Goal: Task Accomplishment & Management: Use online tool/utility

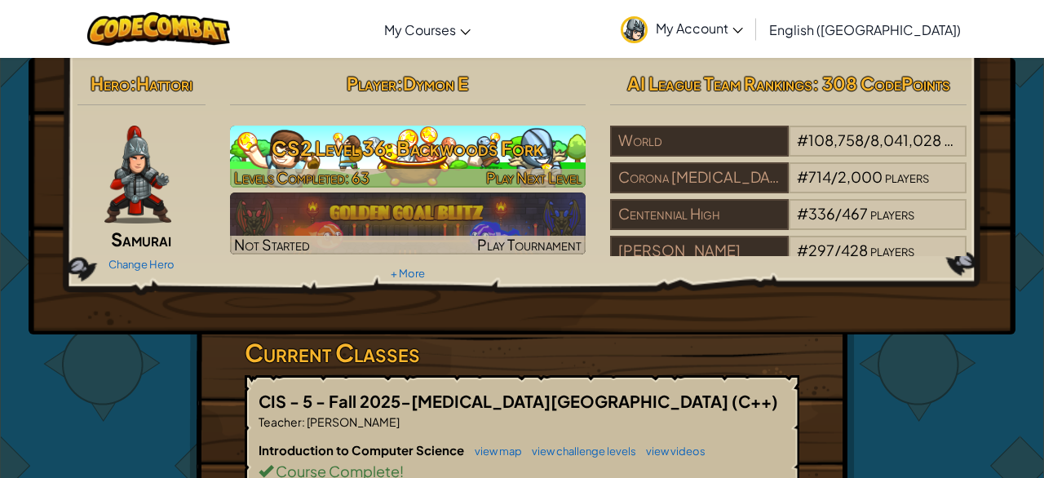
click at [409, 147] on h3 "CS2 Level 36: Backwoods Fork" at bounding box center [408, 148] width 356 height 37
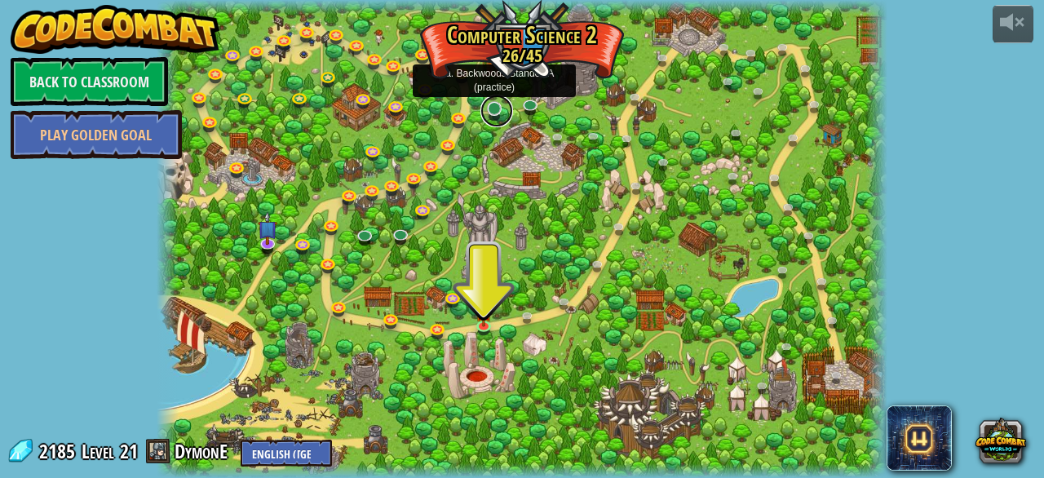
click at [495, 110] on link at bounding box center [496, 111] width 33 height 33
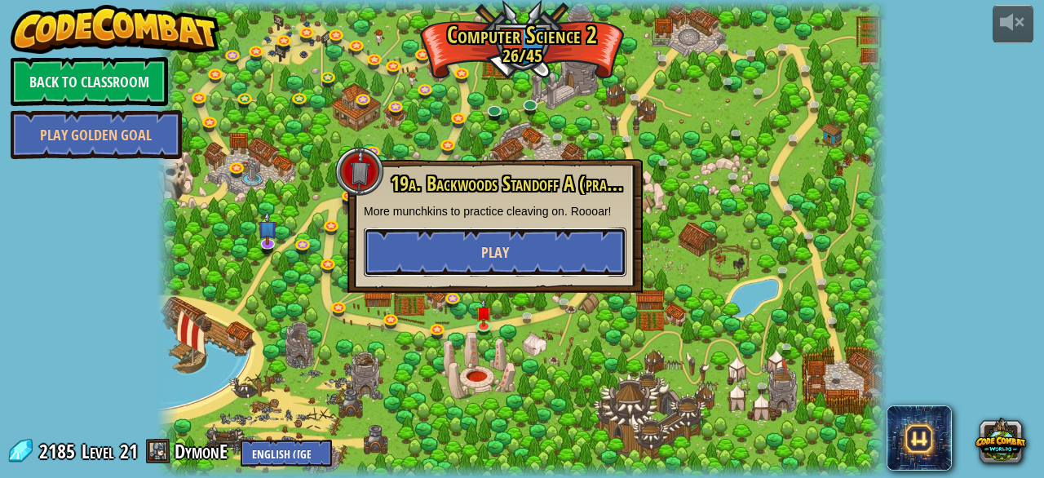
click at [490, 263] on button "Play" at bounding box center [495, 252] width 263 height 49
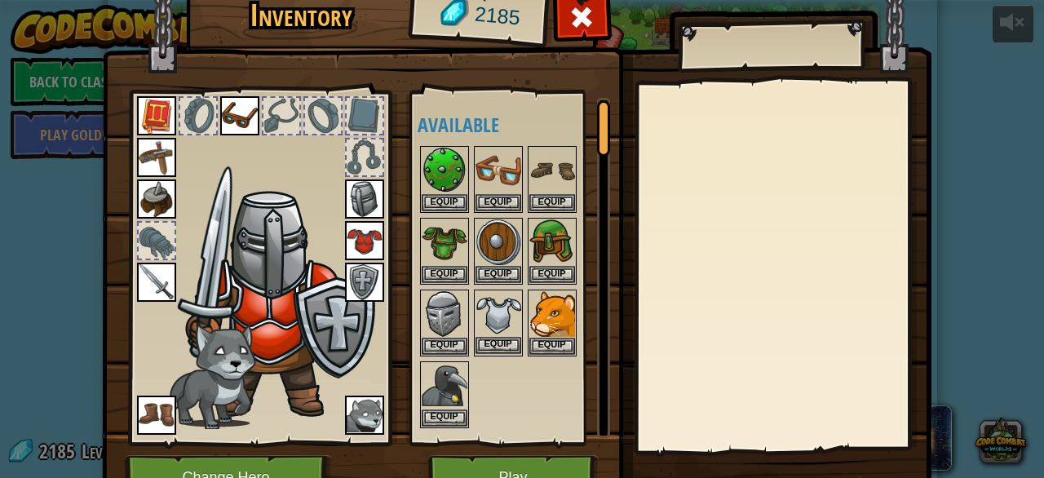
click at [496, 319] on img at bounding box center [499, 314] width 46 height 46
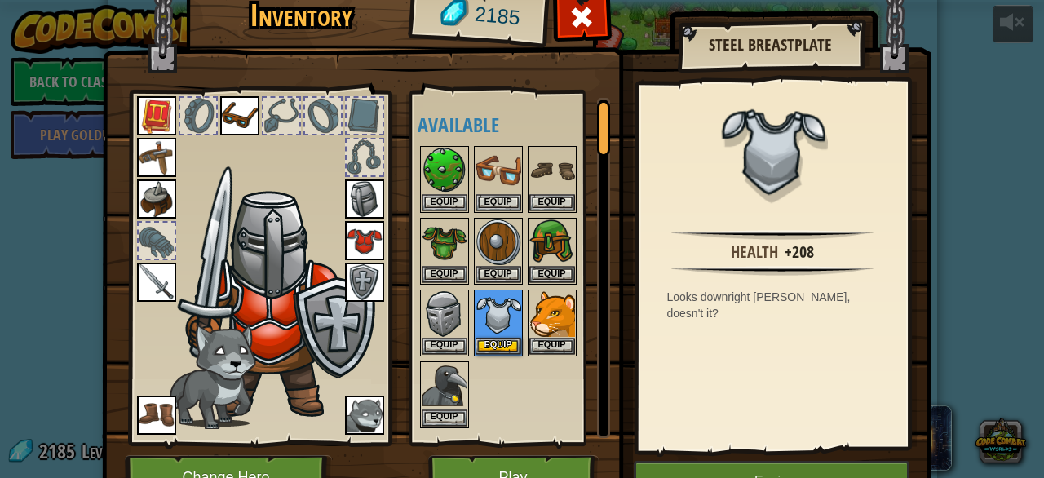
click at [368, 229] on img at bounding box center [364, 240] width 39 height 39
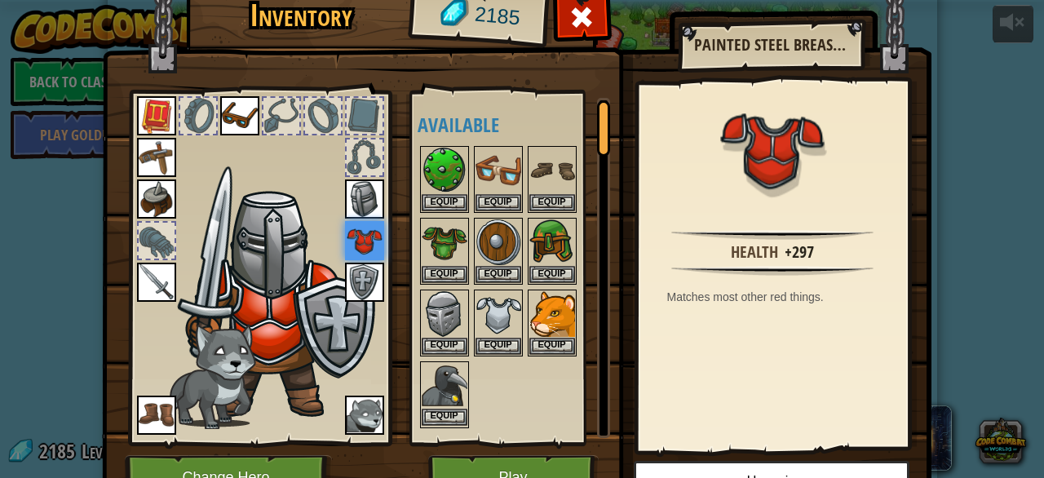
click at [444, 389] on img at bounding box center [445, 386] width 46 height 46
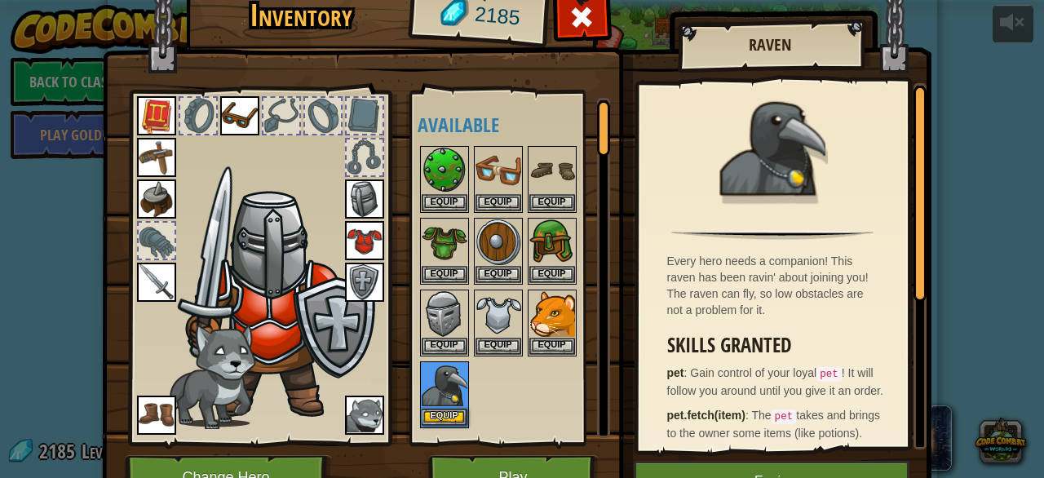
click at [443, 401] on img at bounding box center [445, 386] width 46 height 46
click at [442, 409] on button "Equip" at bounding box center [445, 417] width 46 height 17
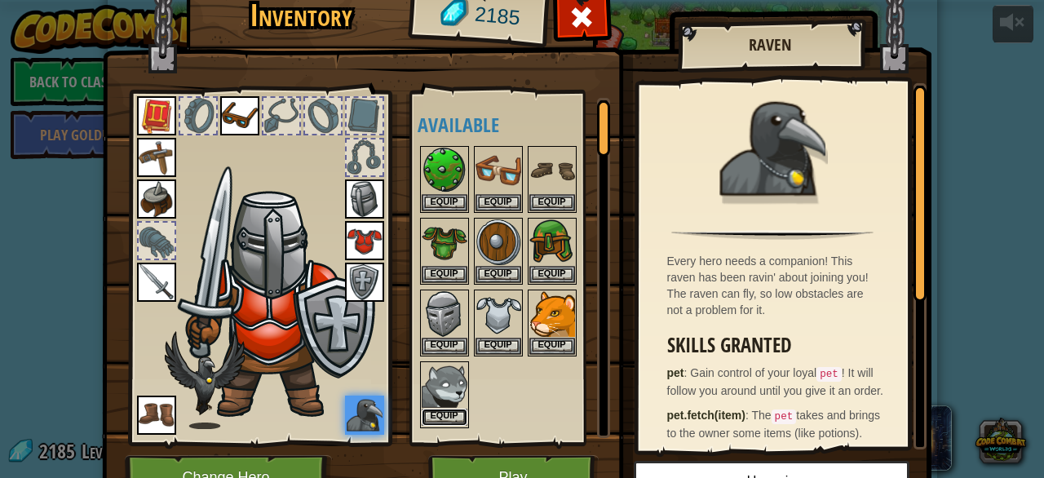
click at [457, 416] on button "Equip" at bounding box center [445, 417] width 46 height 17
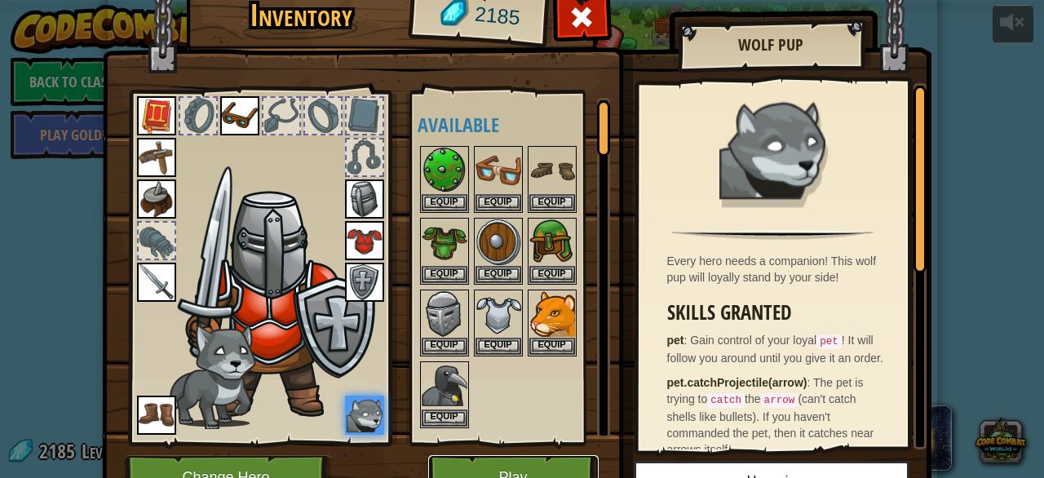
click at [474, 466] on button "Play" at bounding box center [513, 477] width 170 height 45
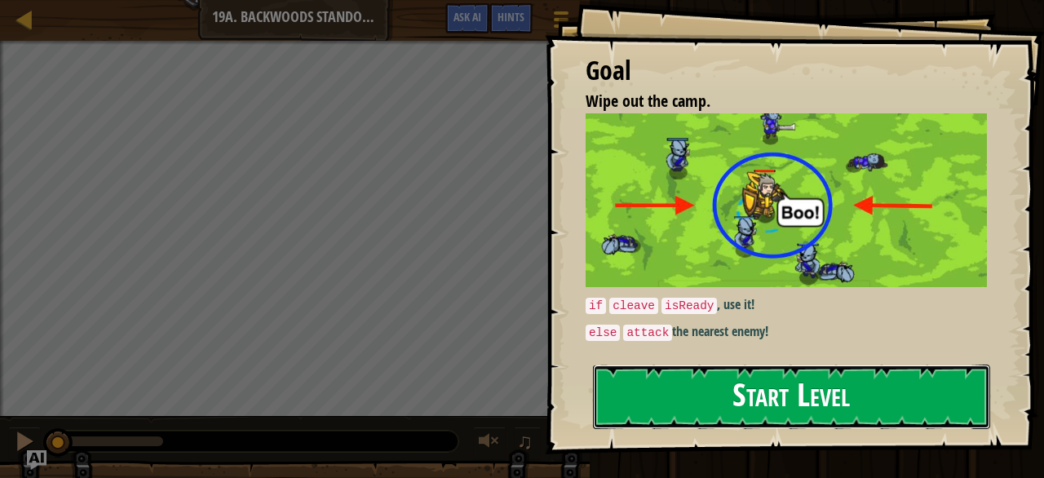
click at [748, 381] on button "Start Level" at bounding box center [791, 397] width 397 height 64
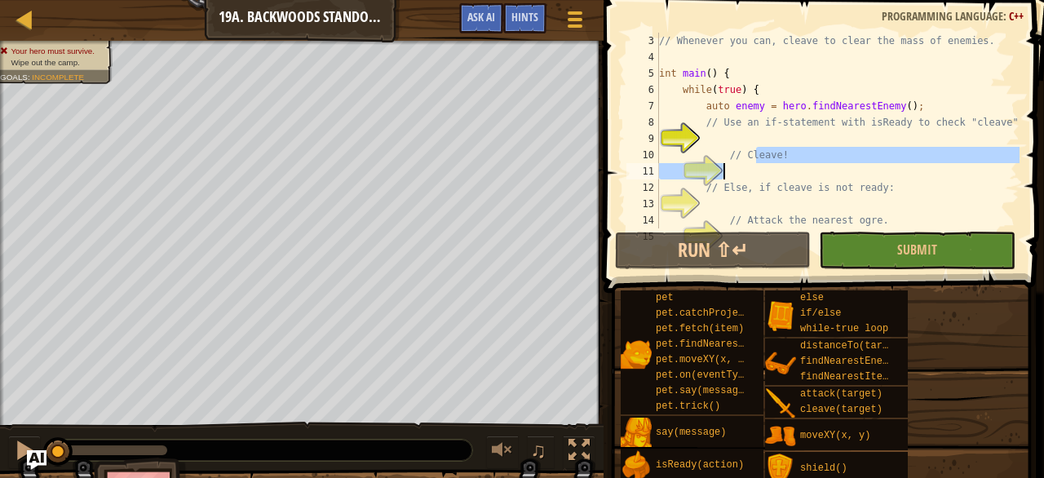
scroll to position [33, 0]
click at [757, 166] on div "// Whenever you can, cleave to clear the mass of enemies. int main ( ) { while …" at bounding box center [838, 147] width 364 height 228
type textarea "// Cleave!"
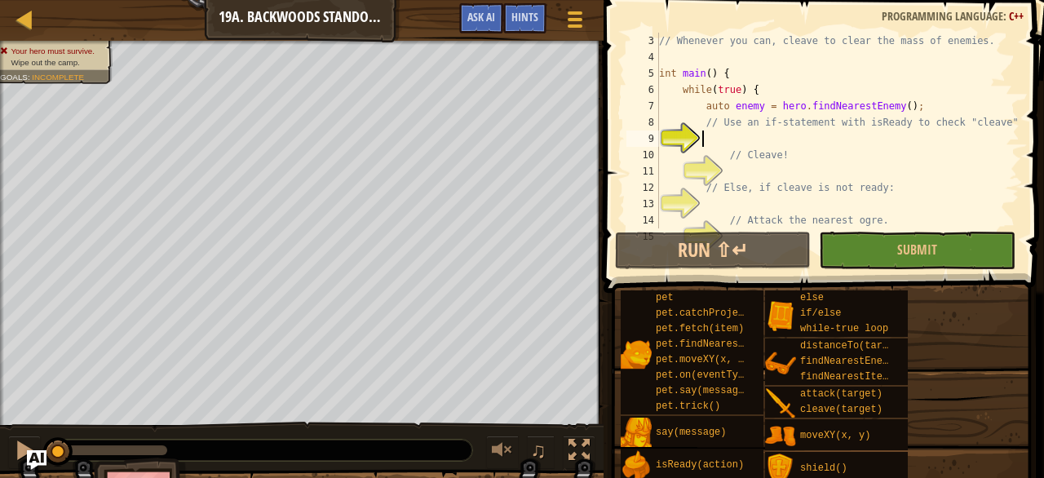
click at [764, 136] on div "// Whenever you can, cleave to clear the mass of enemies. int main ( ) { while …" at bounding box center [838, 147] width 364 height 228
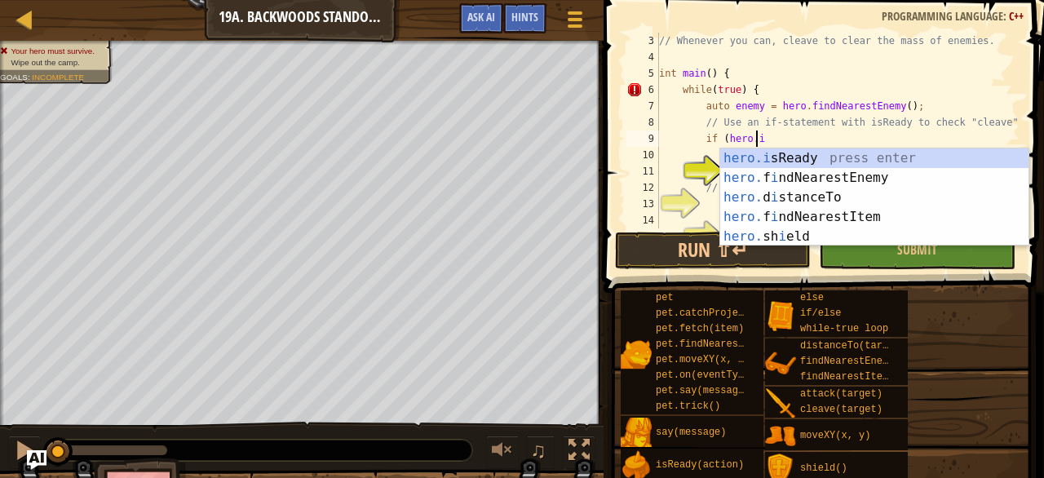
scroll to position [7, 7]
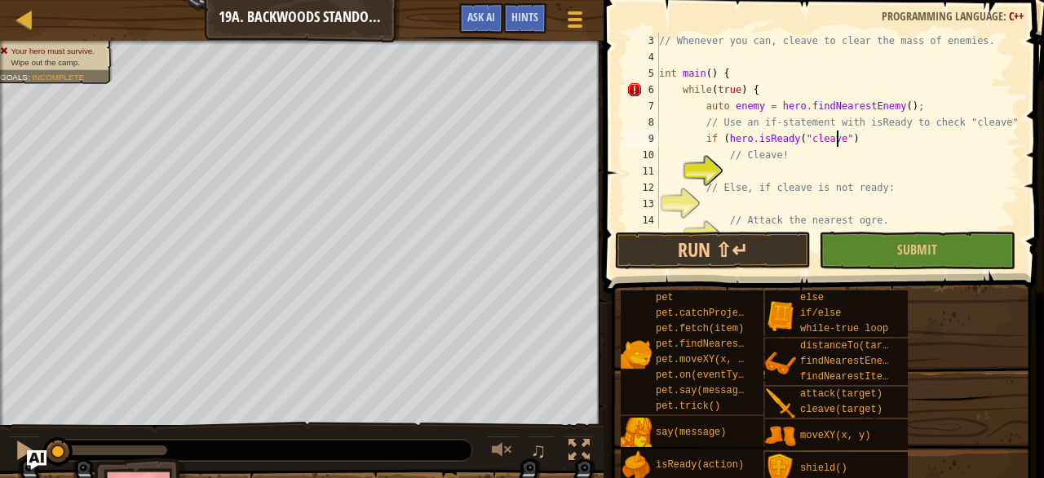
type textarea "// Cleave!"
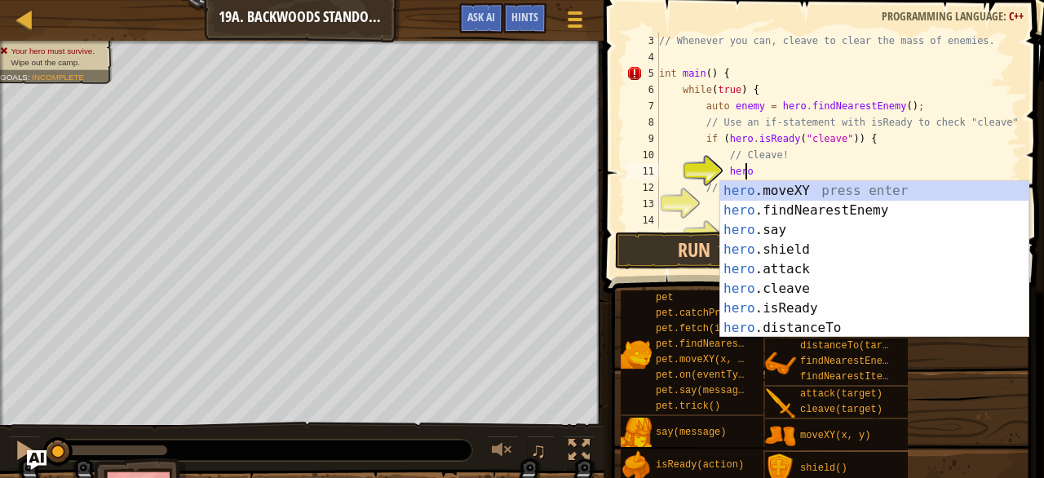
scroll to position [7, 7]
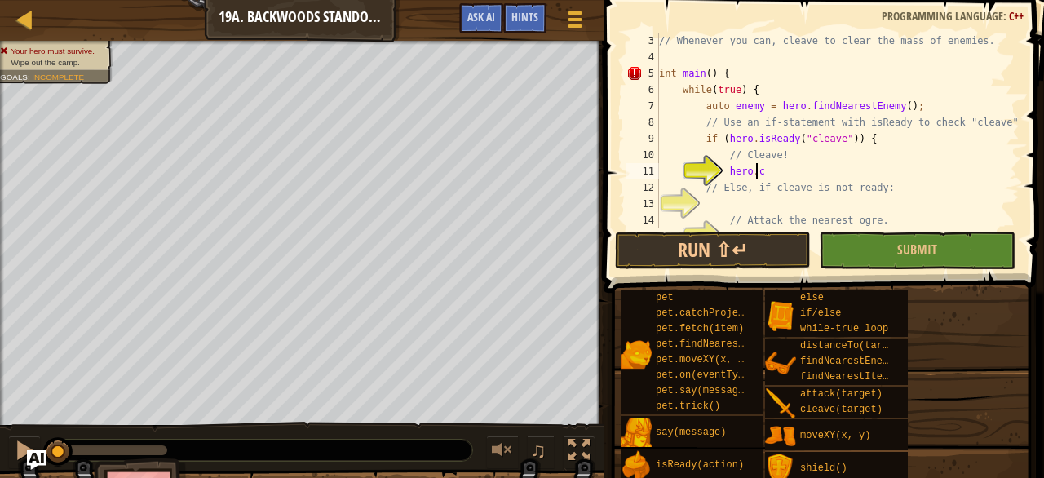
type textarea "hero.cleave(enemy);"
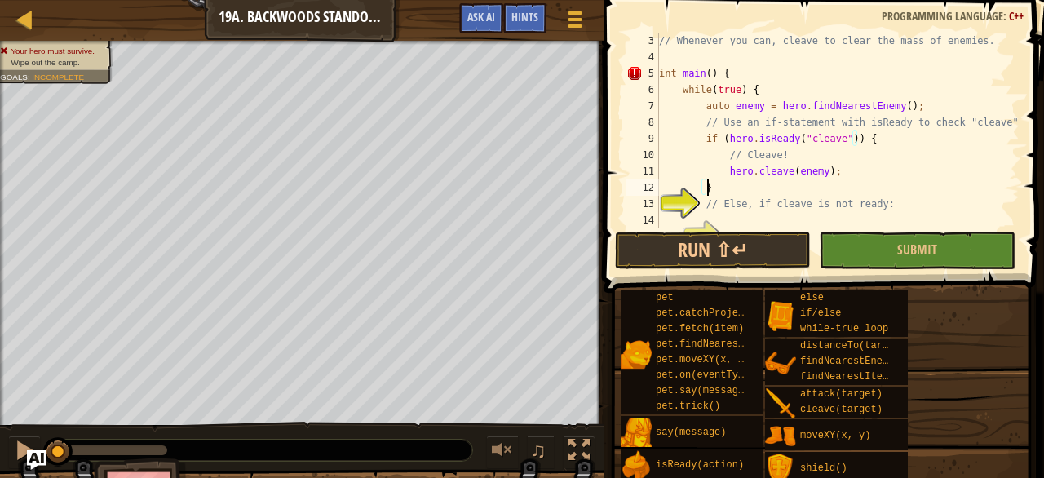
scroll to position [7, 3]
type textarea "// Else, if cleave is not ready:"
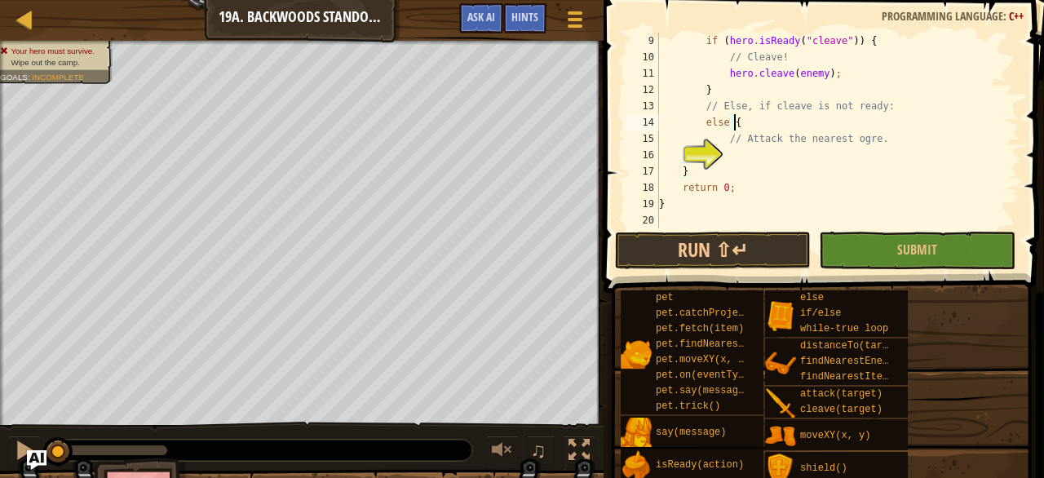
scroll to position [131, 0]
type textarea "// Attack the nearest ogre."
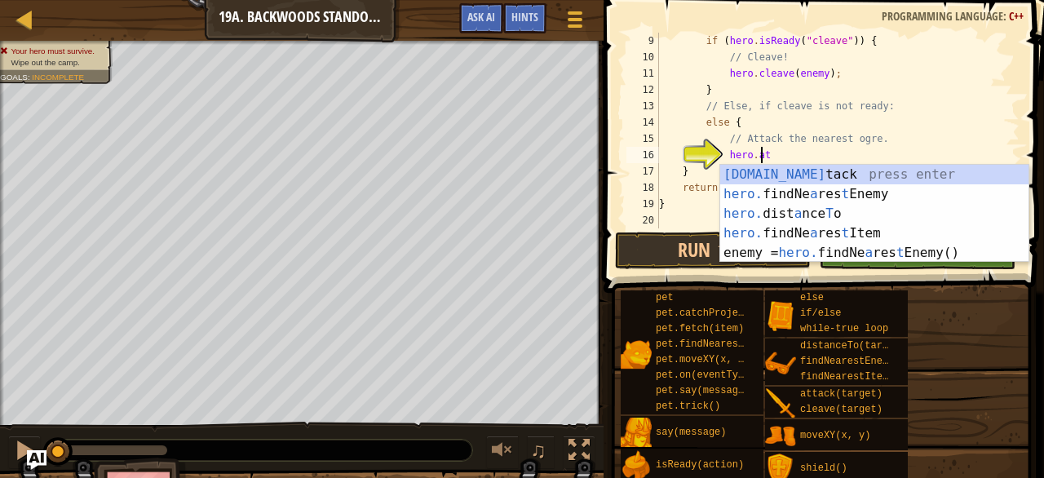
scroll to position [7, 7]
type textarea "hero.attack(enemy);"
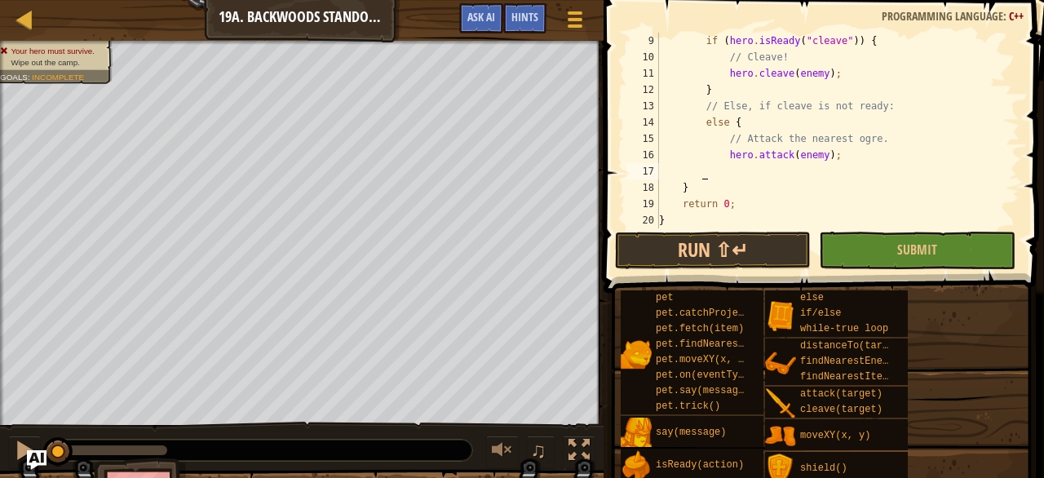
scroll to position [7, 3]
type textarea "}"
click at [775, 244] on button "Run ⇧↵" at bounding box center [713, 251] width 196 height 38
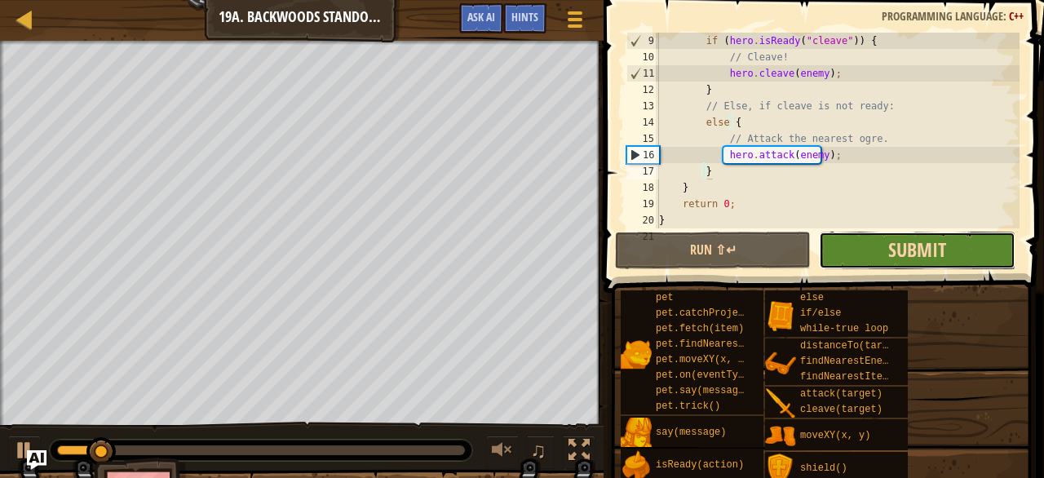
click at [891, 258] on span "Submit" at bounding box center [917, 250] width 58 height 26
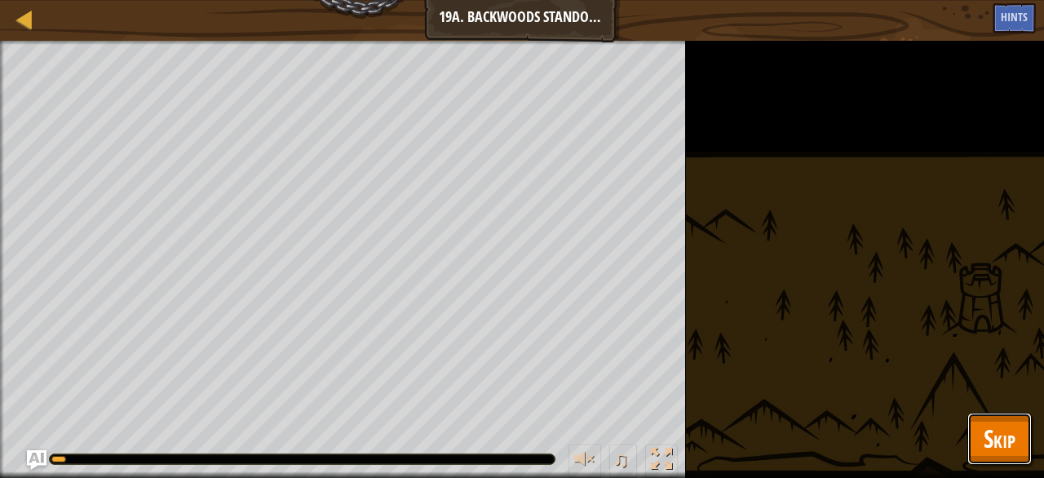
click at [978, 461] on button "Skip" at bounding box center [999, 439] width 64 height 52
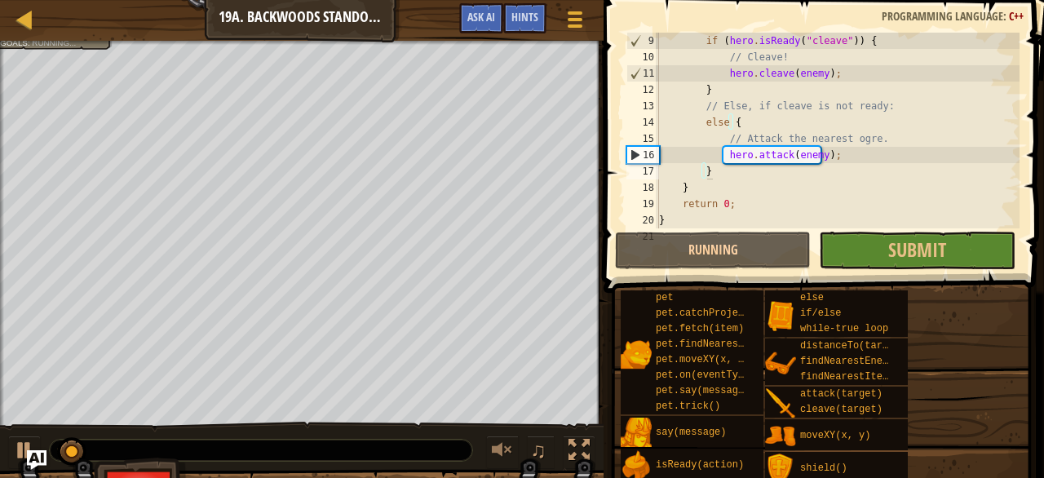
scroll to position [131, 0]
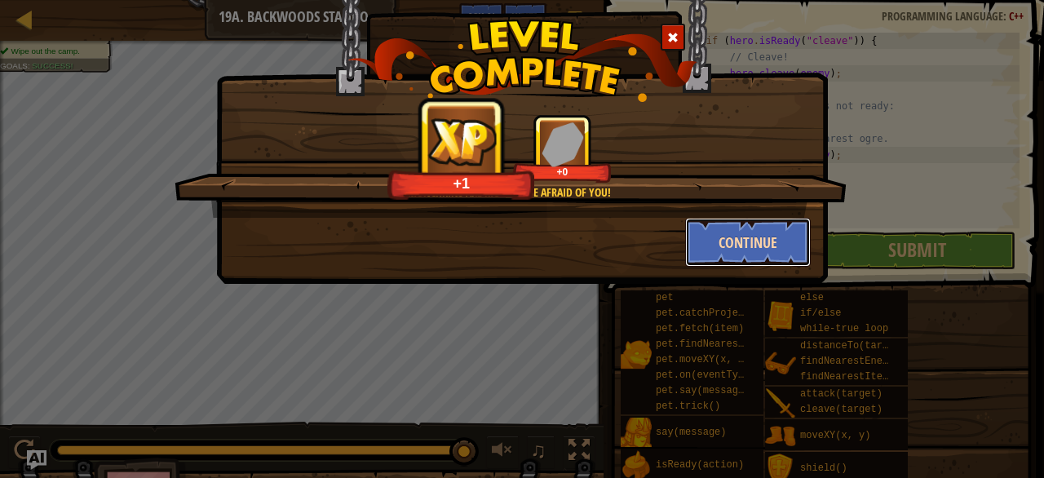
click at [735, 246] on button "Continue" at bounding box center [748, 242] width 126 height 49
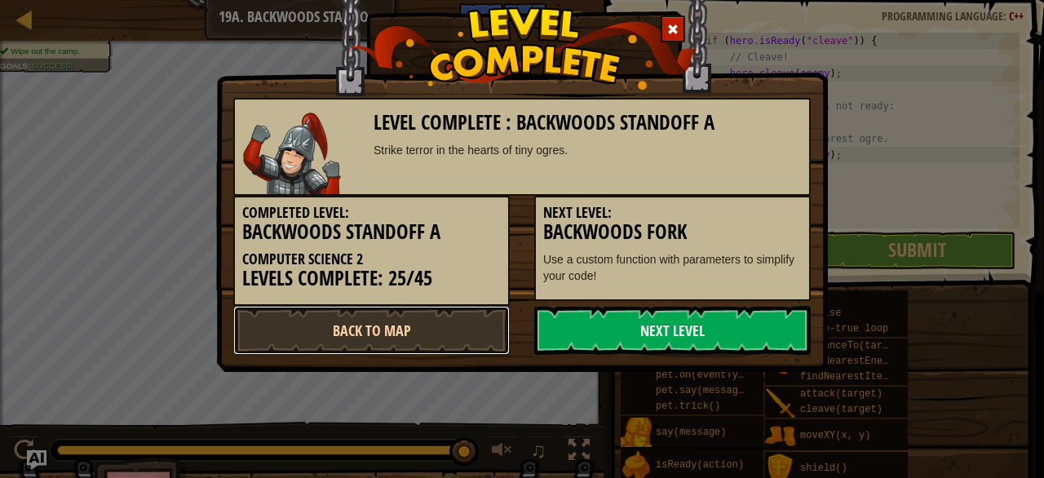
click at [440, 339] on link "Back to Map" at bounding box center [371, 330] width 277 height 49
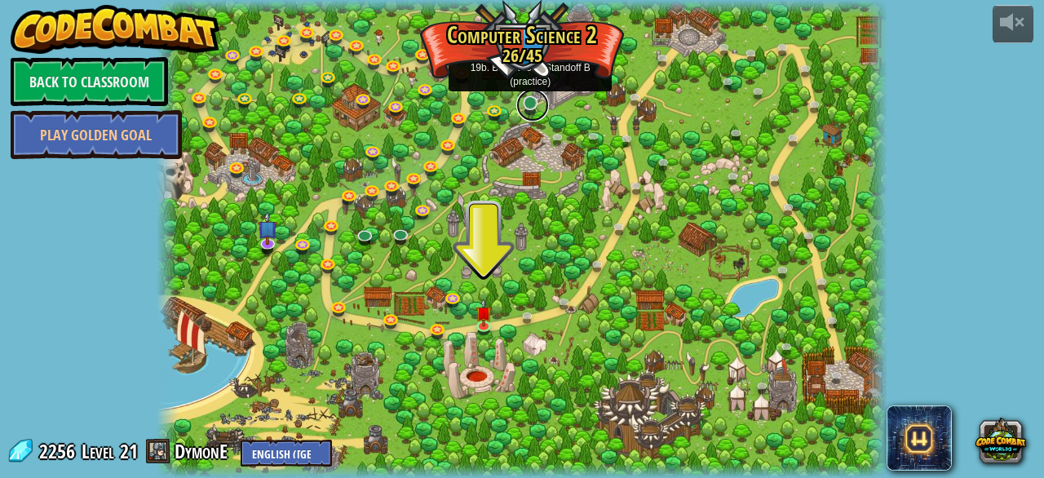
click at [525, 107] on link at bounding box center [532, 105] width 33 height 33
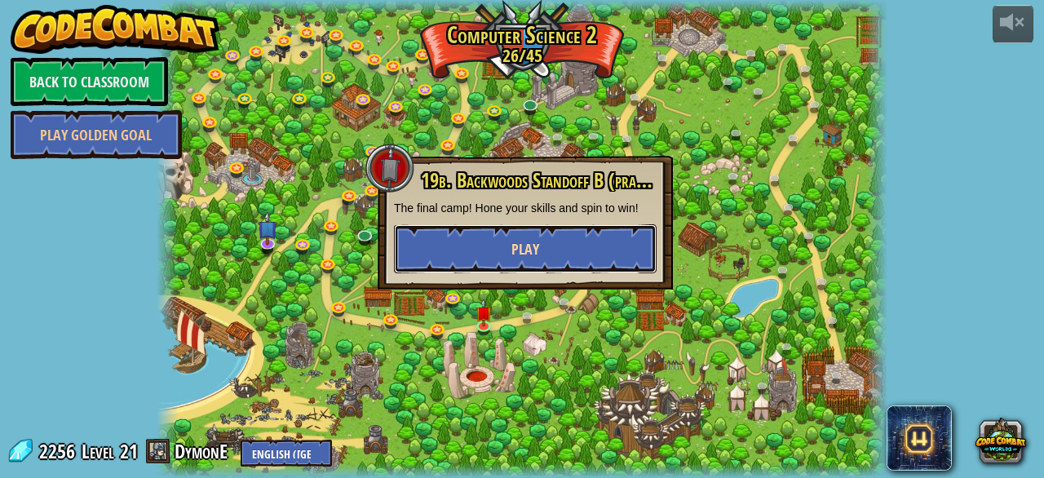
click at [518, 263] on button "Play" at bounding box center [525, 248] width 263 height 49
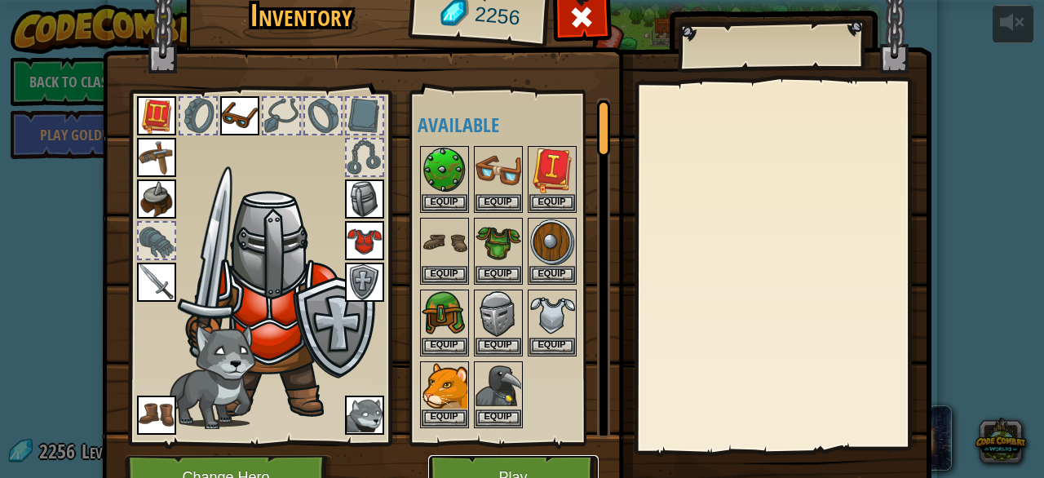
click at [521, 474] on button "Play" at bounding box center [513, 477] width 170 height 45
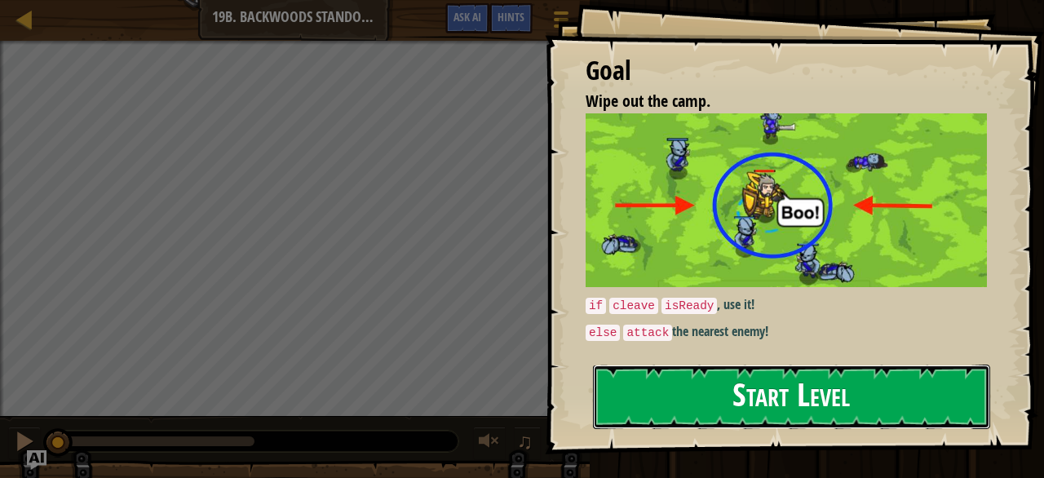
click at [694, 400] on button "Start Level" at bounding box center [791, 397] width 397 height 64
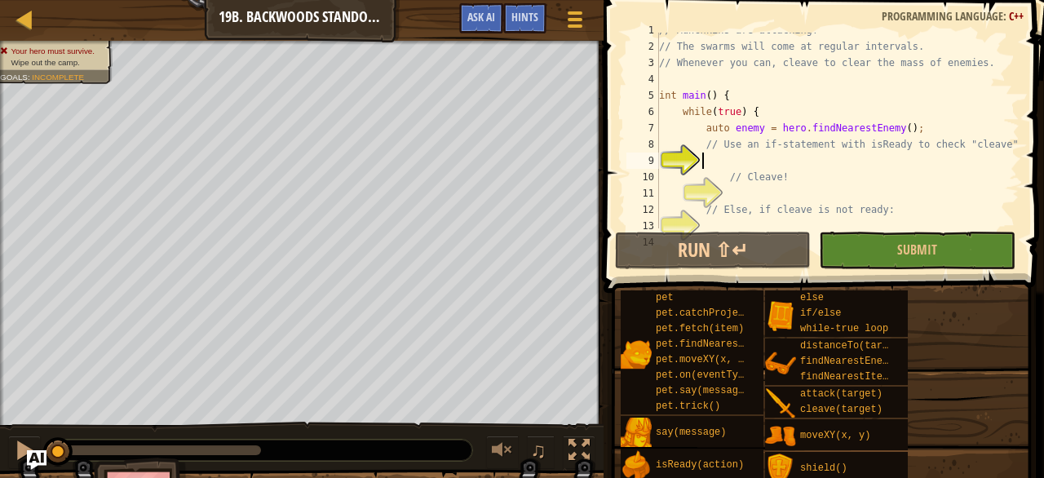
scroll to position [33, 0]
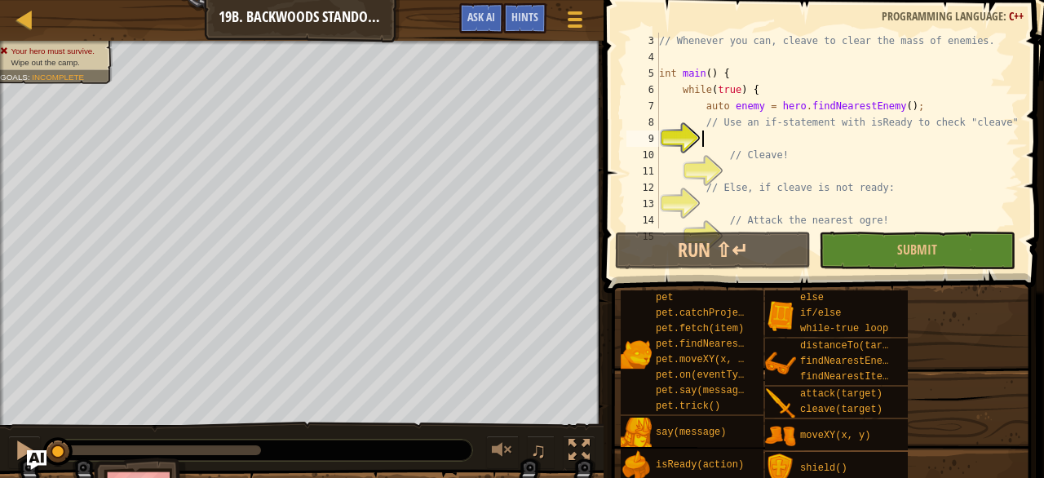
click at [749, 138] on div "// Whenever you can, cleave to clear the mass of enemies. int main ( ) { while …" at bounding box center [838, 147] width 364 height 228
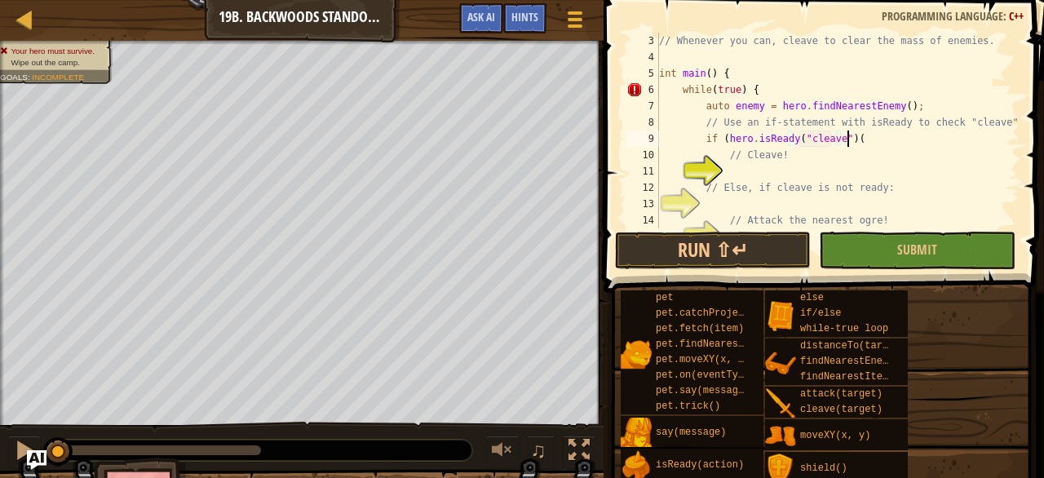
scroll to position [7, 15]
type textarea "// Cleave!"
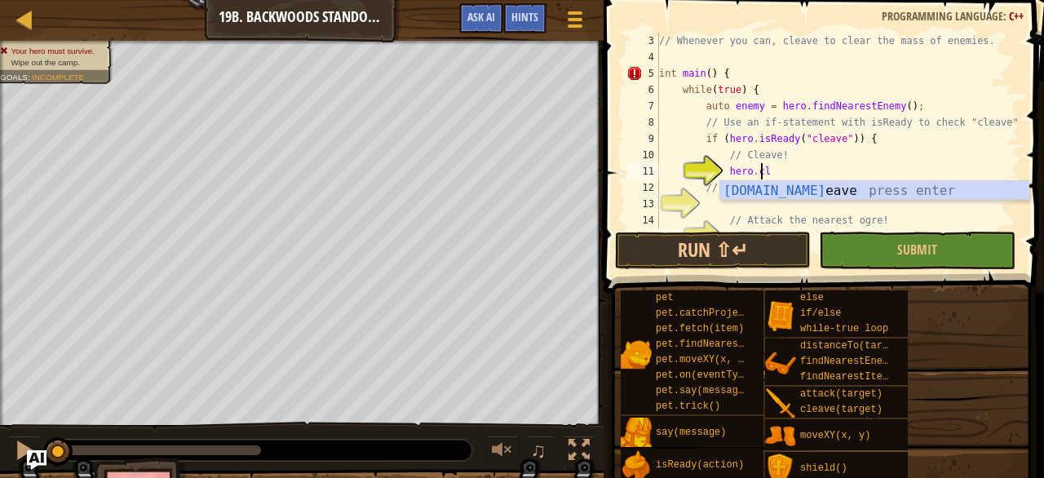
scroll to position [7, 7]
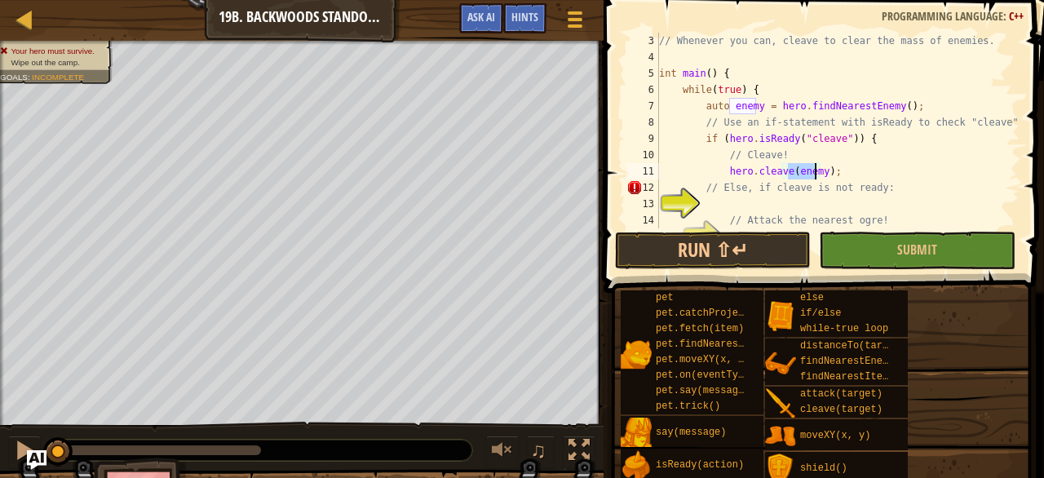
type textarea "// Else, if cleave is not ready:"
type textarea "hero.cleave(enemy);"
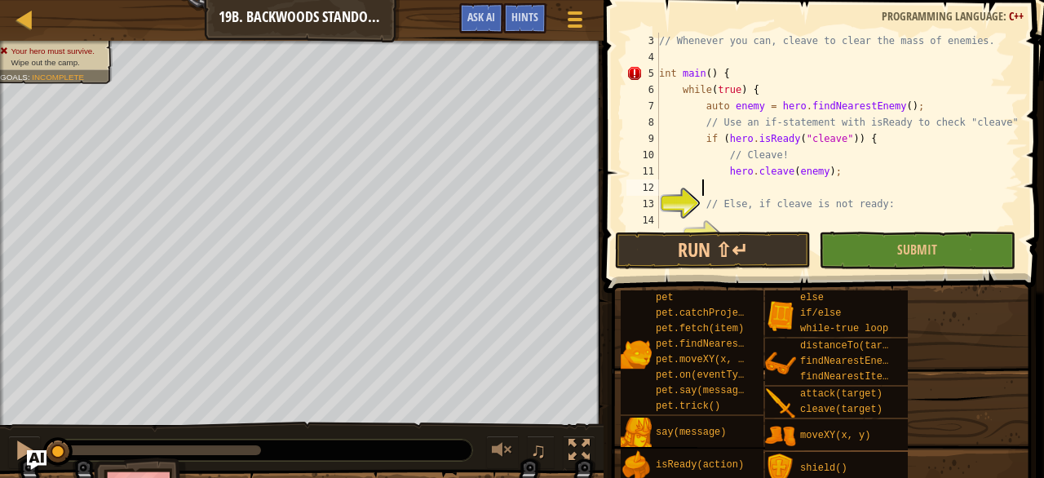
scroll to position [7, 3]
type textarea "// Else, if cleave is not ready:"
type textarea "// Attack the nearest ogre!"
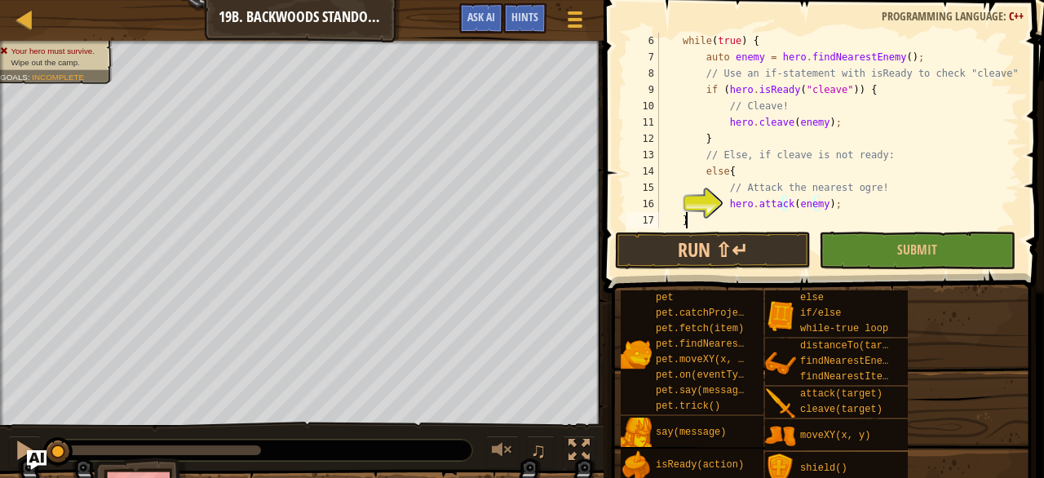
scroll to position [82, 0]
type textarea "hero.attack(enemy);"
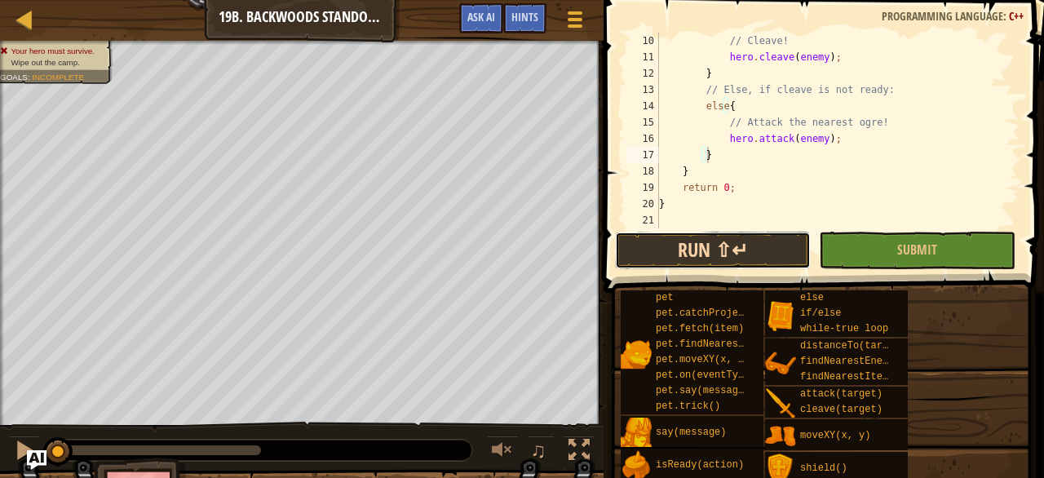
click at [743, 255] on button "Run ⇧↵" at bounding box center [713, 251] width 196 height 38
type textarea "}"
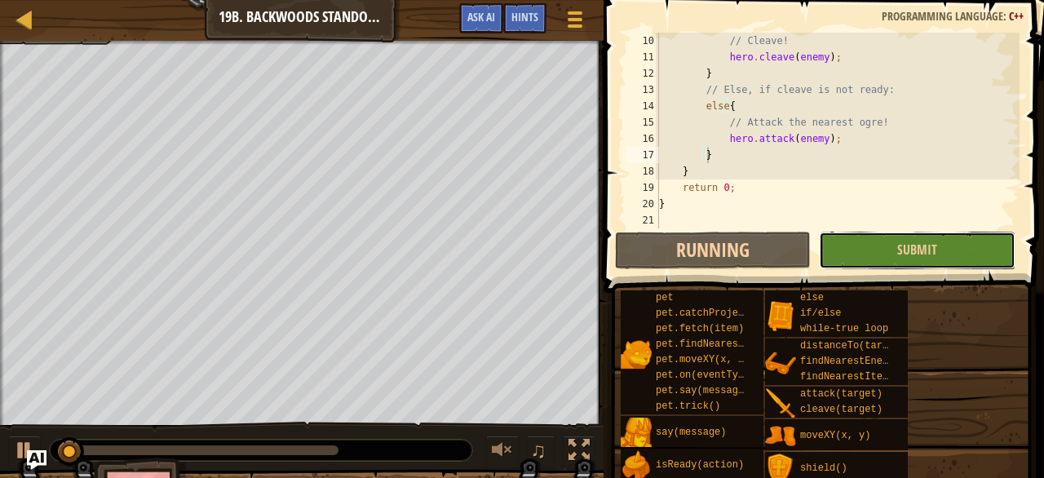
click at [853, 264] on button "Submit" at bounding box center [917, 251] width 196 height 38
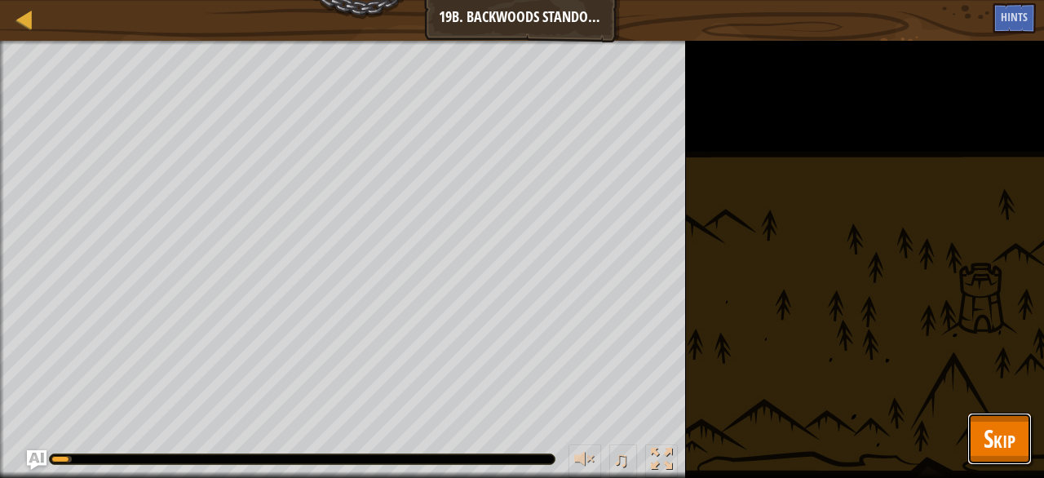
click at [1001, 440] on span "Skip" at bounding box center [1000, 438] width 32 height 33
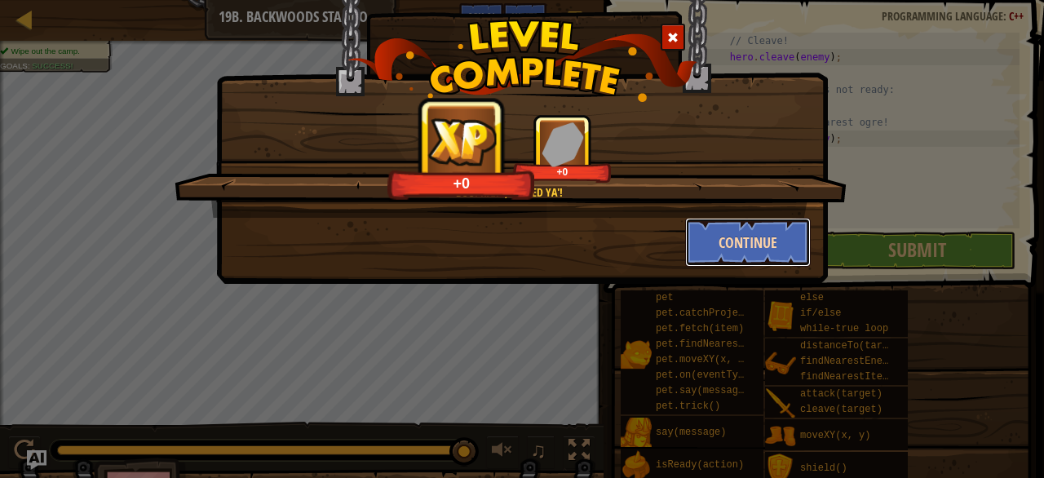
click at [763, 241] on button "Continue" at bounding box center [748, 242] width 126 height 49
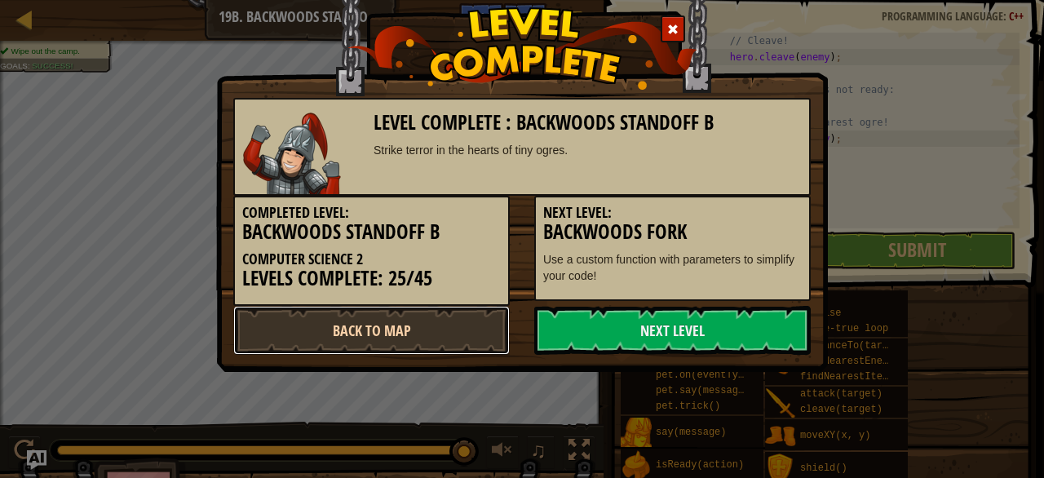
click at [489, 331] on link "Back to Map" at bounding box center [371, 330] width 277 height 49
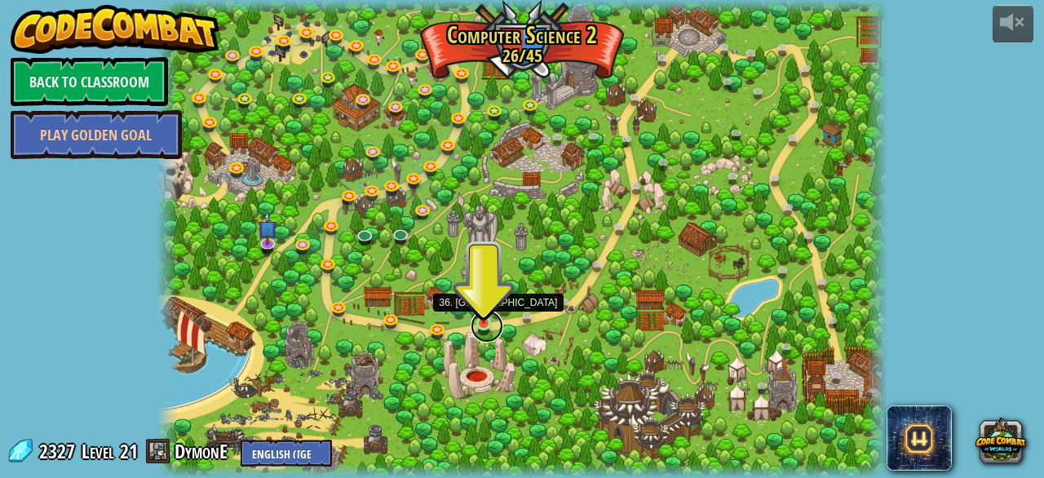
click at [486, 327] on link at bounding box center [487, 326] width 33 height 33
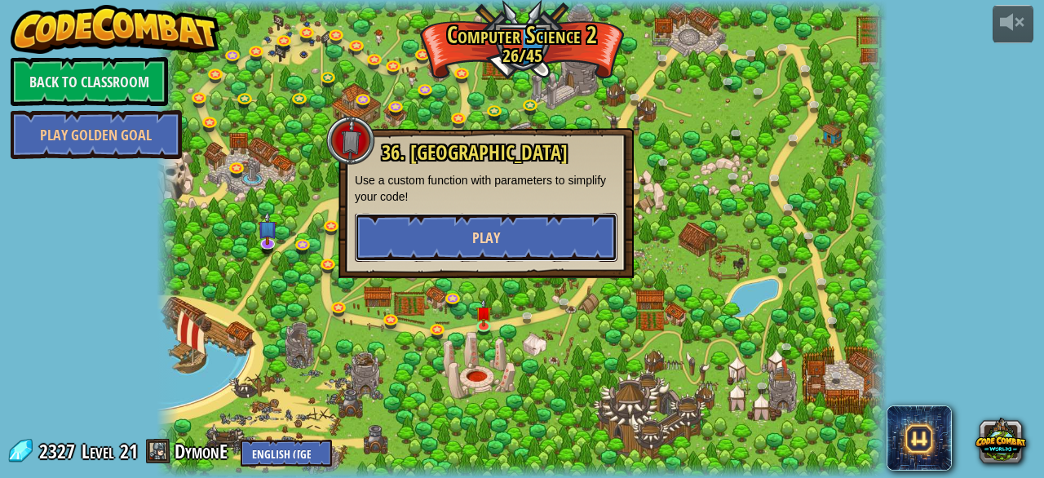
click at [493, 219] on button "Play" at bounding box center [486, 237] width 263 height 49
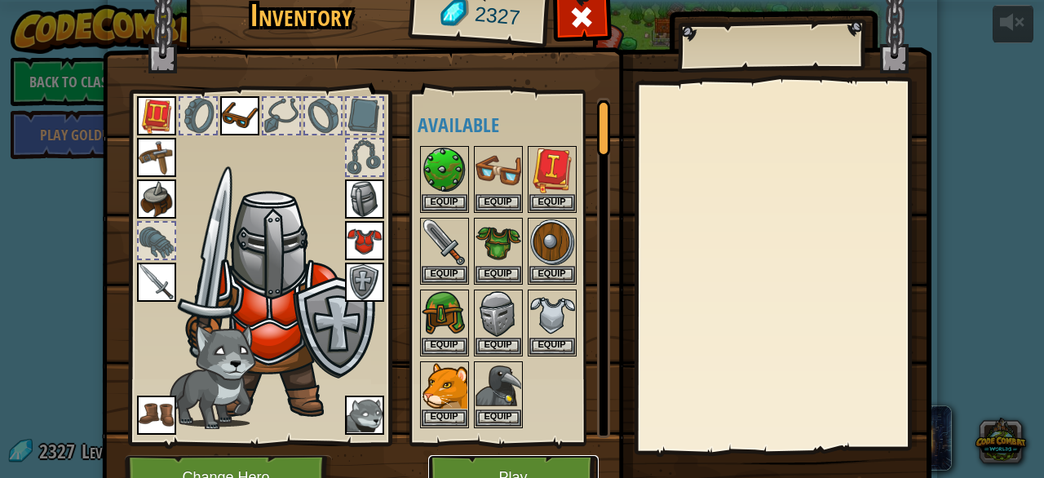
click at [536, 461] on button "Play" at bounding box center [513, 477] width 170 height 45
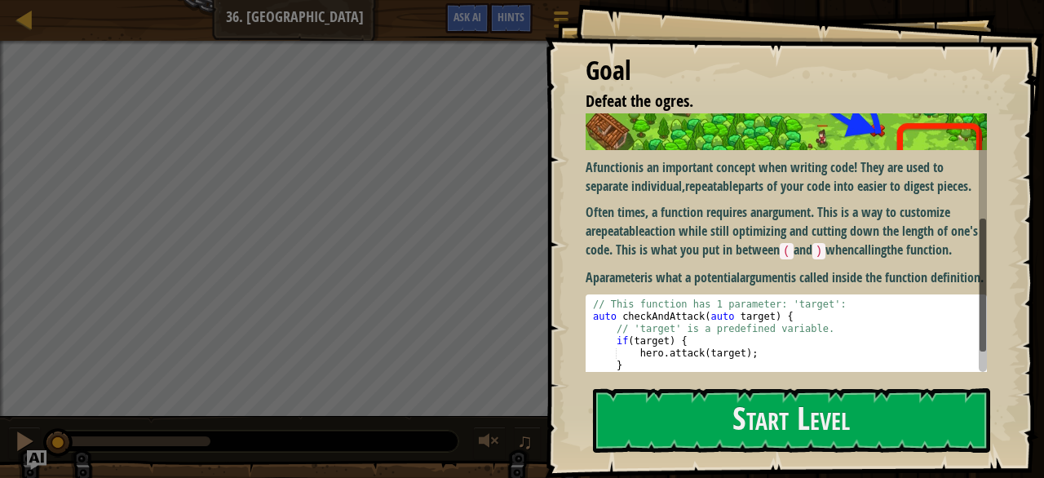
scroll to position [243, 0]
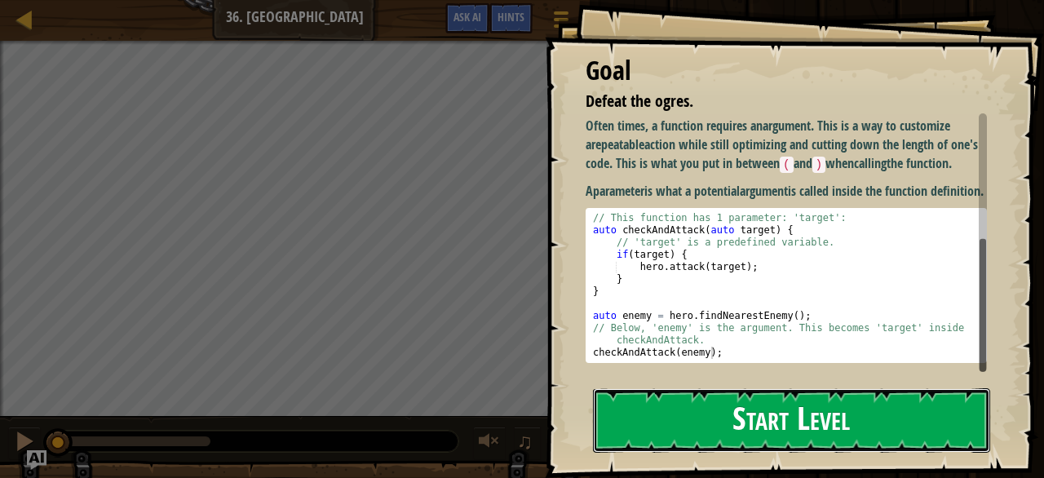
click at [727, 416] on button "Start Level" at bounding box center [791, 420] width 397 height 64
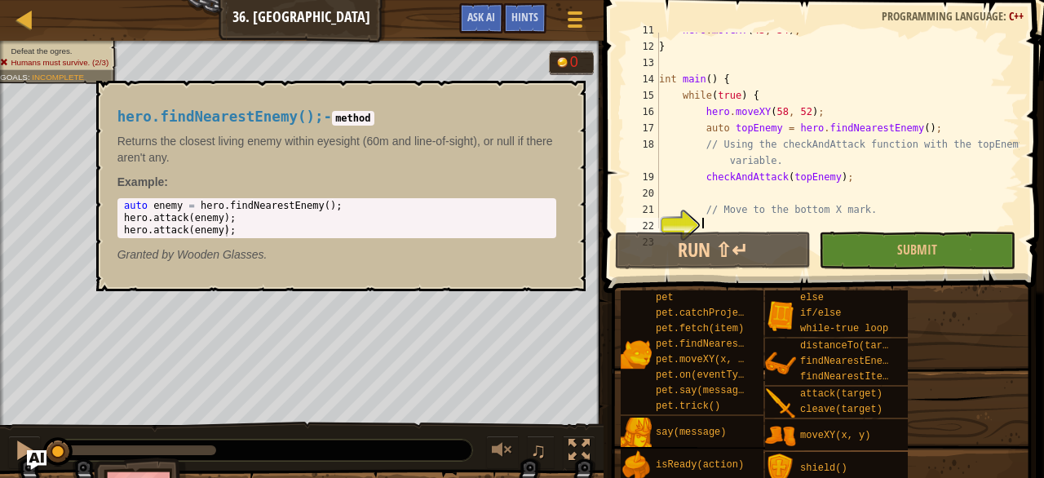
scroll to position [0, 0]
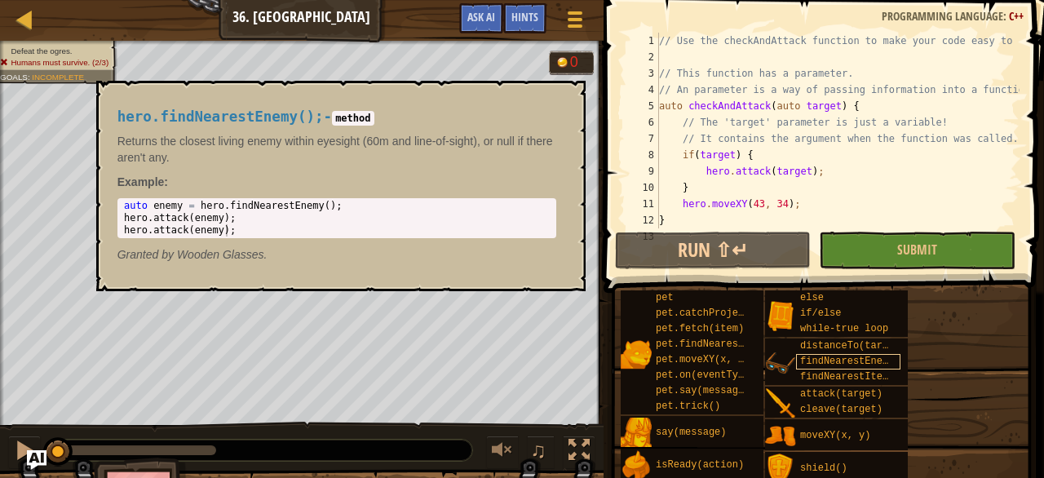
click at [877, 358] on span "findNearestEnemy()" at bounding box center [853, 361] width 106 height 11
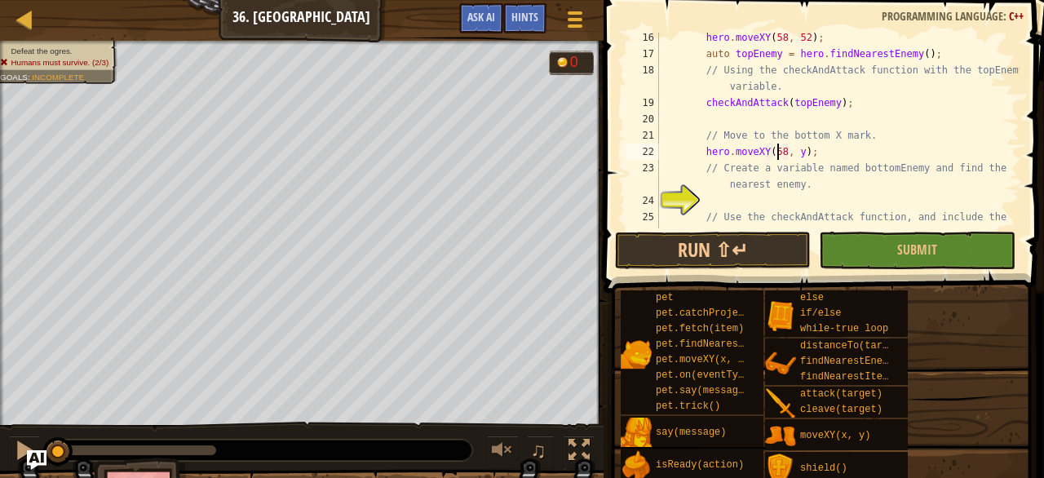
scroll to position [7, 9]
click at [796, 151] on div "hero . moveXY ( 58 , 52 ) ; auto topEnemy = hero . findNearestEnemy ( ) ; // Us…" at bounding box center [838, 151] width 364 height 245
type textarea "hero.moveXY(58, 16);"
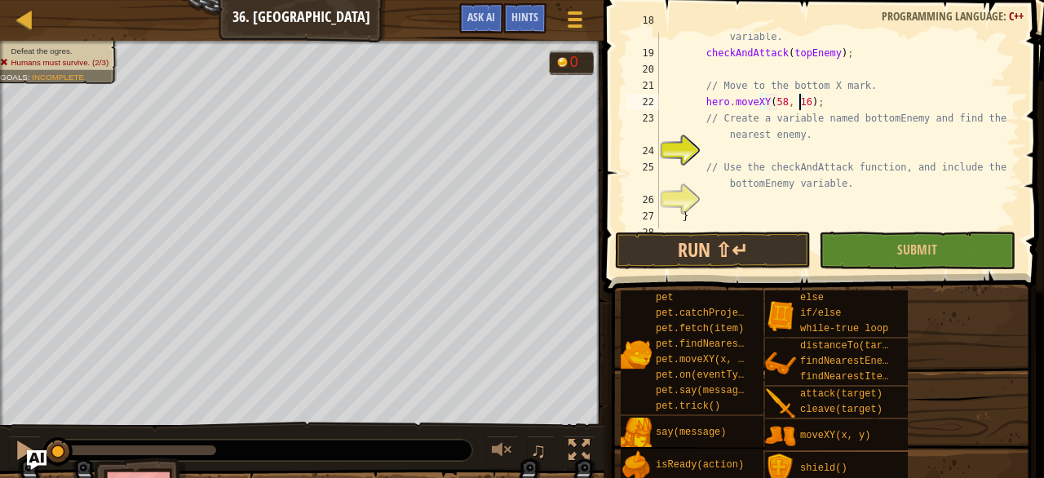
scroll to position [311, 0]
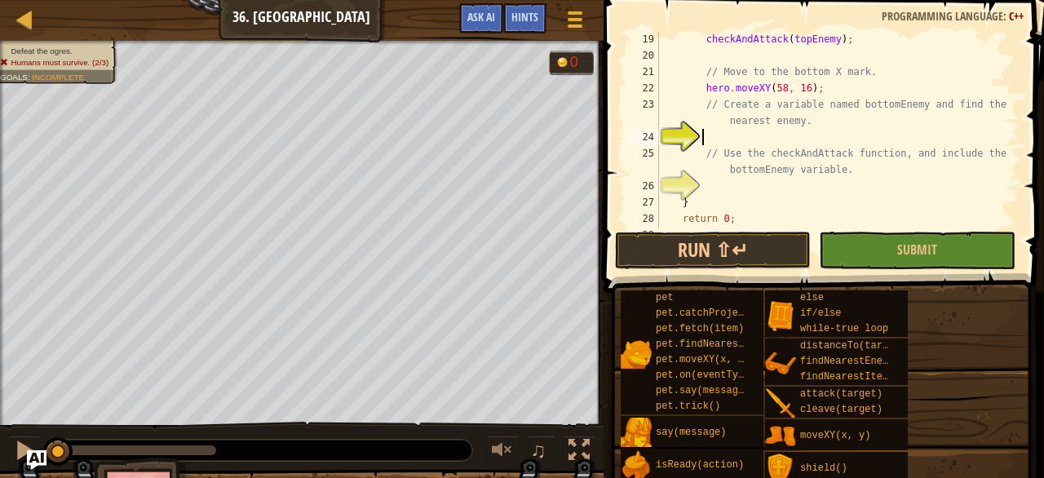
click at [725, 140] on div "checkAndAttack ( topEnemy ) ; // Move to the bottom X mark. hero . moveXY ( 58 …" at bounding box center [838, 145] width 364 height 228
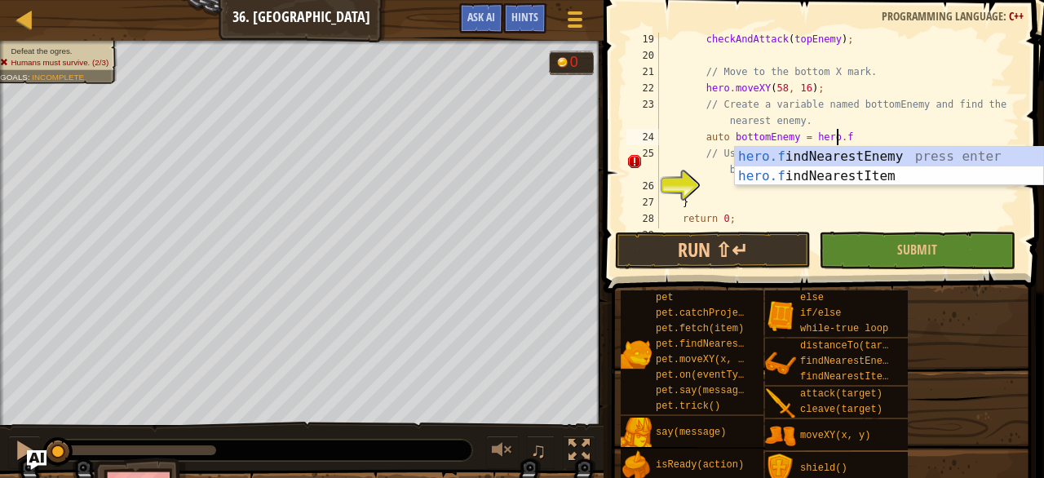
type textarea "auto bottomEnemy = [DOMAIN_NAME]"
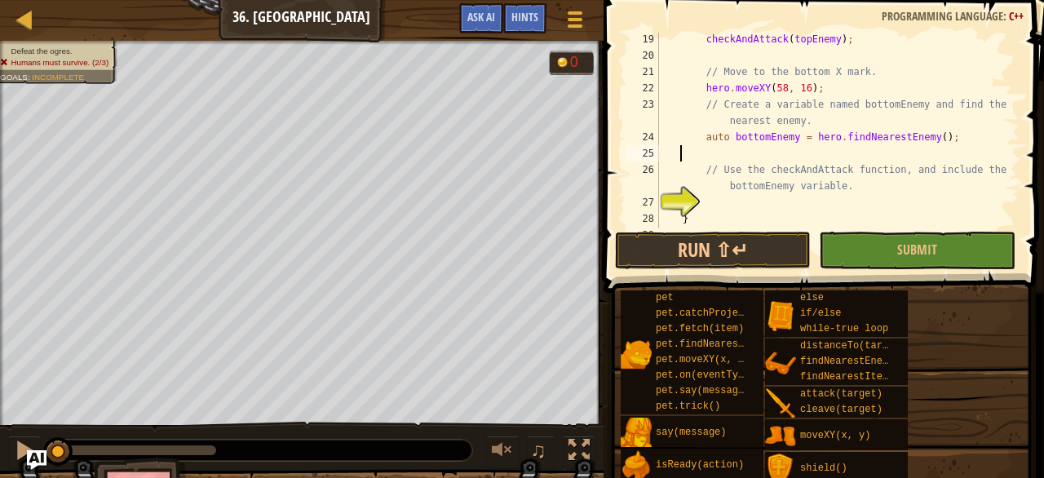
scroll to position [0, 0]
type textarea "auto bottomEnemy = hero.findNearestEnemy();"
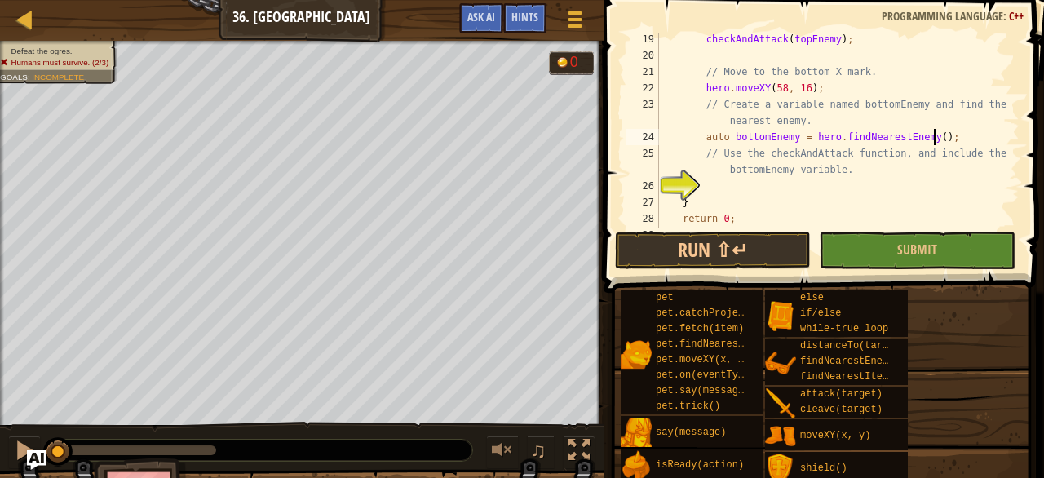
click at [728, 193] on div "checkAndAttack ( topEnemy ) ; // Move to the bottom X mark. hero . moveXY ( 58 …" at bounding box center [838, 145] width 364 height 228
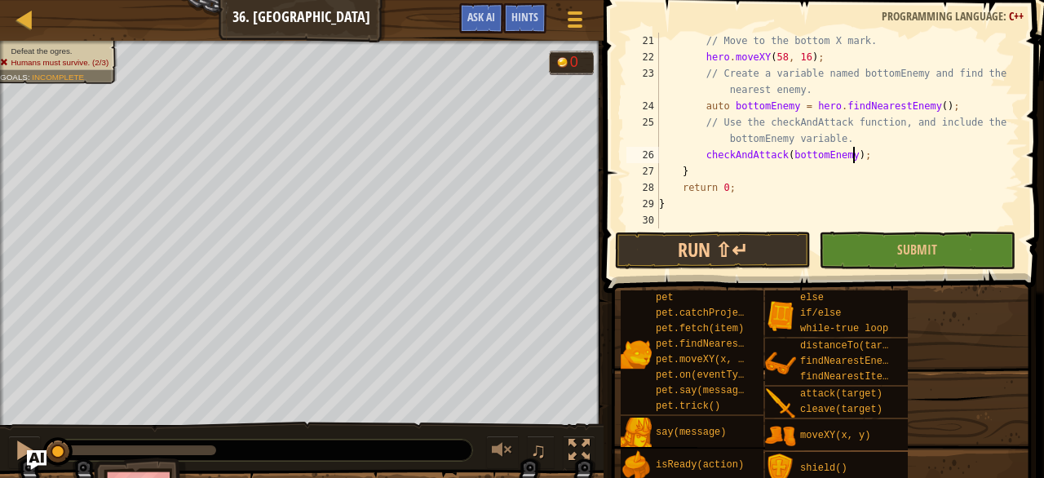
scroll to position [343, 0]
type textarea "checkAndAttack(bottomEnemy);"
click at [724, 248] on button "Run ⇧↵" at bounding box center [713, 251] width 196 height 38
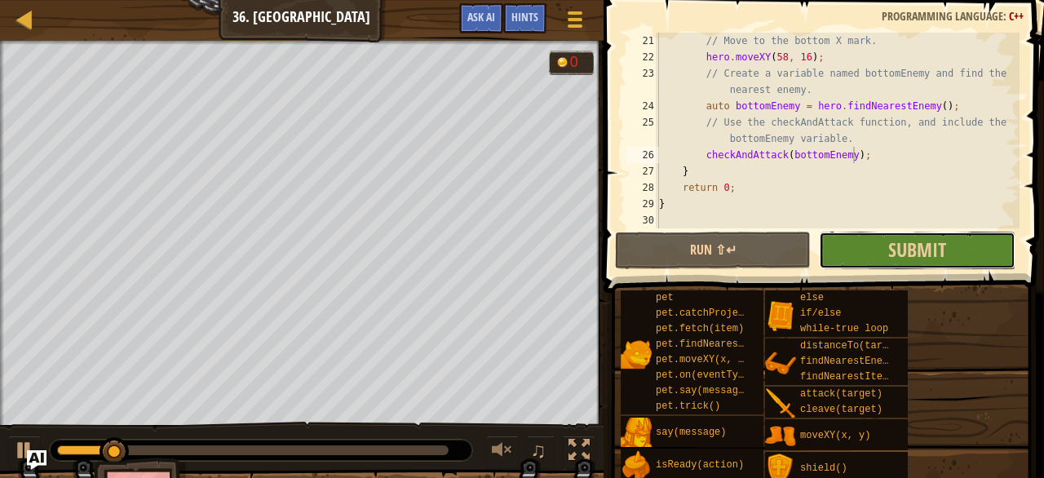
click at [857, 248] on button "Submit" at bounding box center [917, 251] width 196 height 38
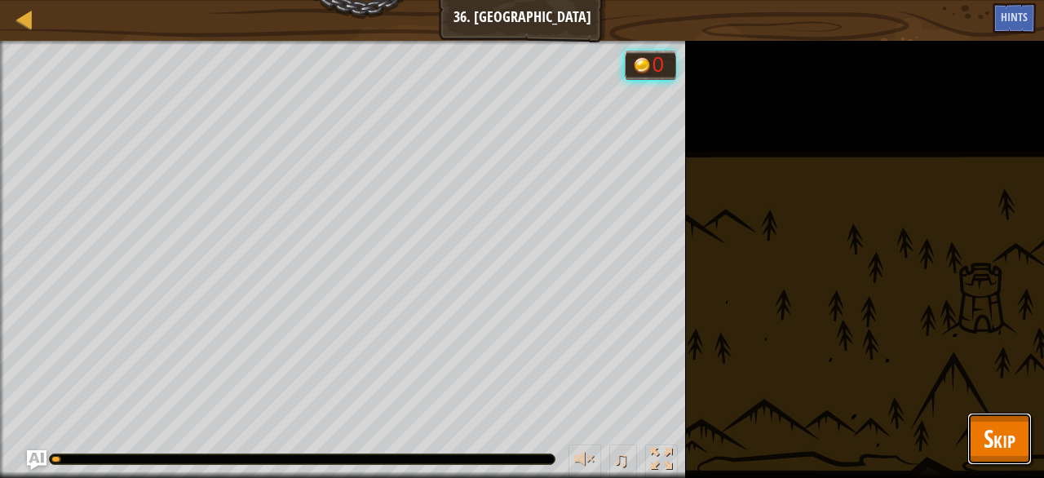
click at [986, 434] on span "Skip" at bounding box center [1000, 438] width 32 height 33
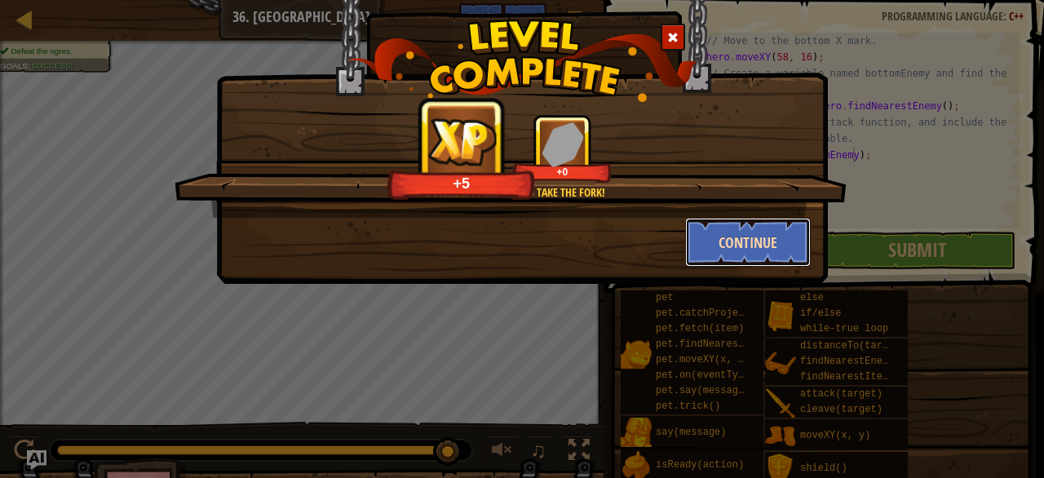
click at [755, 240] on button "Continue" at bounding box center [748, 242] width 126 height 49
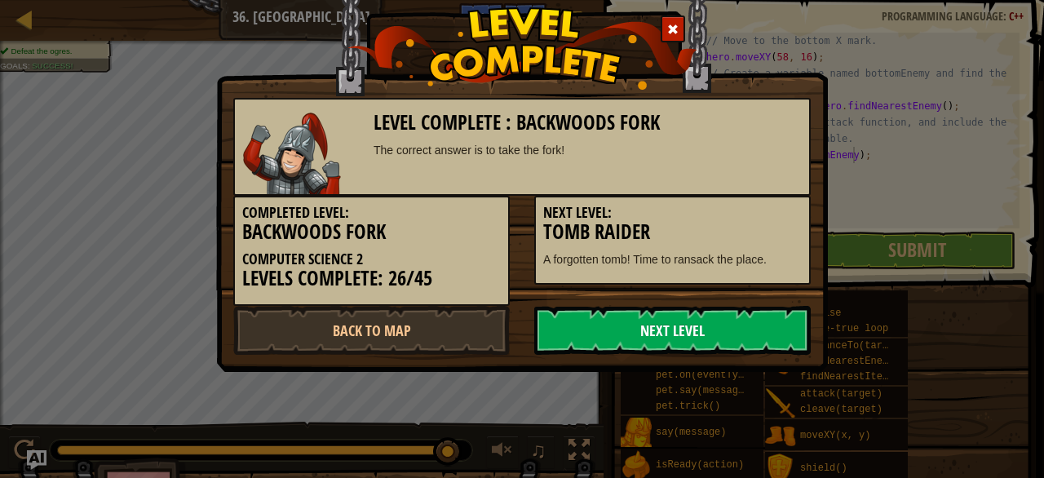
click at [693, 332] on link "Next Level" at bounding box center [672, 330] width 277 height 49
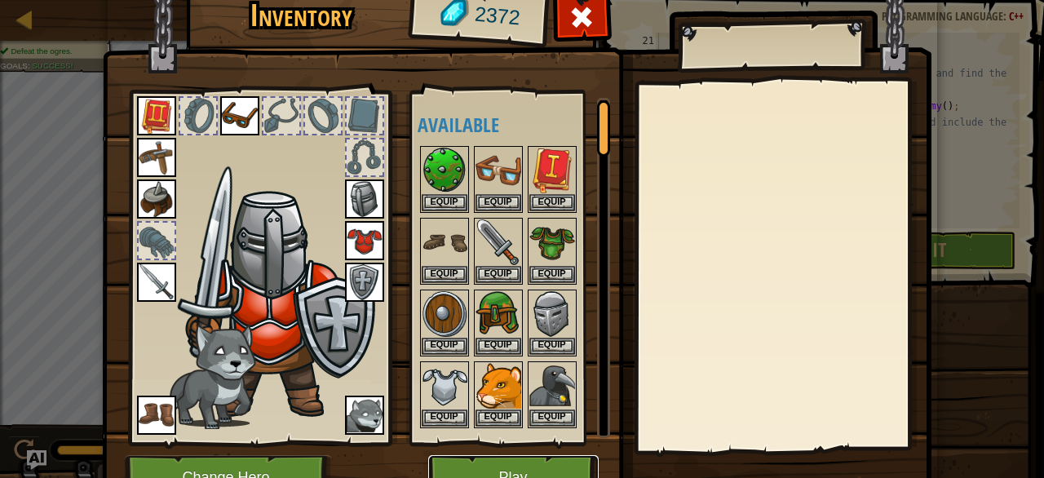
click at [481, 464] on button "Play" at bounding box center [513, 477] width 170 height 45
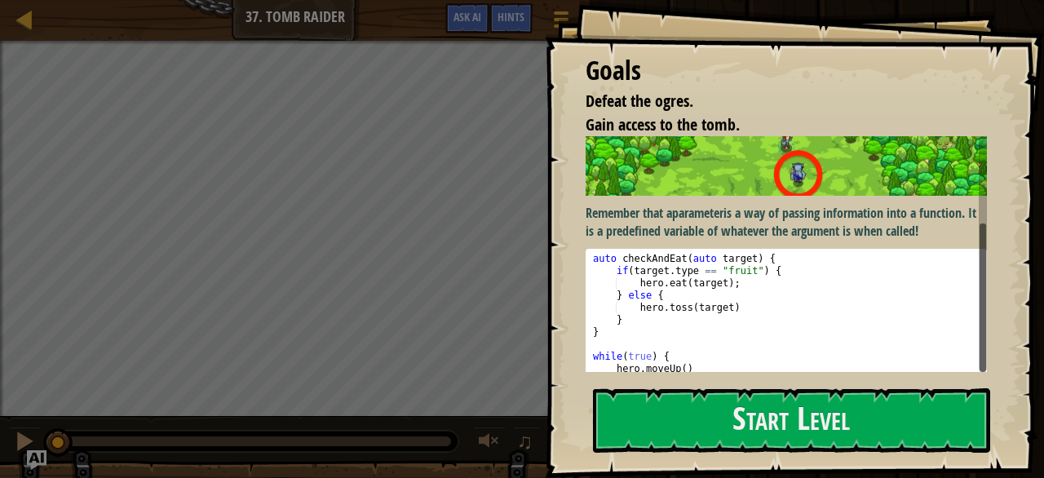
scroll to position [139, 0]
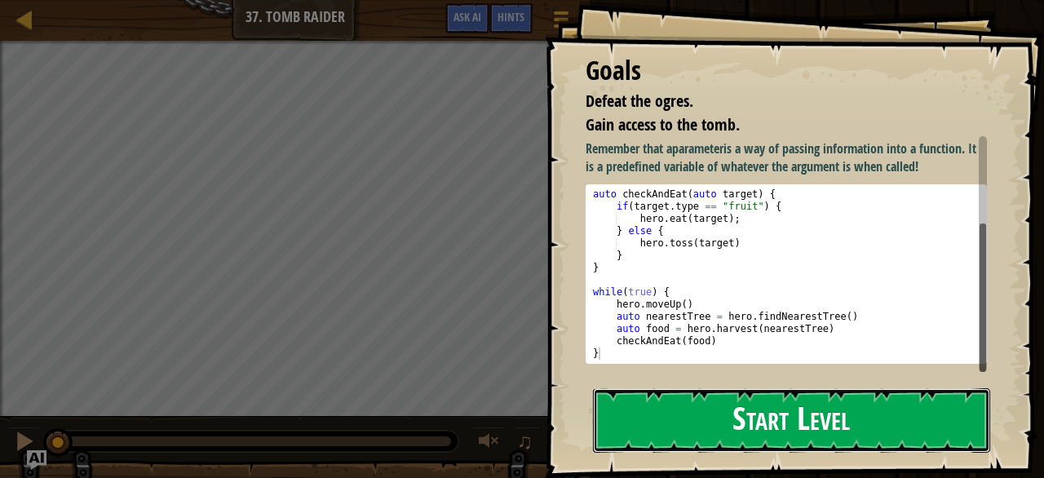
click at [689, 417] on button "Start Level" at bounding box center [791, 420] width 397 height 64
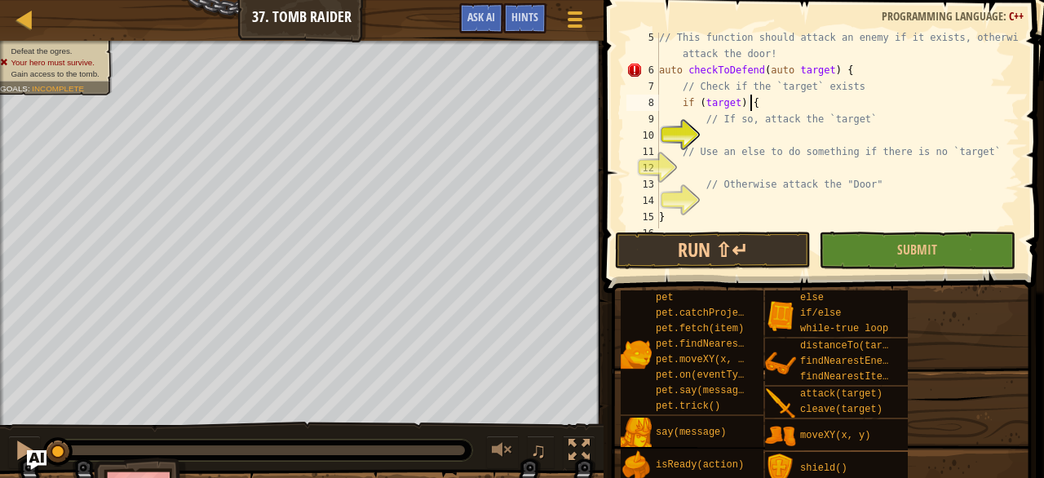
scroll to position [7, 7]
type textarea "// If so, attack the `target`"
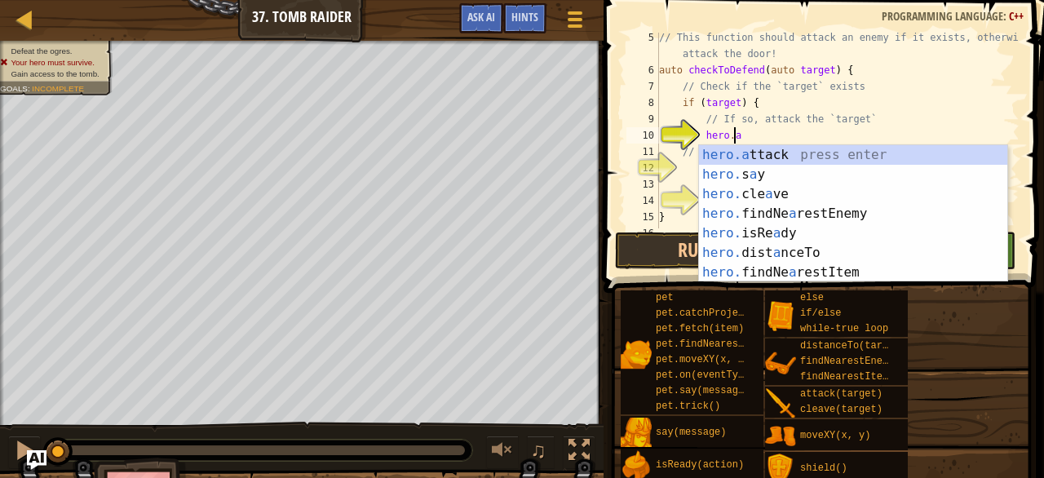
scroll to position [7, 6]
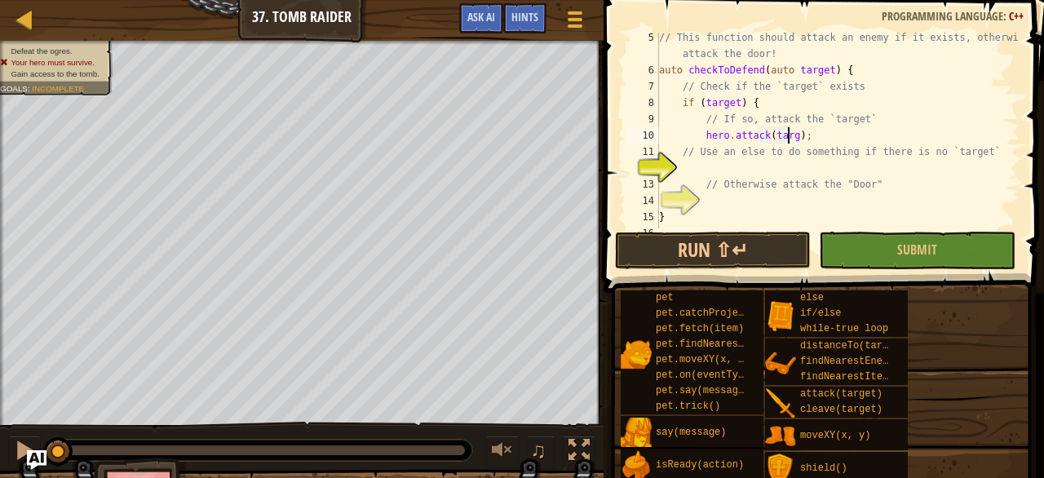
type textarea "hero.attack(target);"
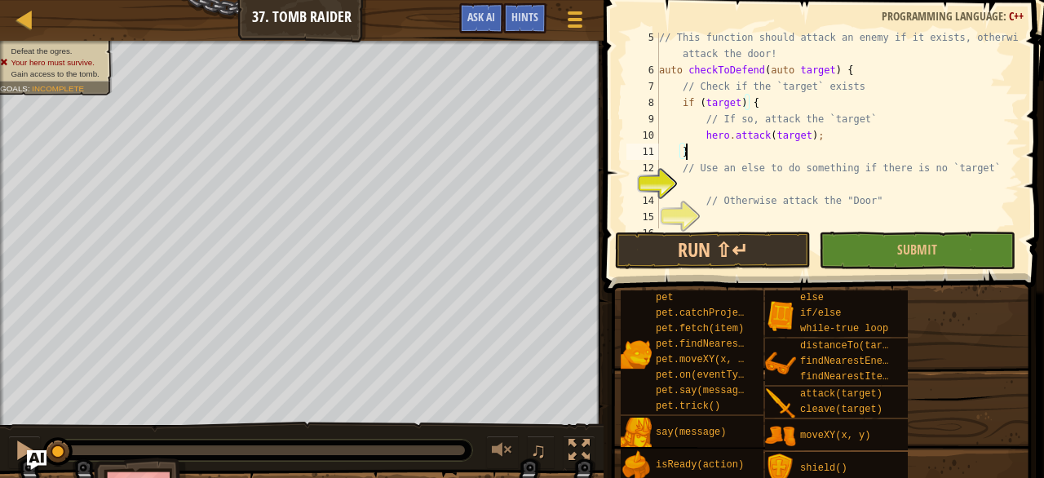
type textarea "// Use an else to do something if there is no `target`"
type textarea "// Otherwise attack the "Door""
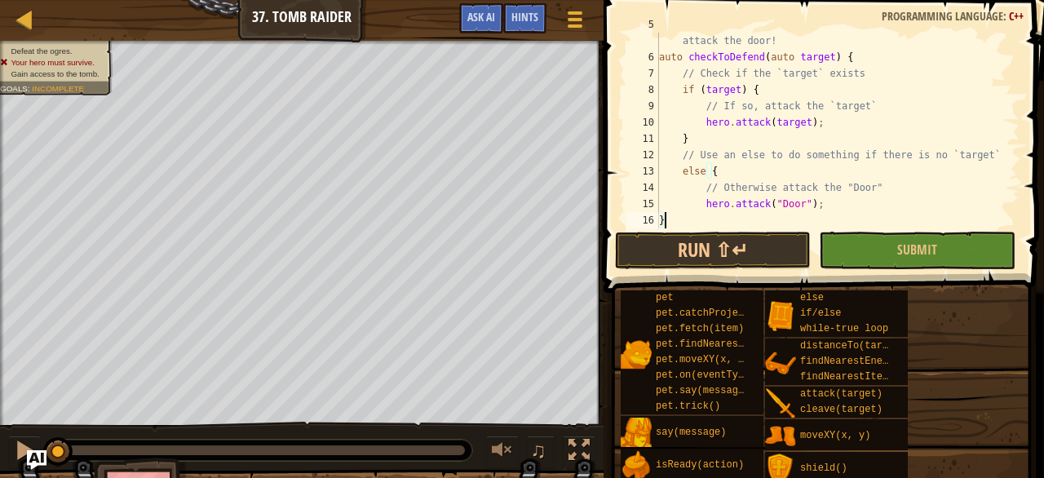
type textarea "hero.attack("Door");"
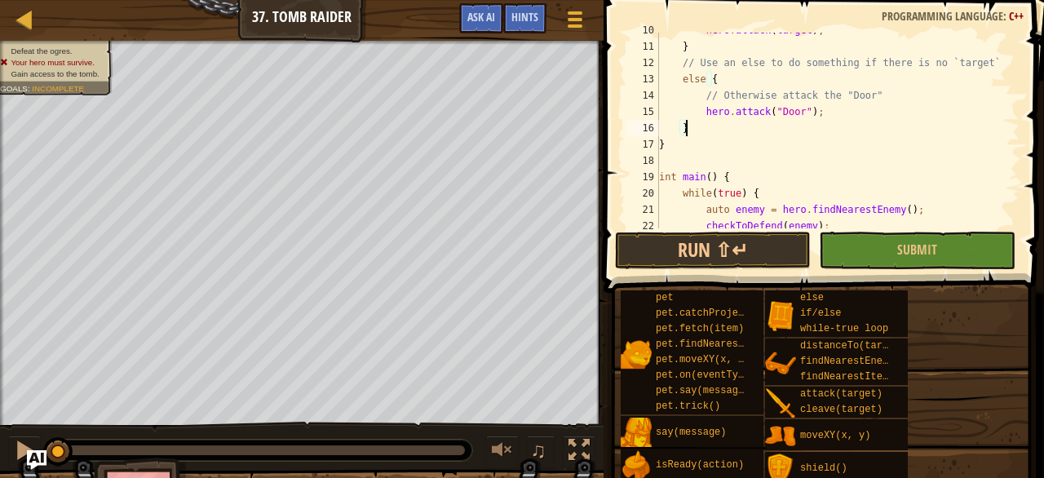
scroll to position [277, 0]
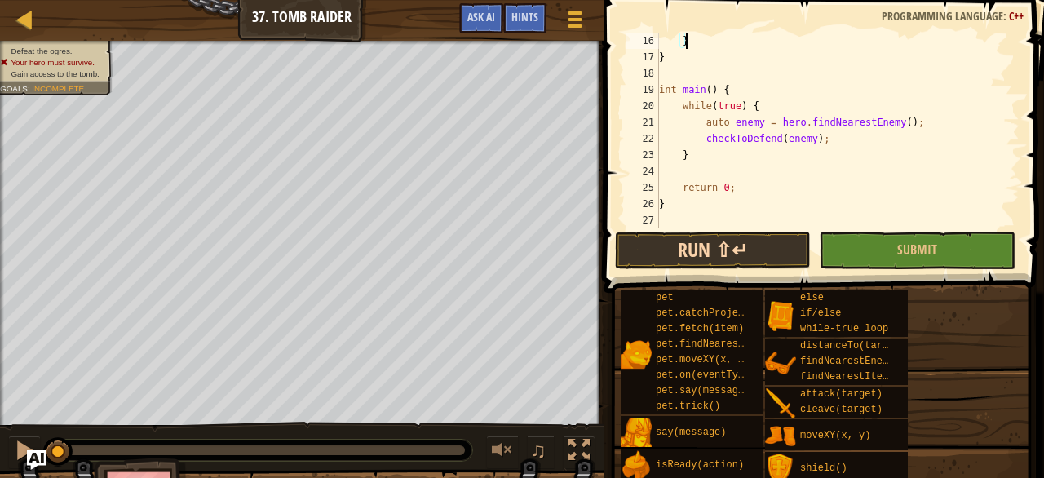
type textarea "}"
click at [731, 257] on button "Run ⇧↵" at bounding box center [713, 251] width 196 height 38
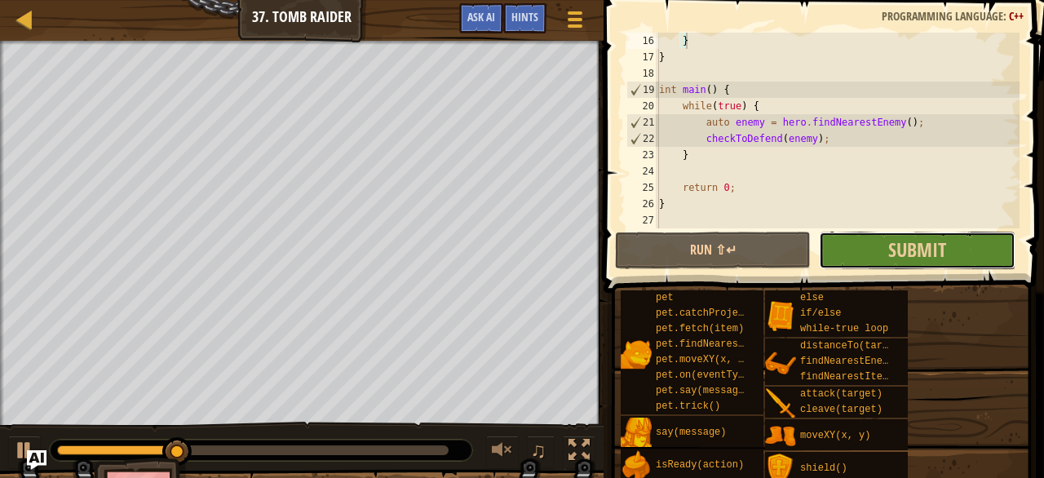
click at [849, 261] on button "Submit" at bounding box center [917, 251] width 196 height 38
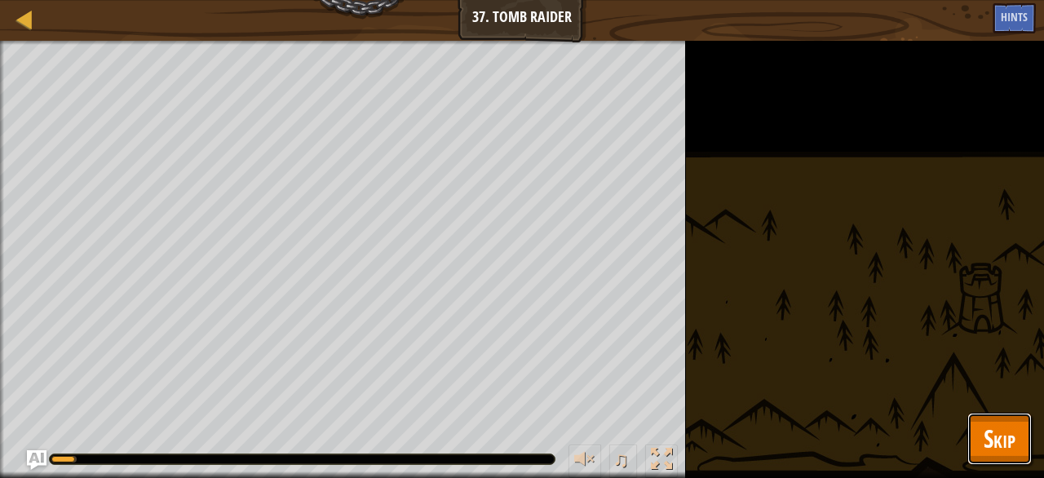
click at [1010, 454] on span "Skip" at bounding box center [1000, 438] width 32 height 33
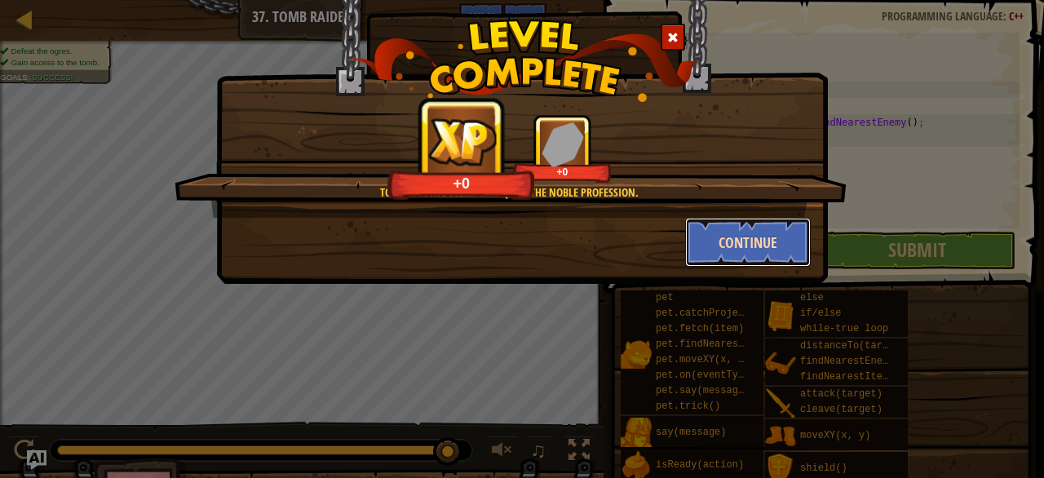
click at [749, 237] on button "Continue" at bounding box center [748, 242] width 126 height 49
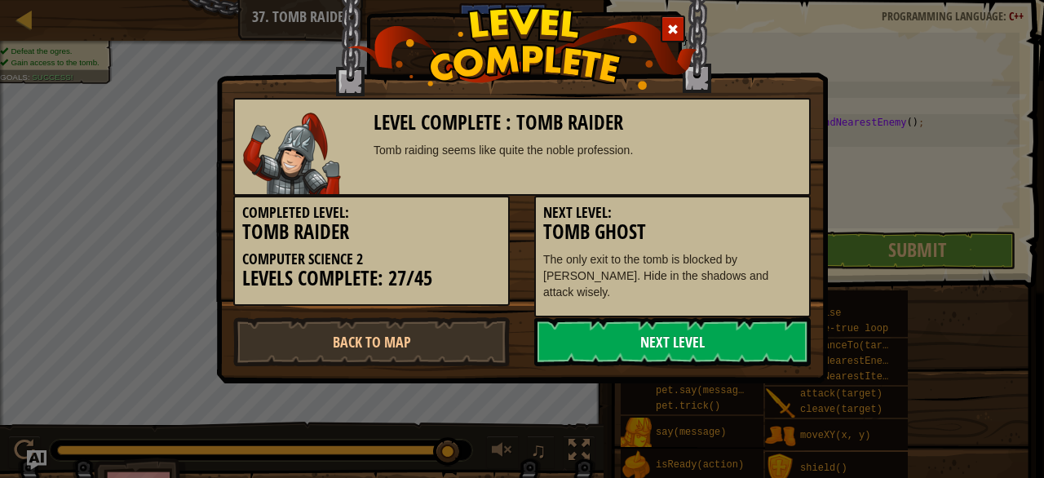
click at [669, 339] on link "Next Level" at bounding box center [672, 341] width 277 height 49
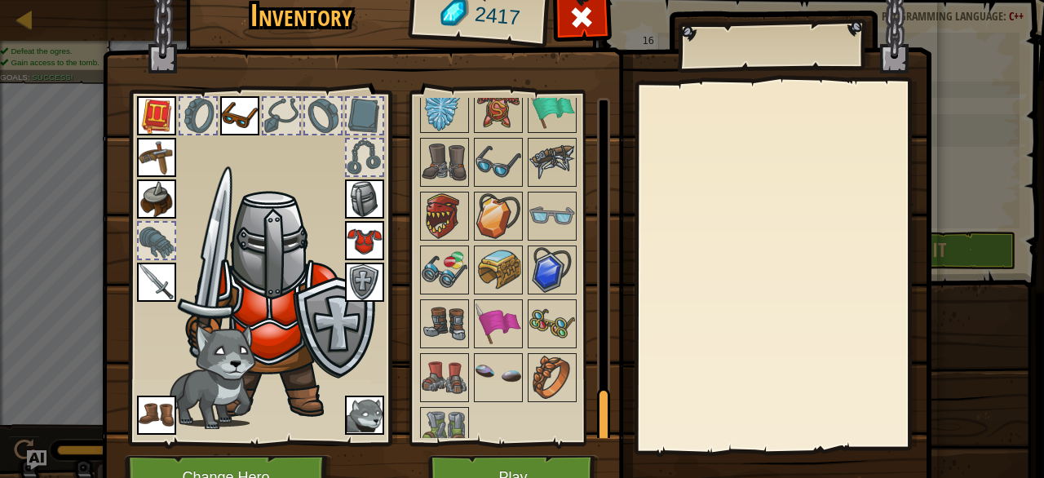
scroll to position [1865, 0]
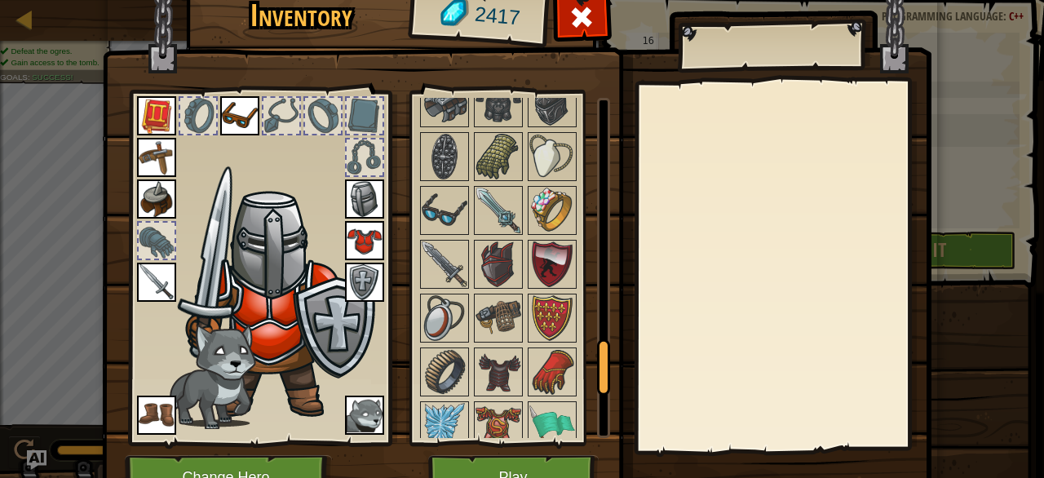
click at [516, 295] on img at bounding box center [499, 318] width 46 height 46
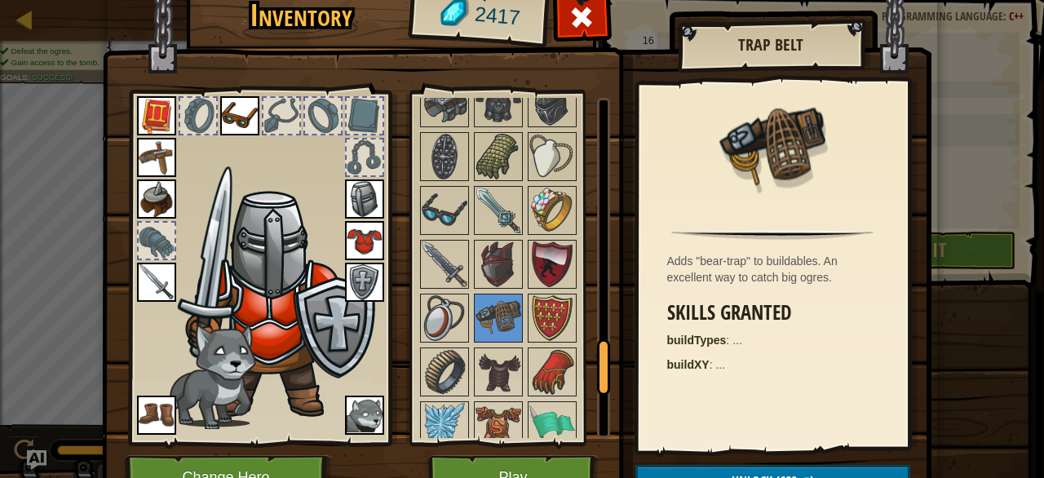
scroll to position [1601, 0]
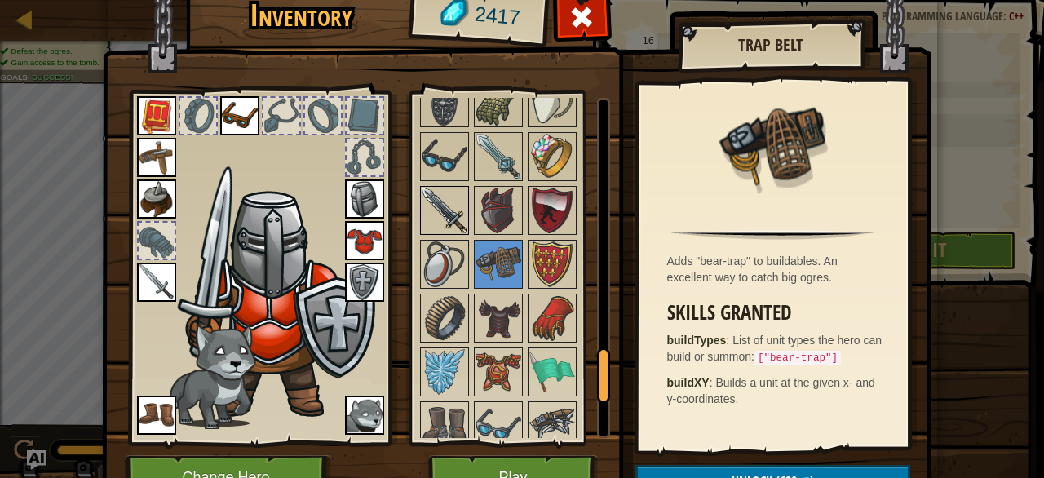
click at [449, 205] on img at bounding box center [445, 211] width 46 height 46
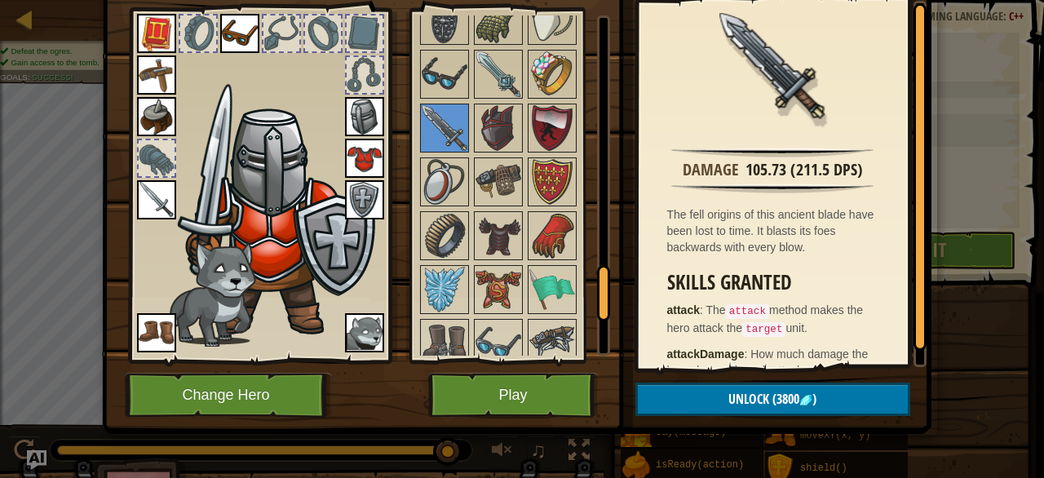
scroll to position [0, 0]
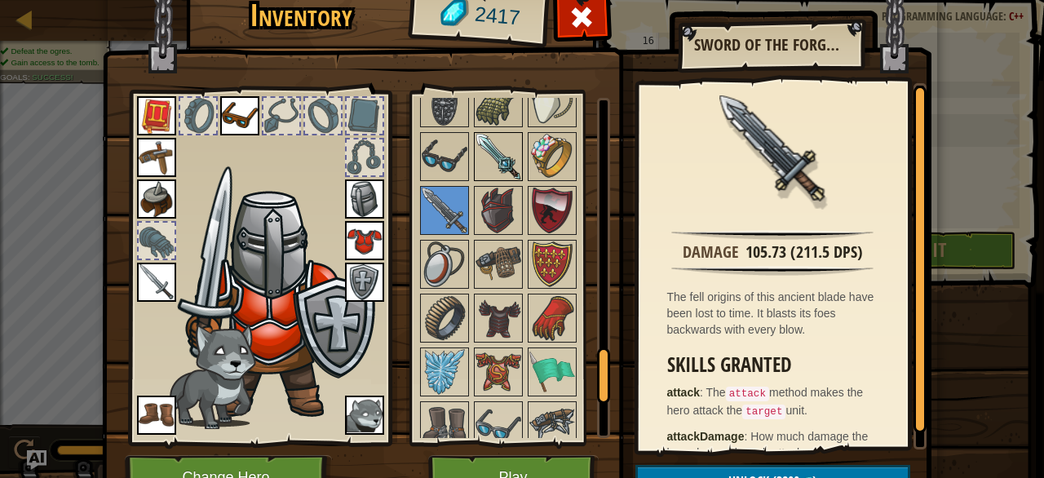
click at [494, 139] on img at bounding box center [499, 157] width 46 height 46
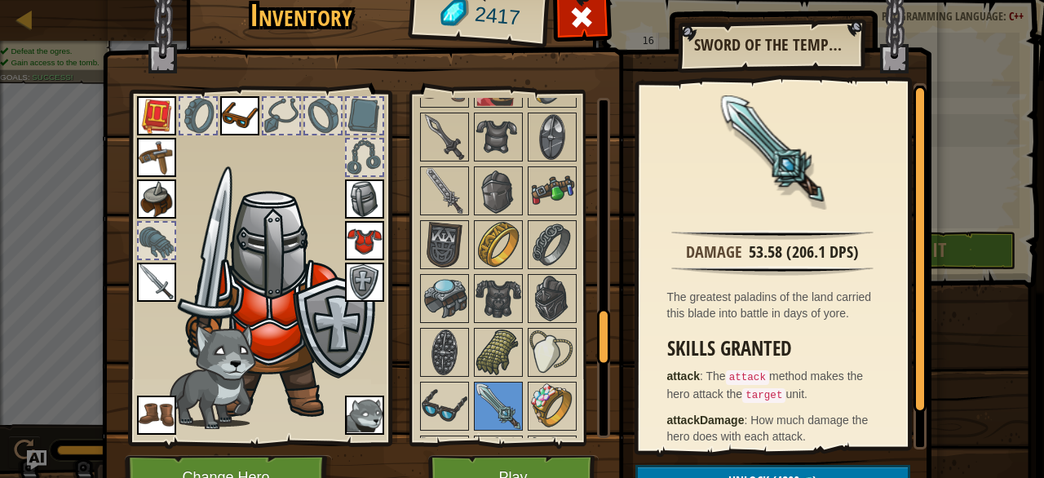
scroll to position [1351, 0]
click at [423, 153] on div at bounding box center [514, 137] width 193 height 1669
click at [437, 179] on img at bounding box center [445, 192] width 46 height 46
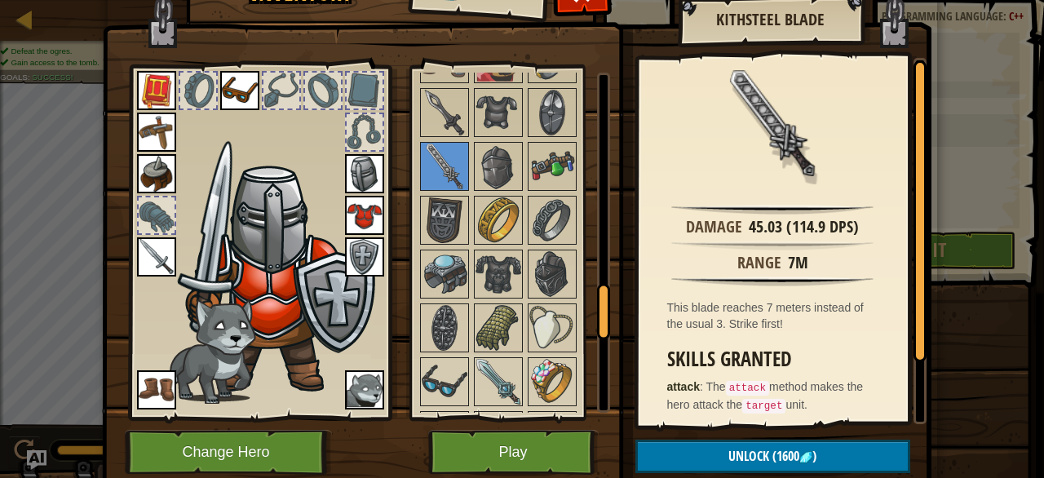
scroll to position [24, 0]
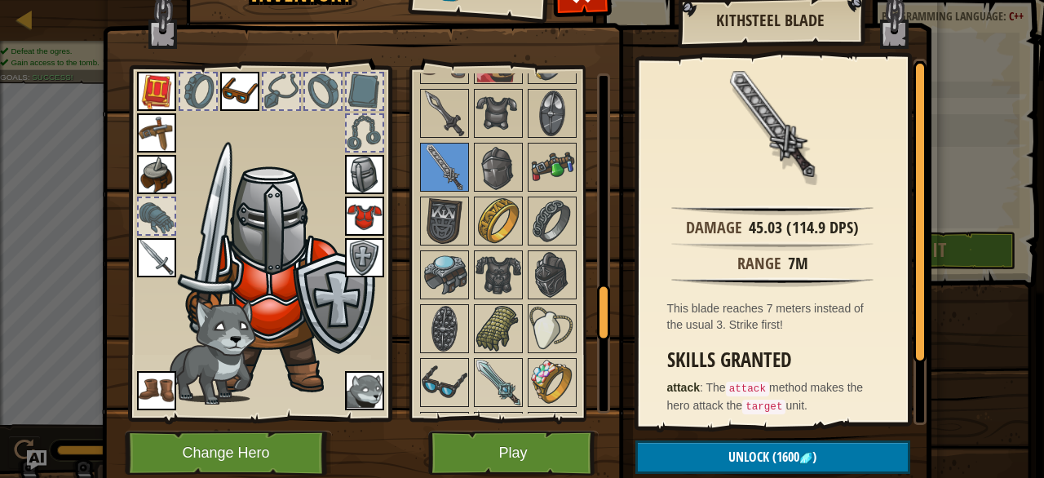
click at [155, 262] on img at bounding box center [156, 257] width 39 height 39
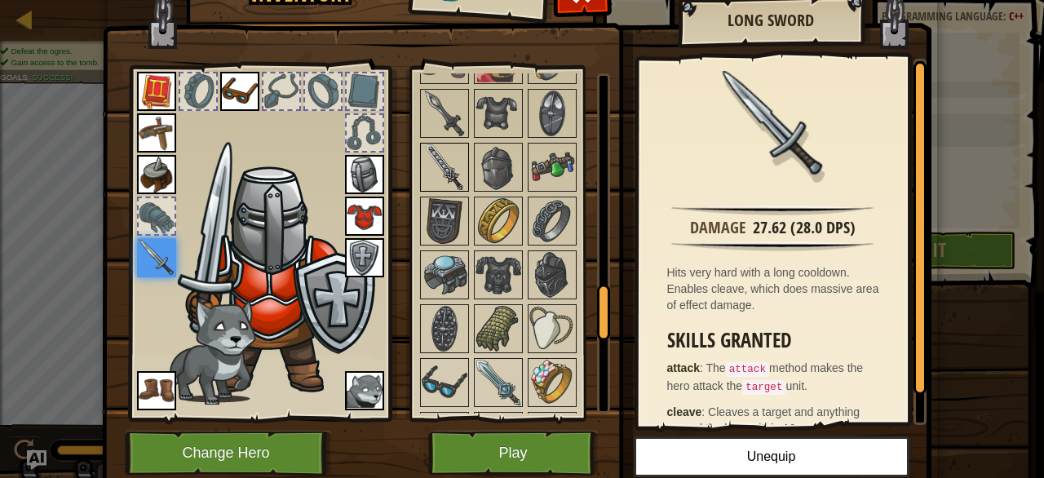
click at [446, 144] on img at bounding box center [445, 167] width 46 height 46
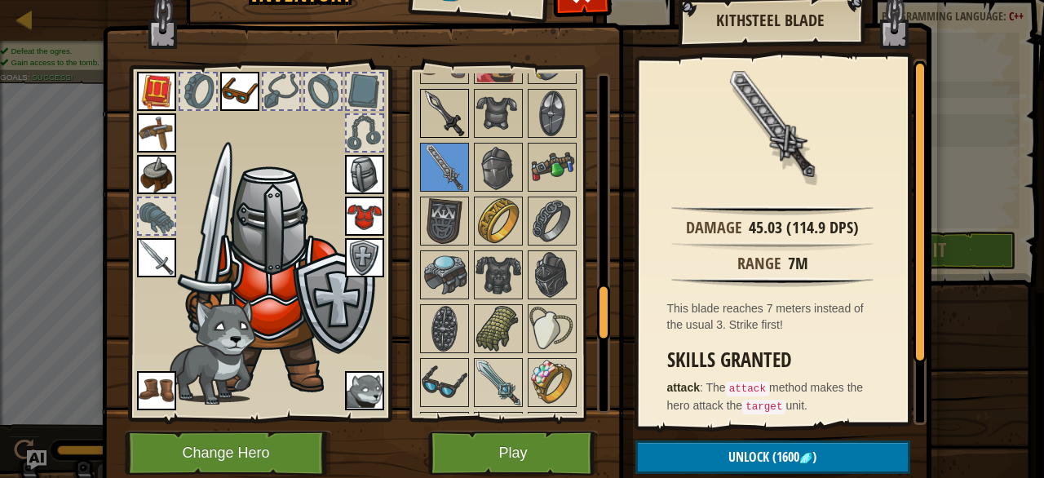
click at [443, 109] on img at bounding box center [445, 114] width 46 height 46
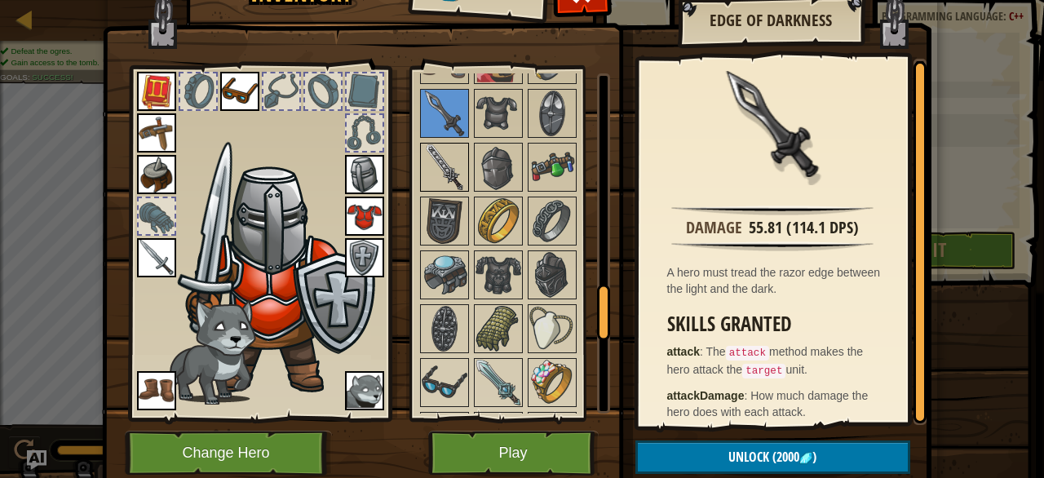
click at [445, 144] on img at bounding box center [445, 167] width 46 height 46
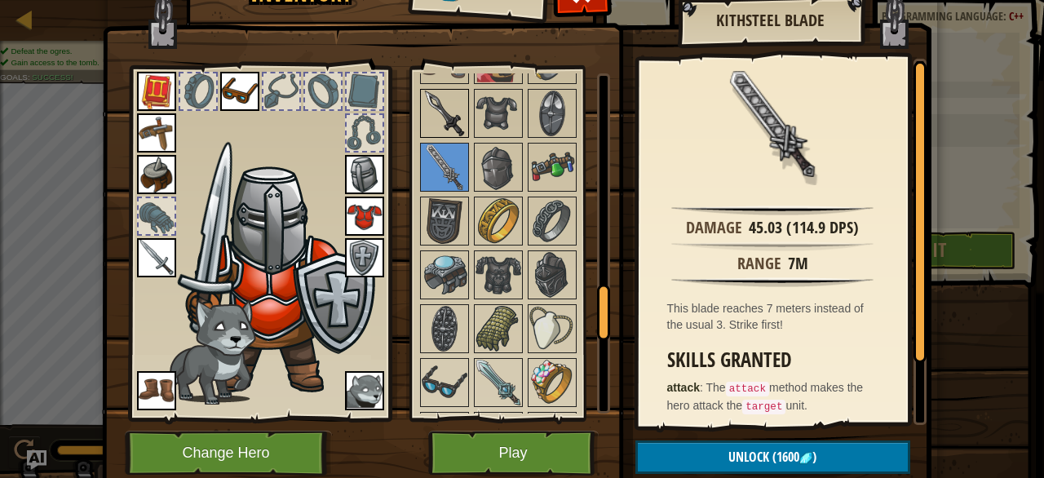
click at [440, 104] on img at bounding box center [445, 114] width 46 height 46
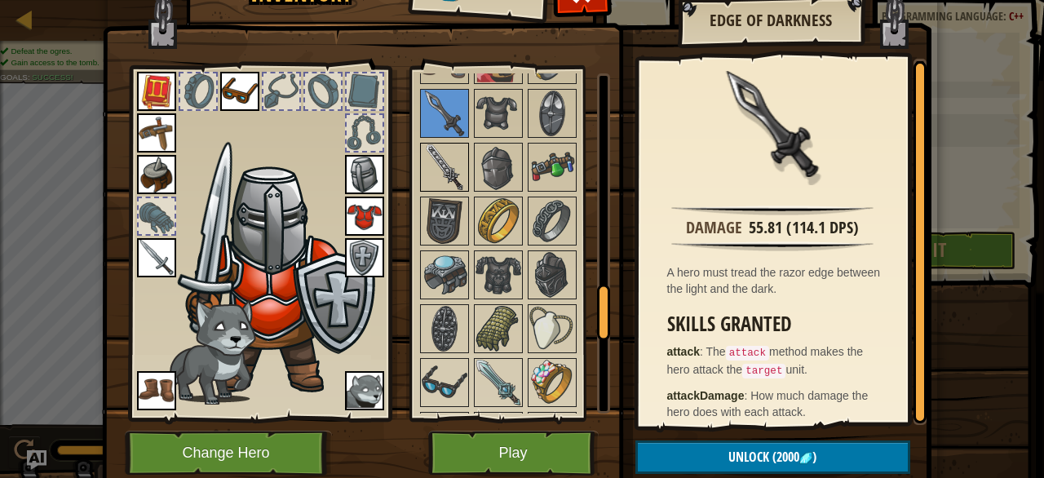
click at [439, 148] on img at bounding box center [445, 167] width 46 height 46
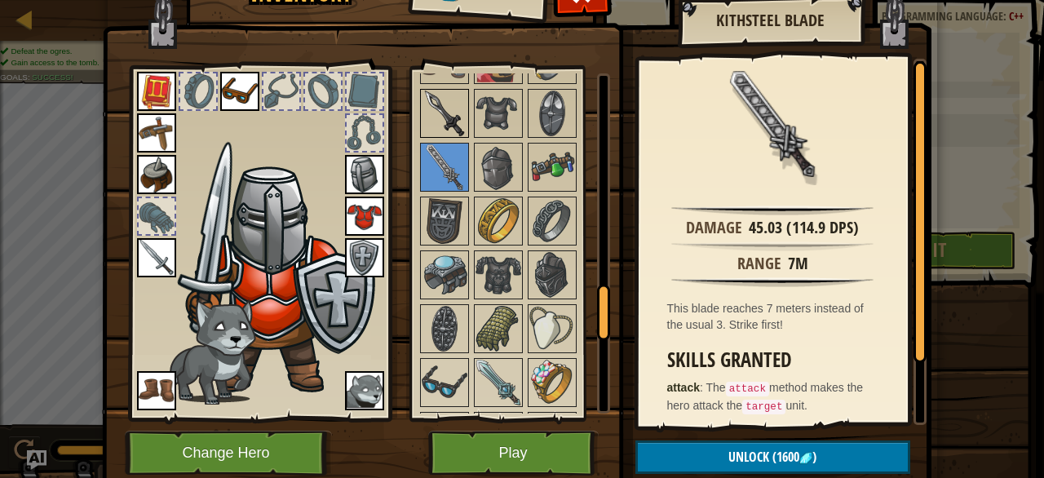
click at [427, 98] on img at bounding box center [445, 114] width 46 height 46
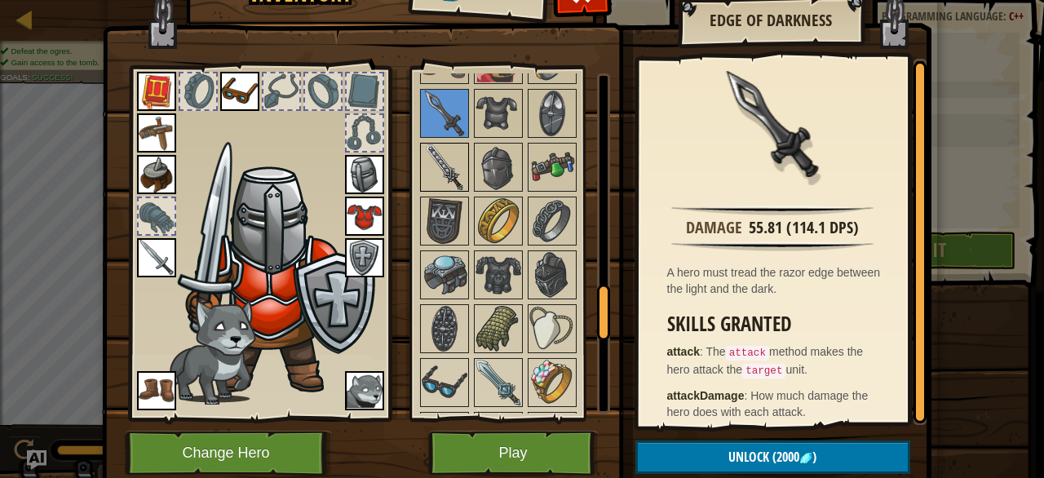
click at [429, 165] on img at bounding box center [445, 167] width 46 height 46
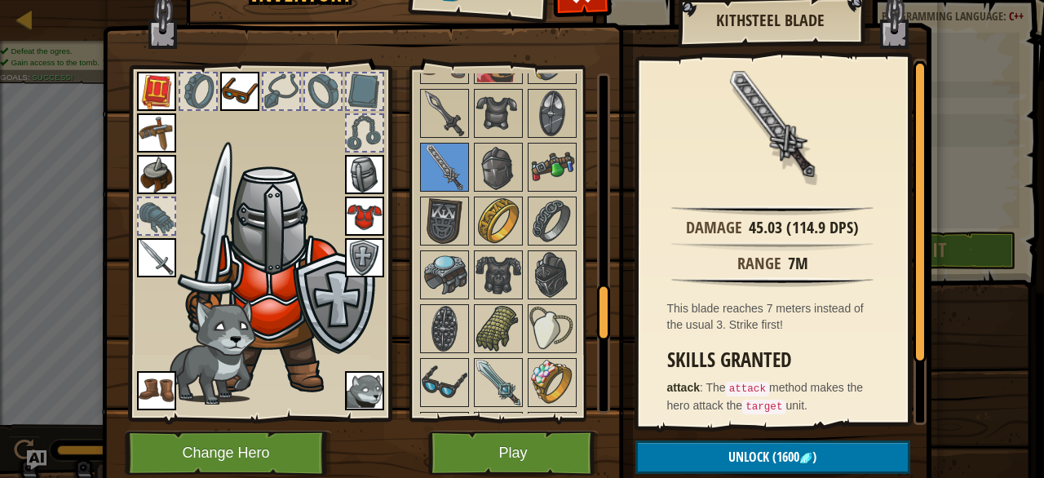
scroll to position [85, 0]
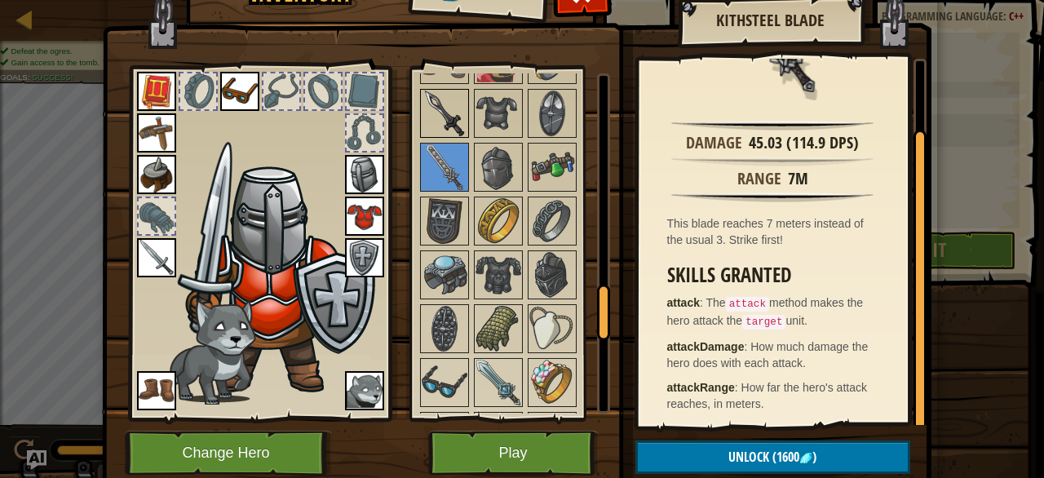
click at [458, 122] on img at bounding box center [445, 114] width 46 height 46
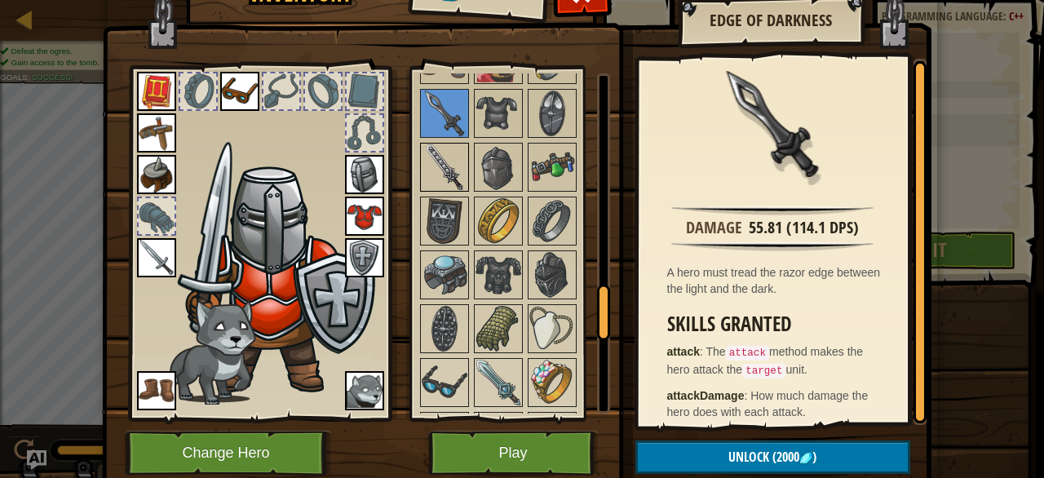
click at [452, 147] on img at bounding box center [445, 167] width 46 height 46
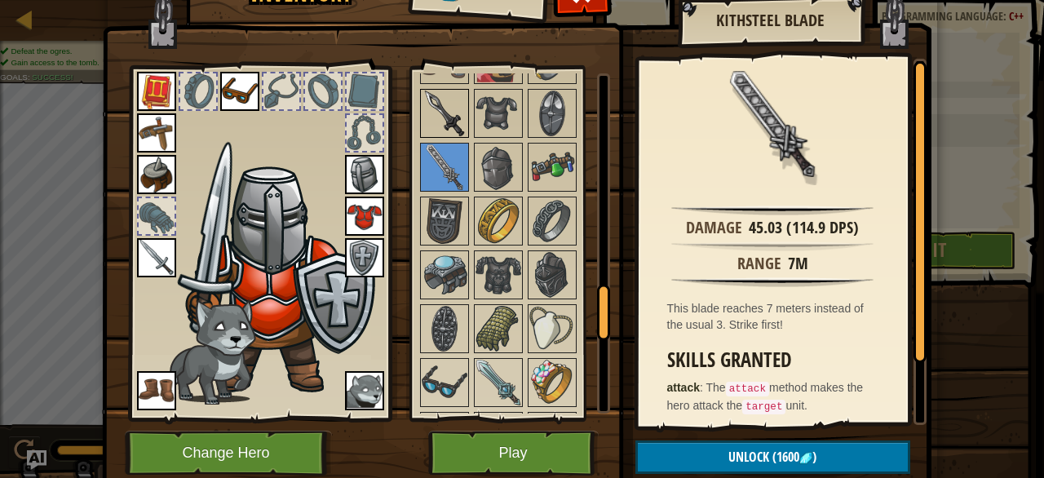
click at [449, 111] on img at bounding box center [445, 114] width 46 height 46
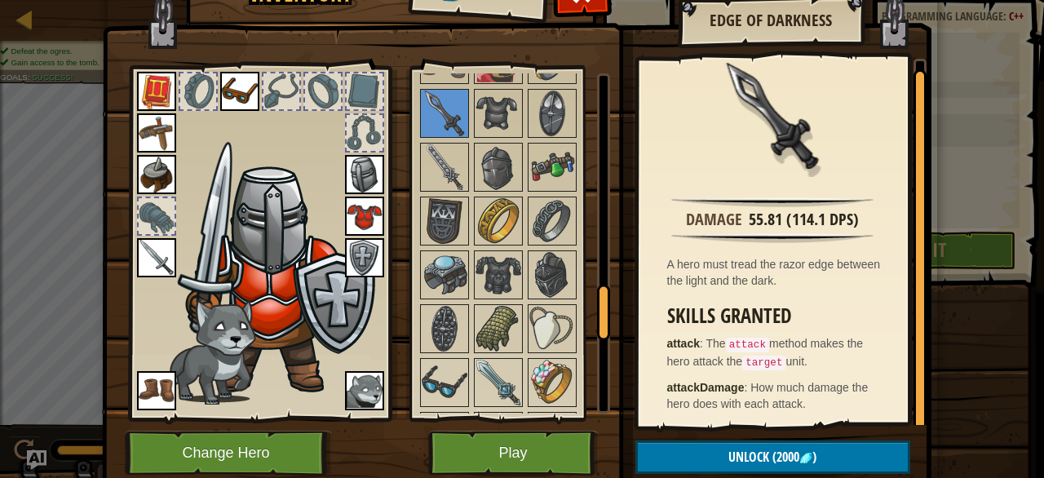
scroll to position [0, 0]
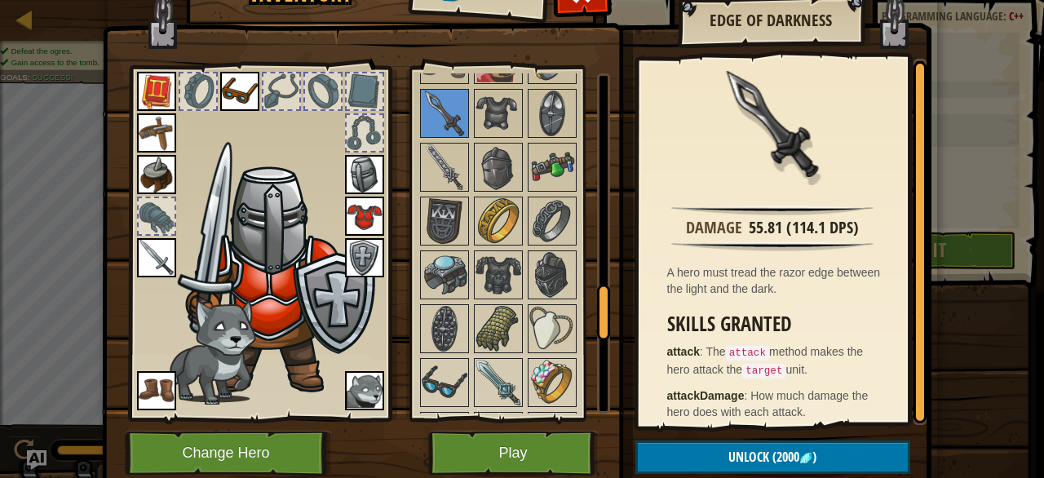
click at [154, 253] on img at bounding box center [156, 257] width 39 height 39
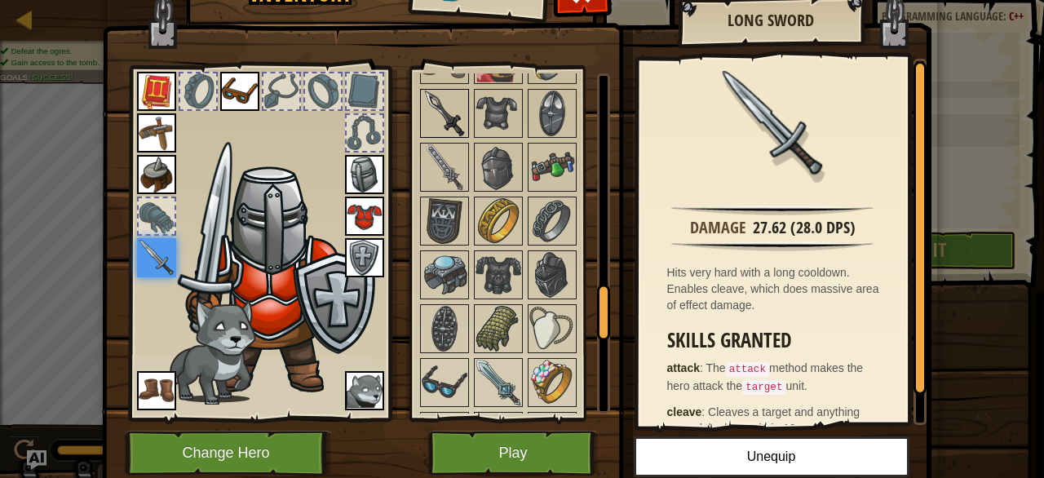
click at [440, 91] on img at bounding box center [445, 114] width 46 height 46
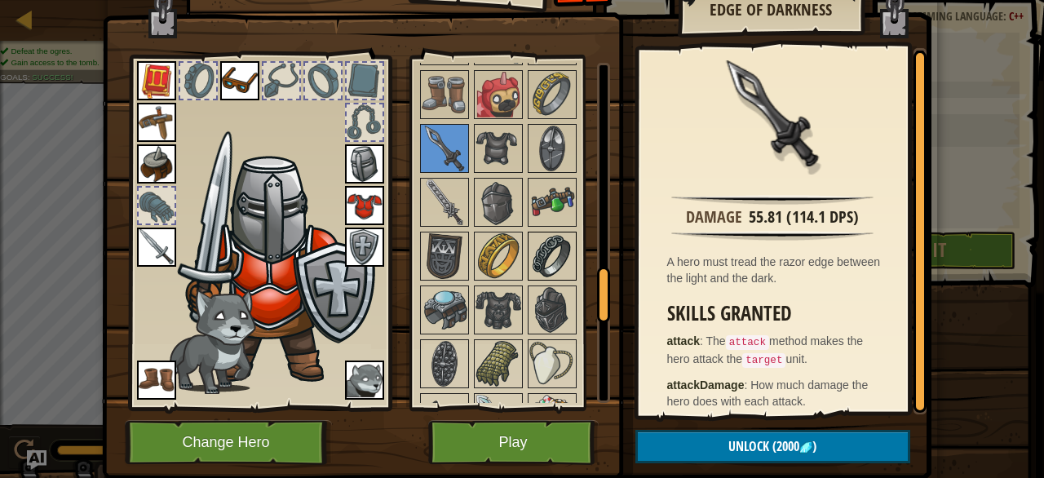
scroll to position [1303, 0]
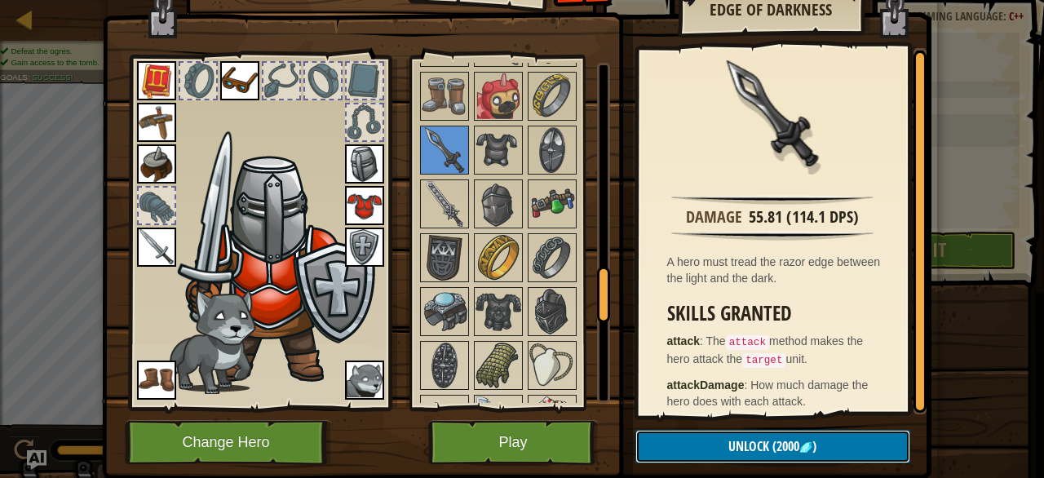
click at [738, 439] on span "Unlock" at bounding box center [748, 446] width 41 height 18
click at [738, 439] on button "Confirm" at bounding box center [772, 446] width 275 height 33
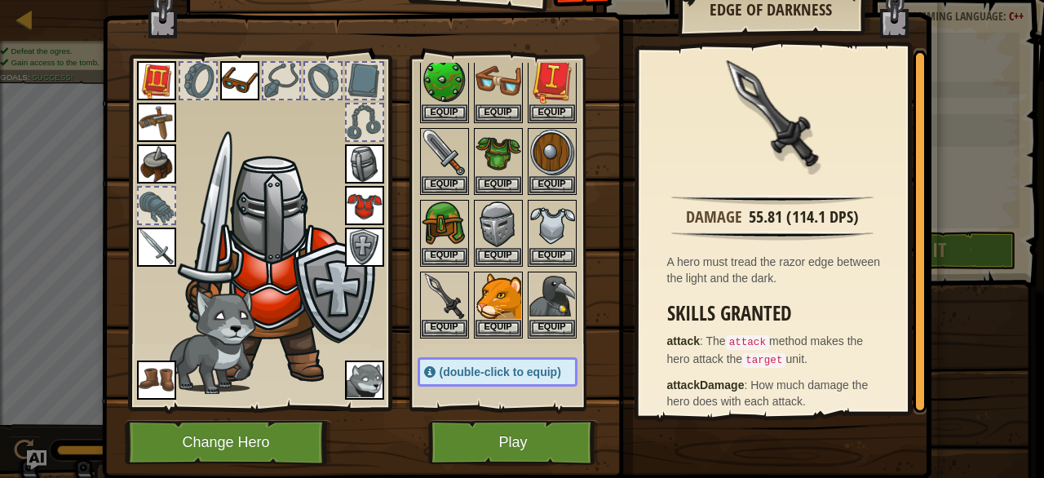
scroll to position [55, 0]
click at [432, 330] on button "Equip" at bounding box center [445, 326] width 46 height 17
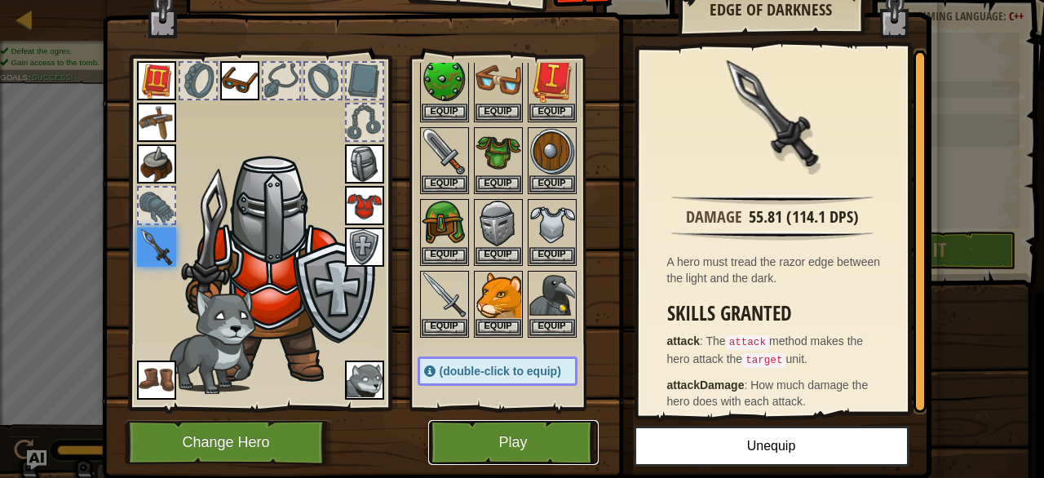
click at [505, 454] on button "Play" at bounding box center [513, 442] width 170 height 45
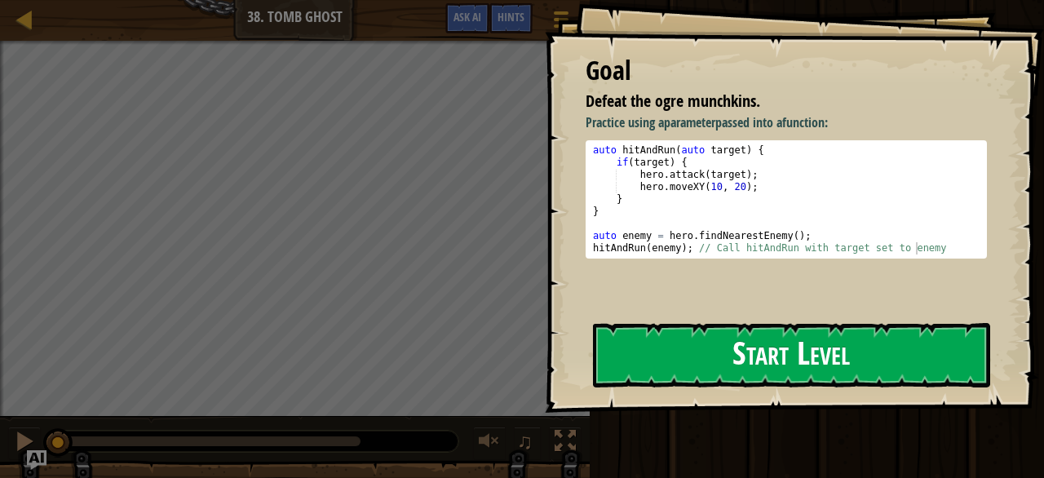
click at [738, 347] on button "Start Level" at bounding box center [791, 355] width 397 height 64
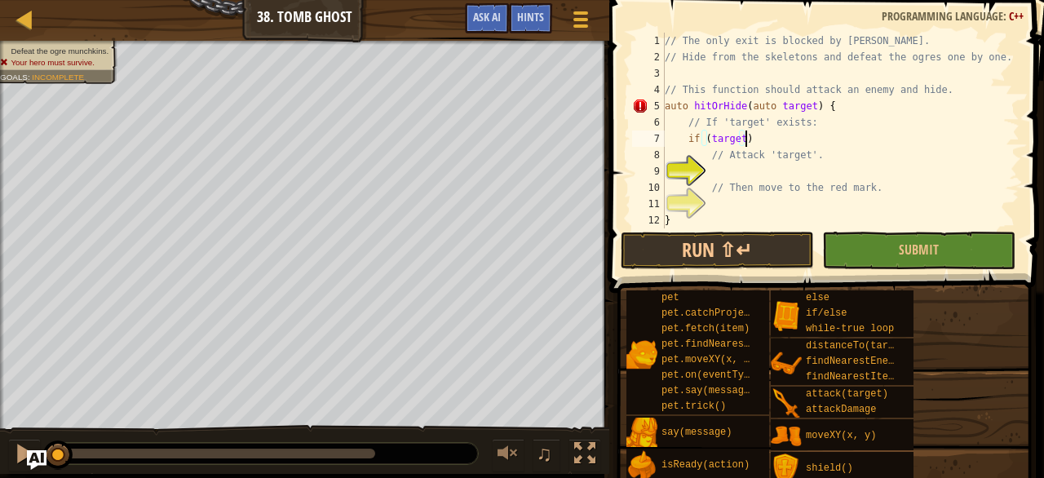
scroll to position [7, 6]
type textarea "// Attack 'target'."
type textarea "// Then move to the red mark."
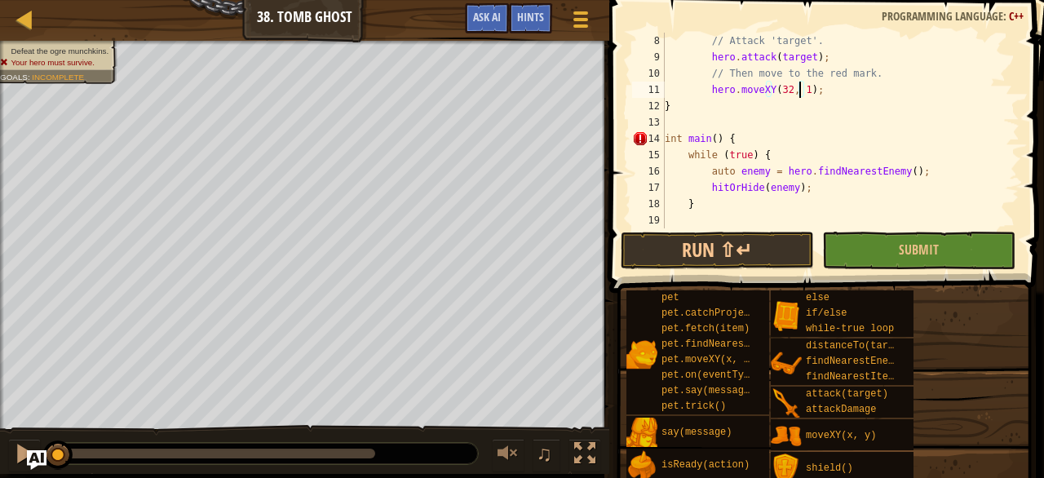
type textarea "hero.moveXY(32, 18);"
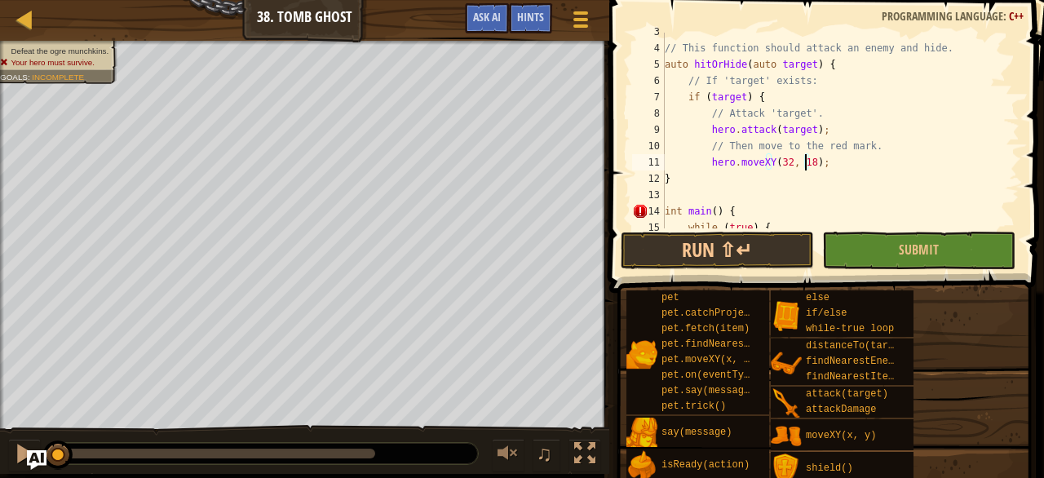
scroll to position [42, 0]
click at [827, 159] on div "// This function should attack an enemy and hide. auto hitOrHide ( auto target …" at bounding box center [841, 138] width 358 height 228
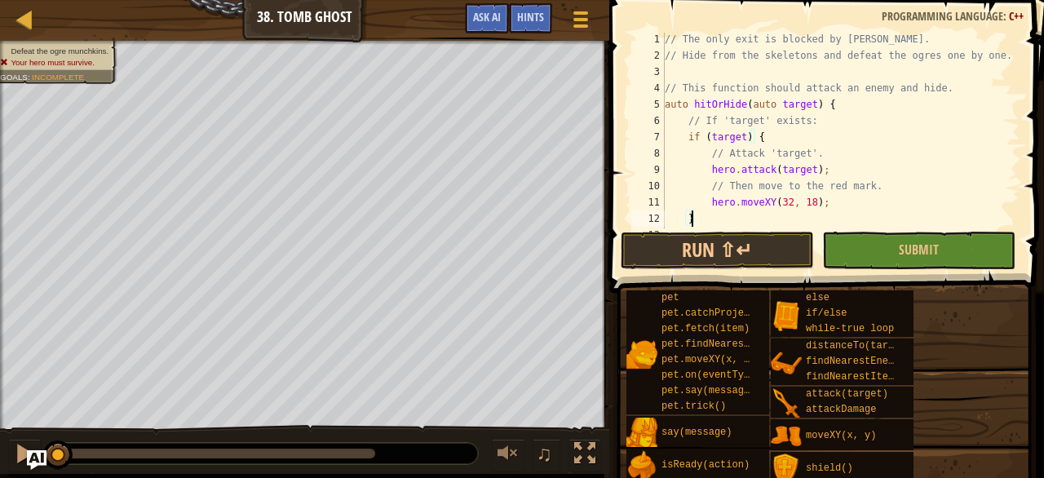
scroll to position [0, 0]
type textarea "}"
click at [739, 241] on button "Run ⇧↵" at bounding box center [717, 251] width 193 height 38
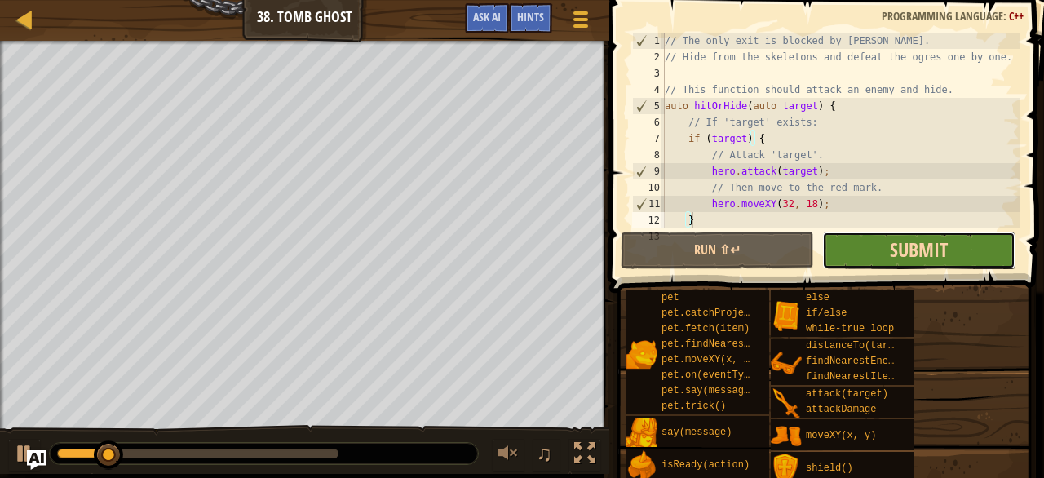
click at [922, 254] on span "Submit" at bounding box center [919, 250] width 58 height 26
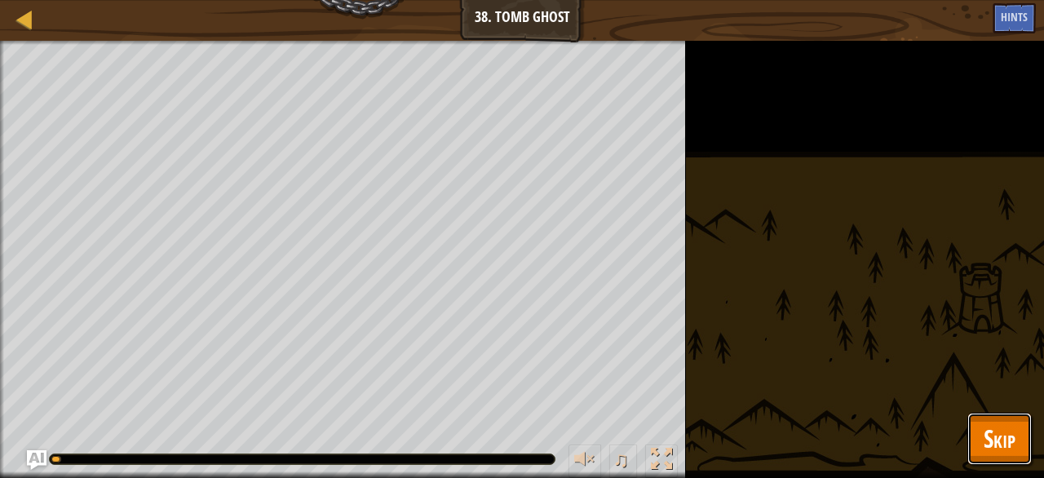
click at [972, 422] on button "Skip" at bounding box center [999, 439] width 64 height 52
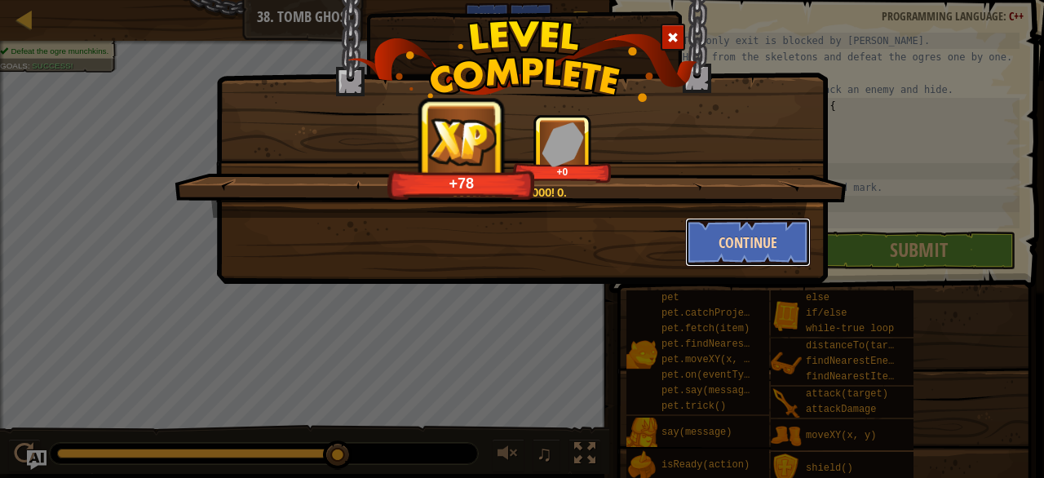
click at [746, 245] on button "Continue" at bounding box center [748, 242] width 126 height 49
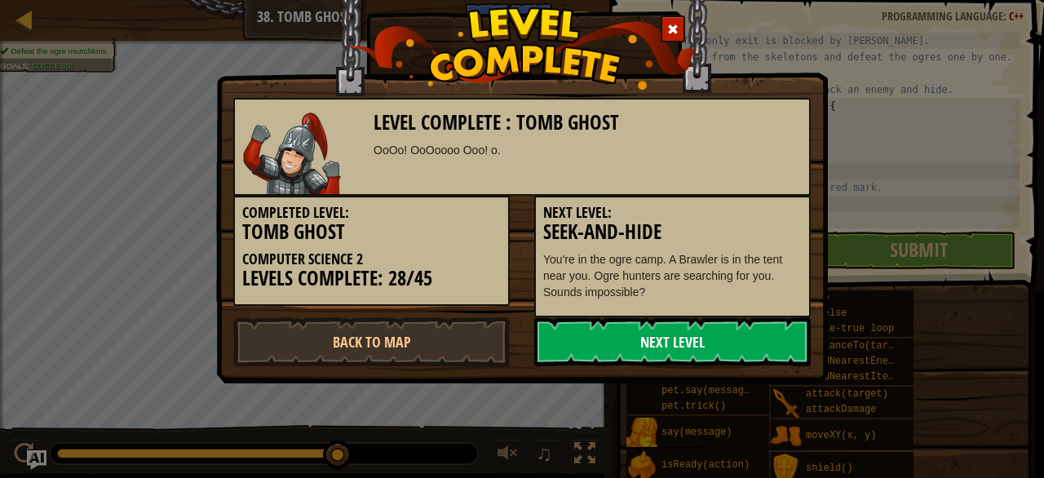
click at [686, 333] on link "Next Level" at bounding box center [672, 341] width 277 height 49
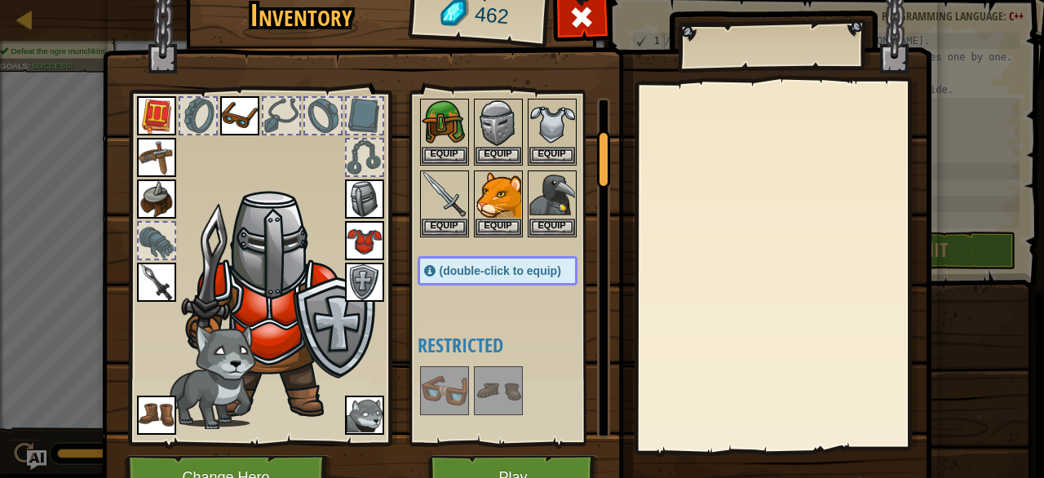
scroll to position [207, 0]
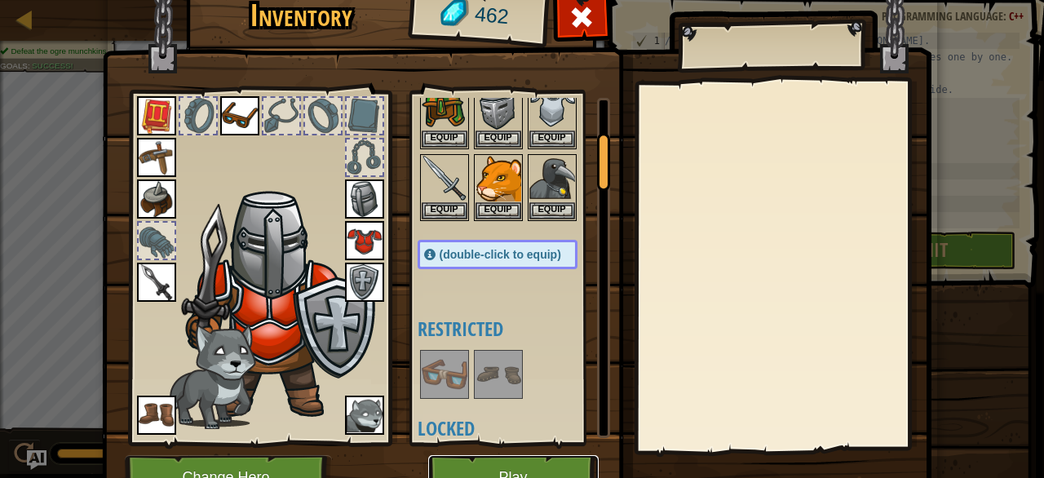
click at [550, 467] on button "Play" at bounding box center [513, 477] width 170 height 45
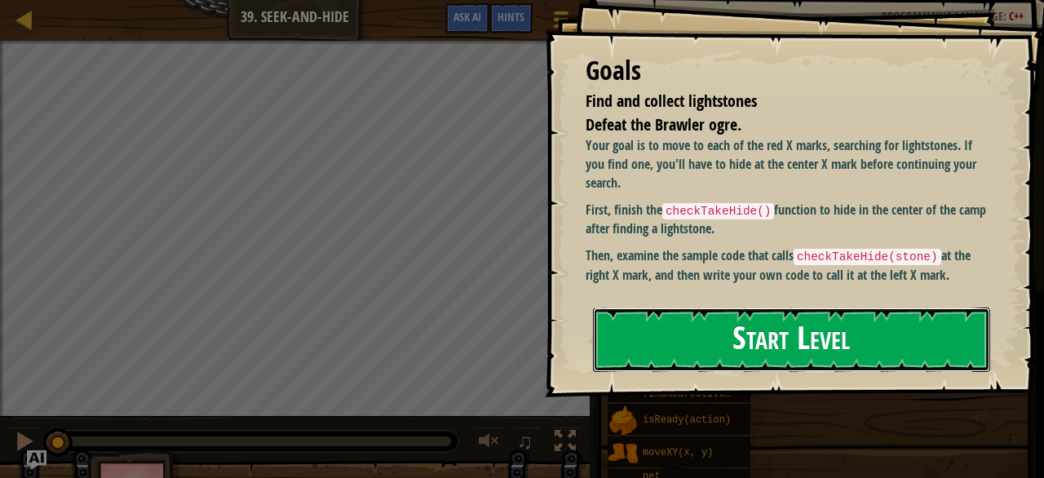
click at [720, 322] on button "Start Level" at bounding box center [791, 340] width 397 height 64
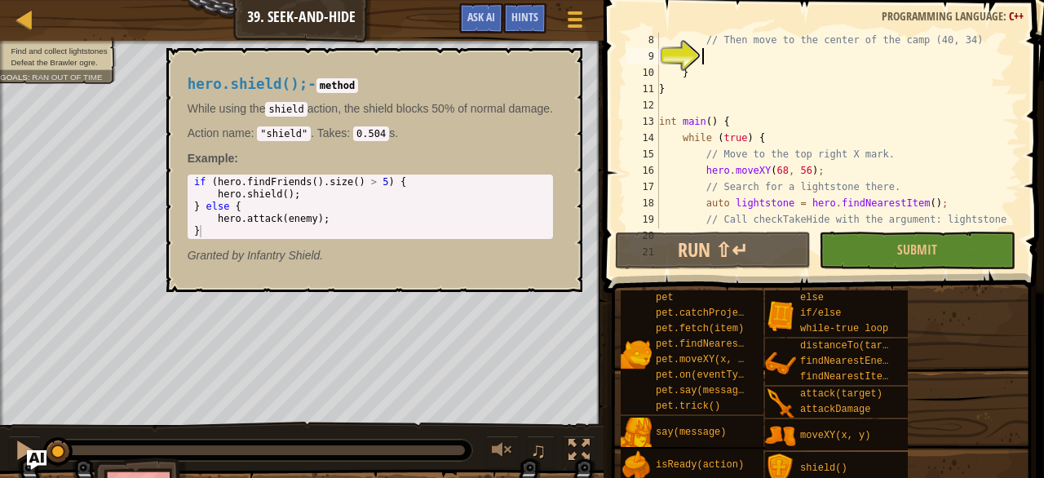
scroll to position [122, 0]
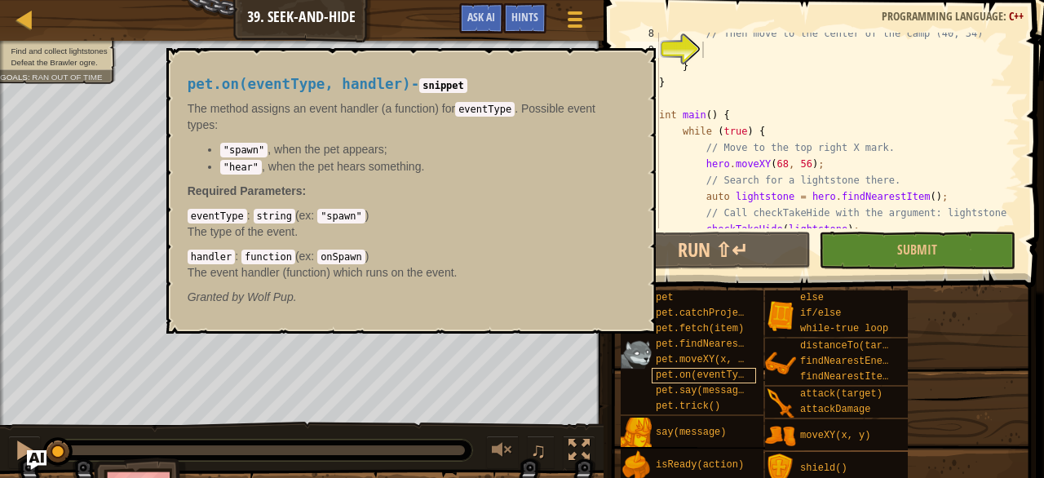
click at [697, 380] on span "pet.on(eventType, handler)" at bounding box center [732, 375] width 153 height 11
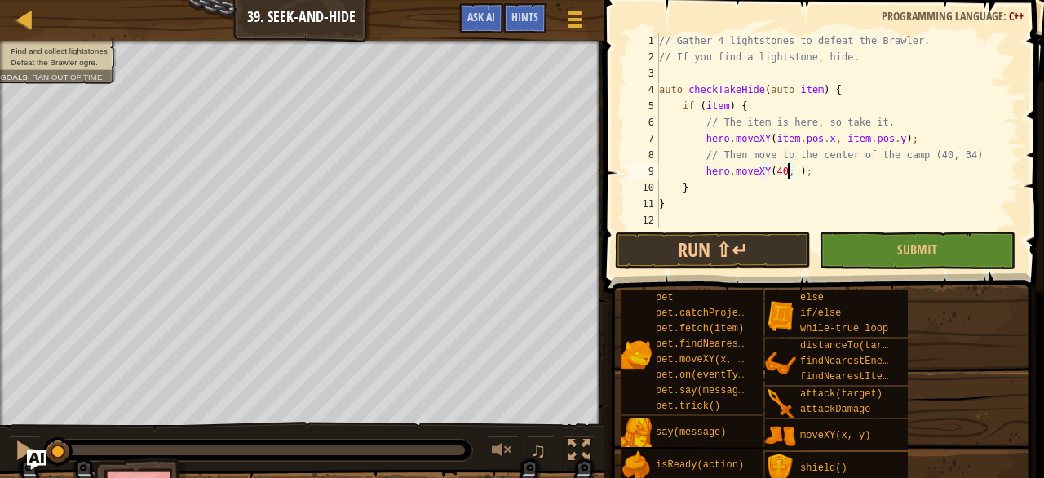
scroll to position [7, 11]
type textarea "hero.moveXY(40, 34);"
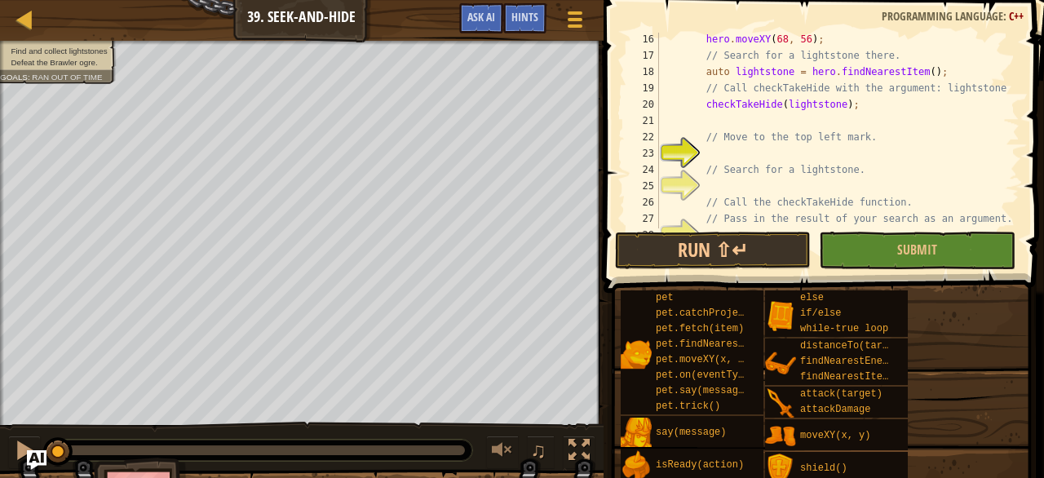
scroll to position [246, 0]
click at [745, 154] on div "hero . moveXY ( 68 , 56 ) ; // Search for a lightstone there. auto lightstone =…" at bounding box center [838, 145] width 364 height 228
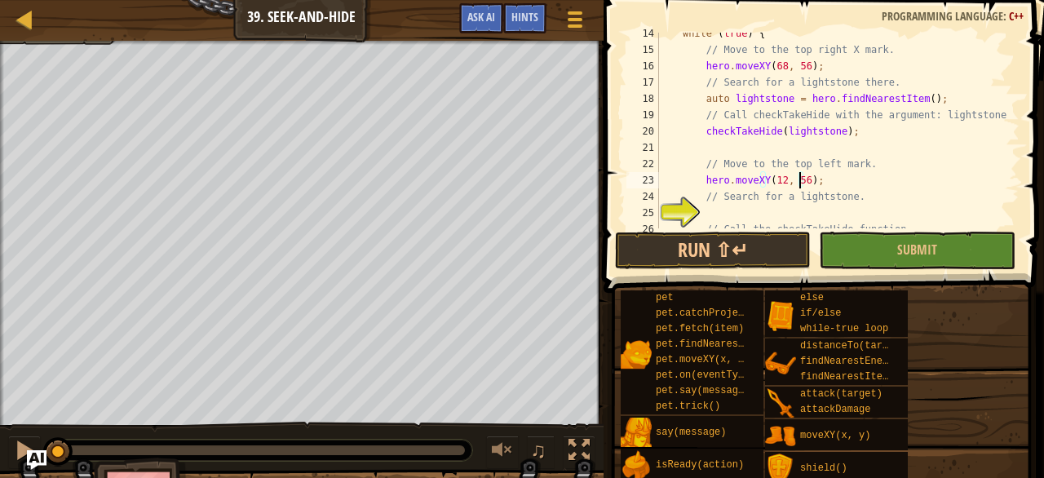
scroll to position [241, 0]
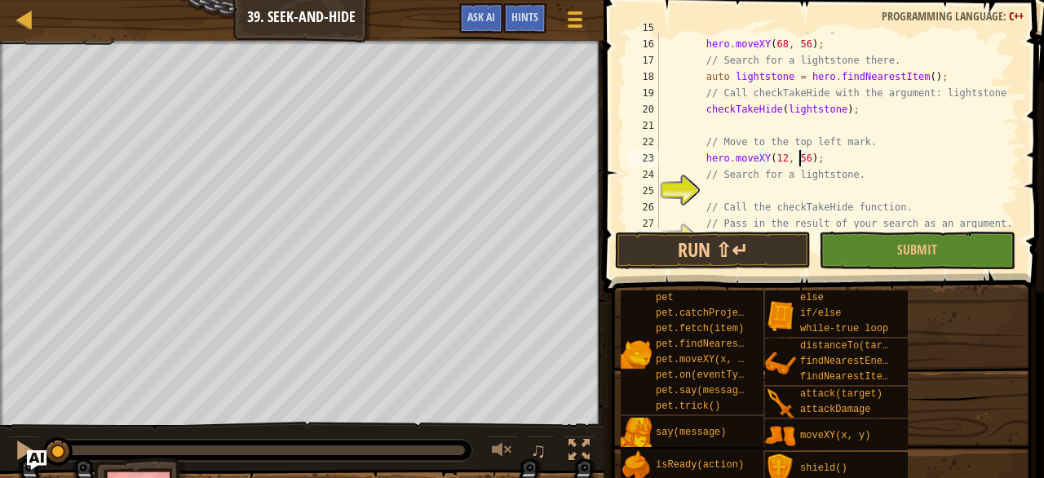
click at [739, 203] on div "// Move to the top right X mark. hero . moveXY ( 68 , 56 ) ; // Search for a li…" at bounding box center [838, 134] width 364 height 228
type textarea "// Call the checkTakeHide function."
click at [764, 185] on div "// Move to the top right X mark. hero . moveXY ( 68 , 56 ) ; // Search for a li…" at bounding box center [838, 134] width 364 height 228
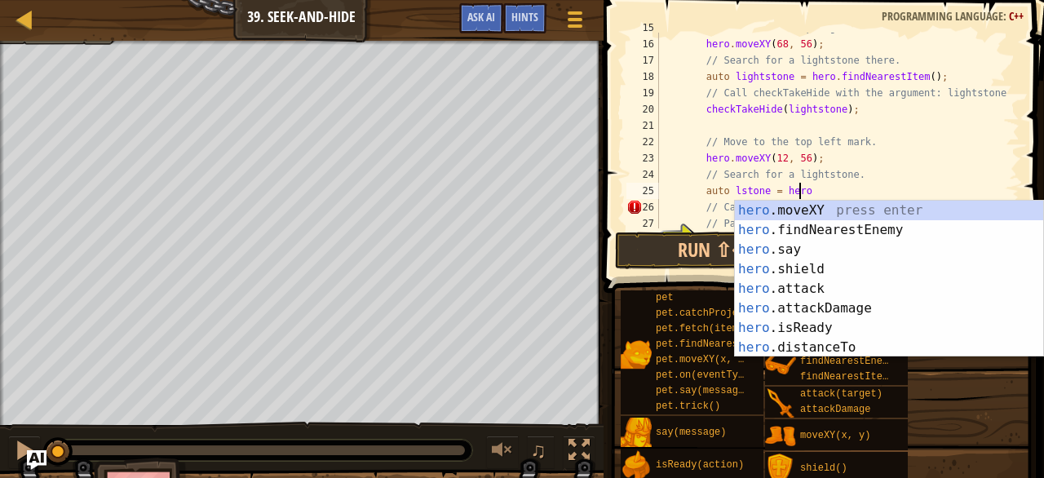
type textarea "auto lstone = hero.f"
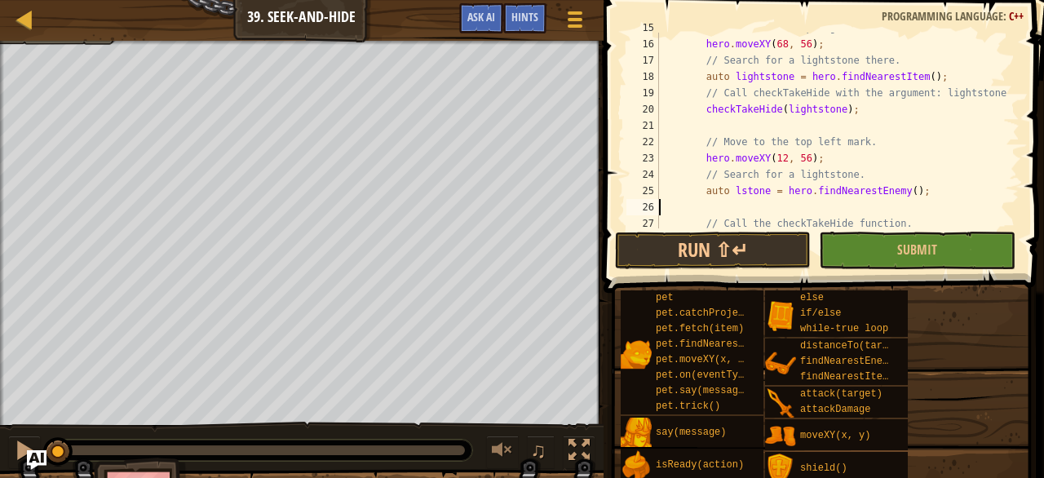
scroll to position [0, 0]
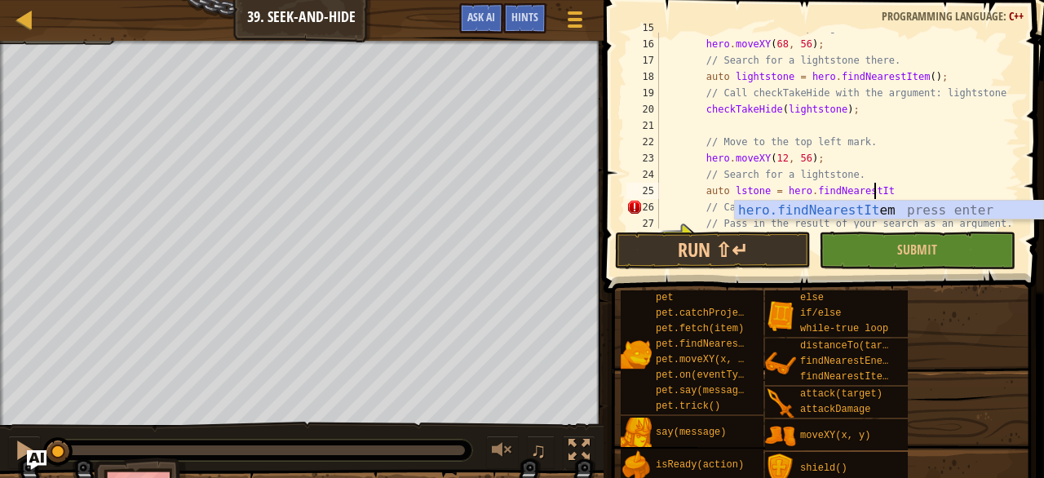
type textarea "auto lstone = hero.findNearestIt"
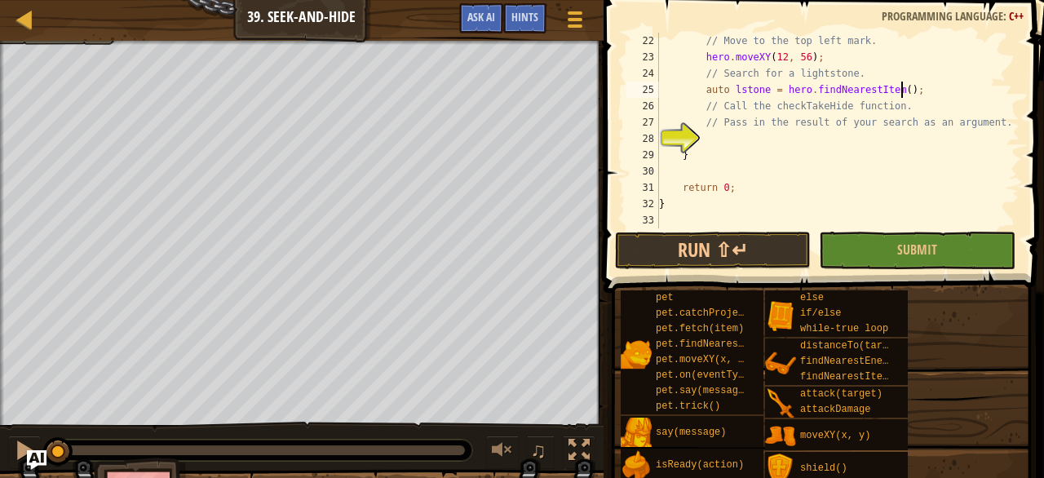
scroll to position [343, 0]
click at [905, 110] on div "// Move to the top left mark. hero . moveXY ( 12 , 56 ) ; // Search for a light…" at bounding box center [838, 147] width 364 height 228
type textarea "// Call the checkTakeHide function."
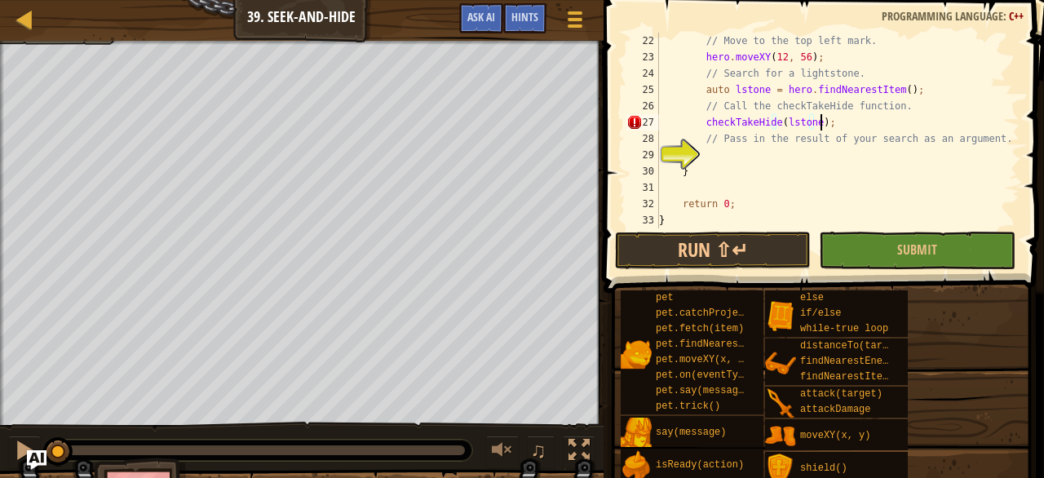
scroll to position [7, 12]
type textarea "// Pass in the result of your search as an argument."
click at [752, 259] on button "Run ⇧↵" at bounding box center [713, 251] width 196 height 38
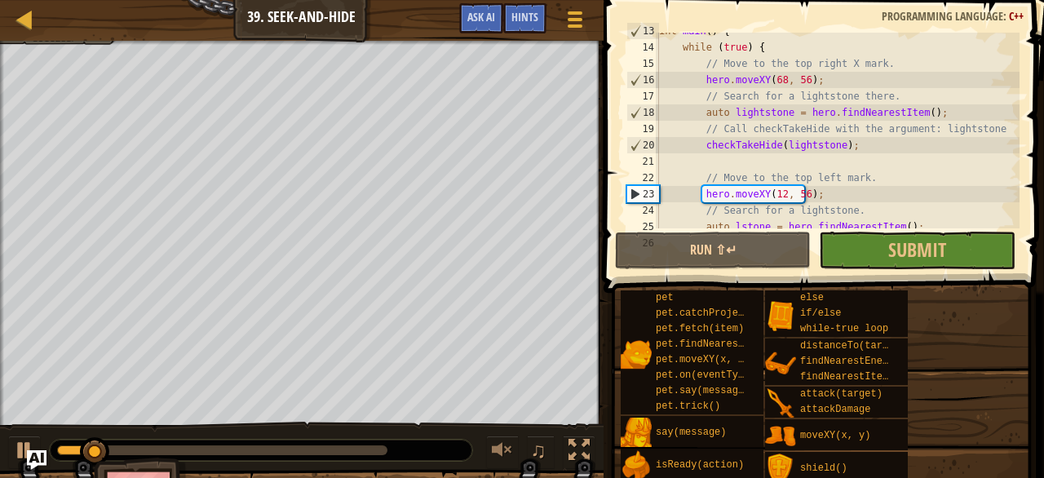
scroll to position [206, 0]
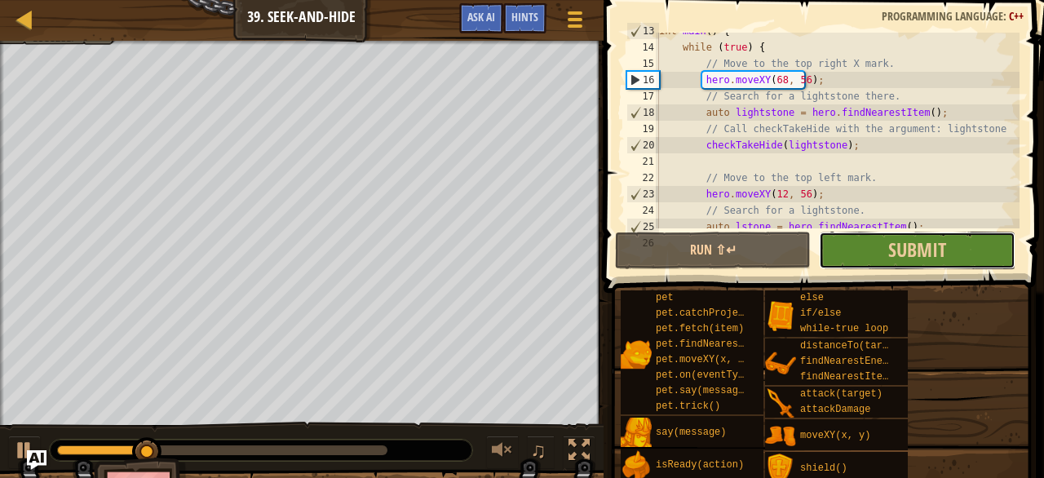
click at [887, 247] on button "Submit" at bounding box center [917, 251] width 196 height 38
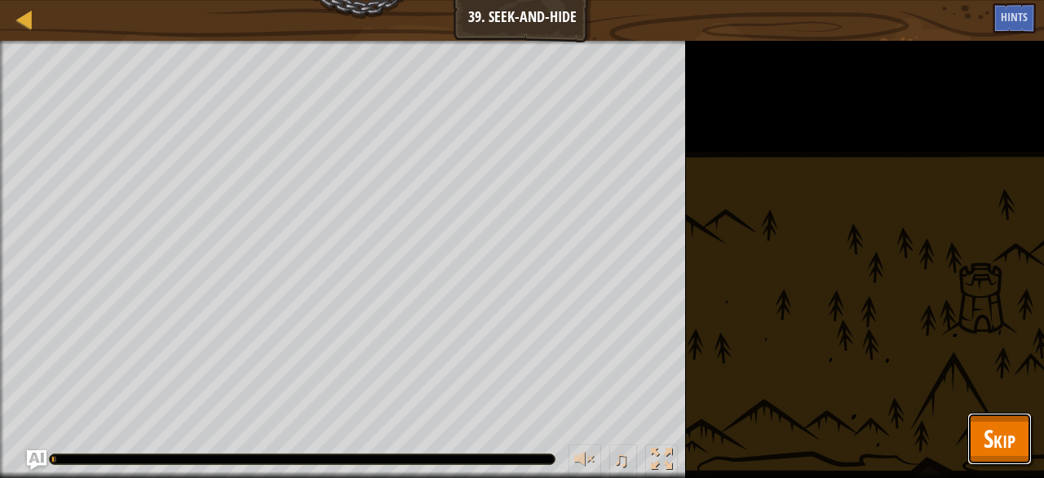
click at [994, 451] on span "Skip" at bounding box center [1000, 438] width 32 height 33
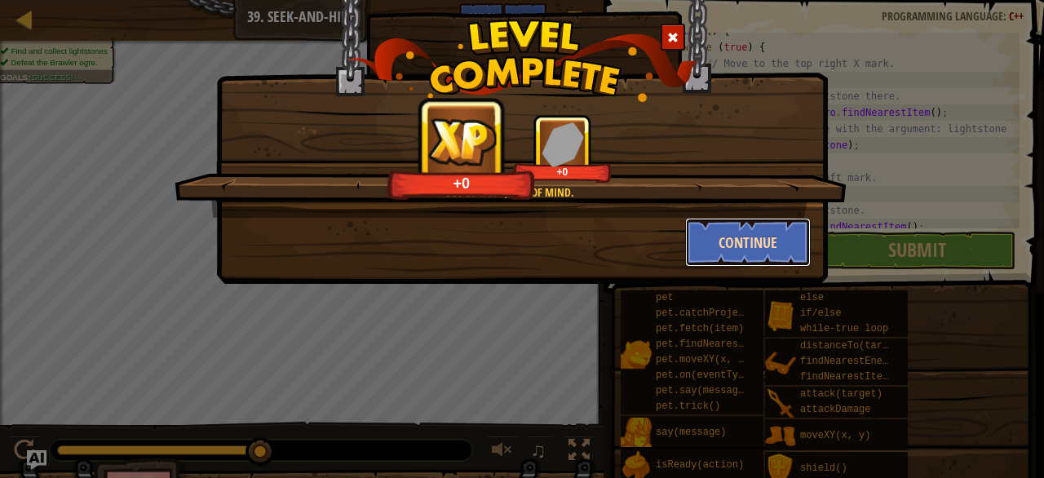
click at [738, 242] on button "Continue" at bounding box center [748, 242] width 126 height 49
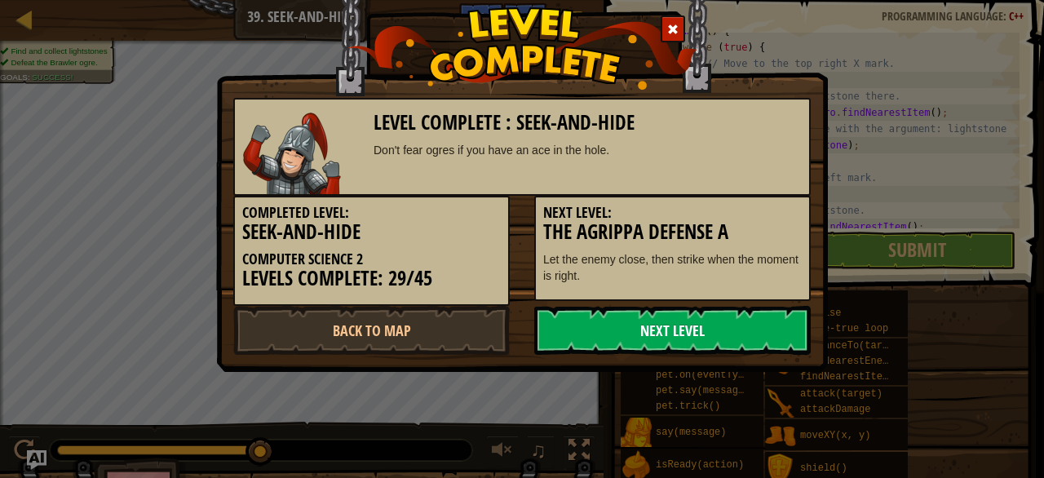
click at [669, 326] on link "Next Level" at bounding box center [672, 330] width 277 height 49
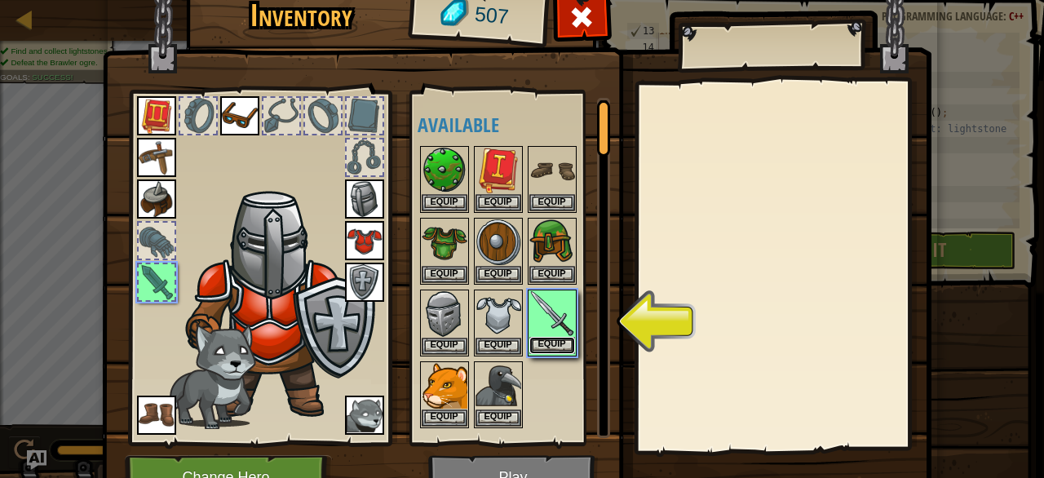
click at [552, 348] on button "Equip" at bounding box center [552, 345] width 46 height 17
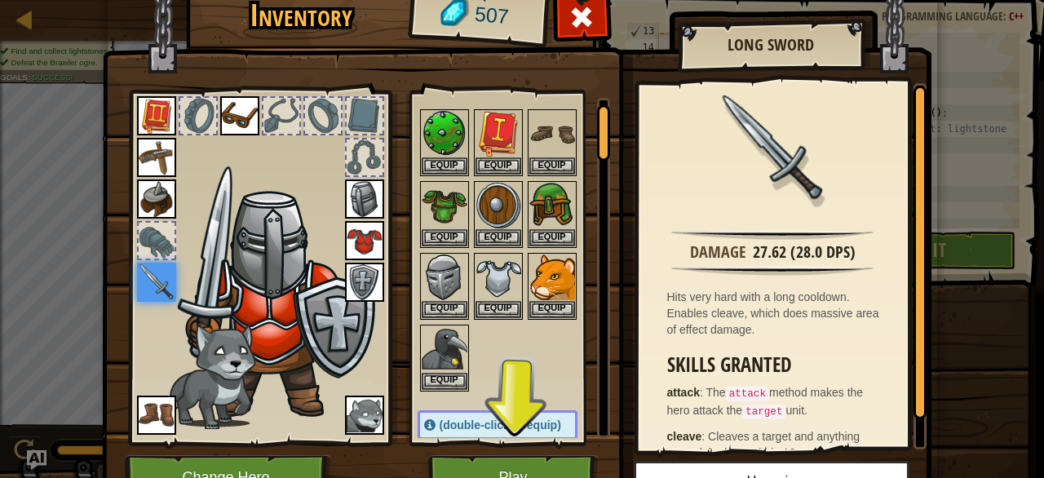
scroll to position [38, 0]
click at [471, 464] on button "Play" at bounding box center [513, 477] width 170 height 45
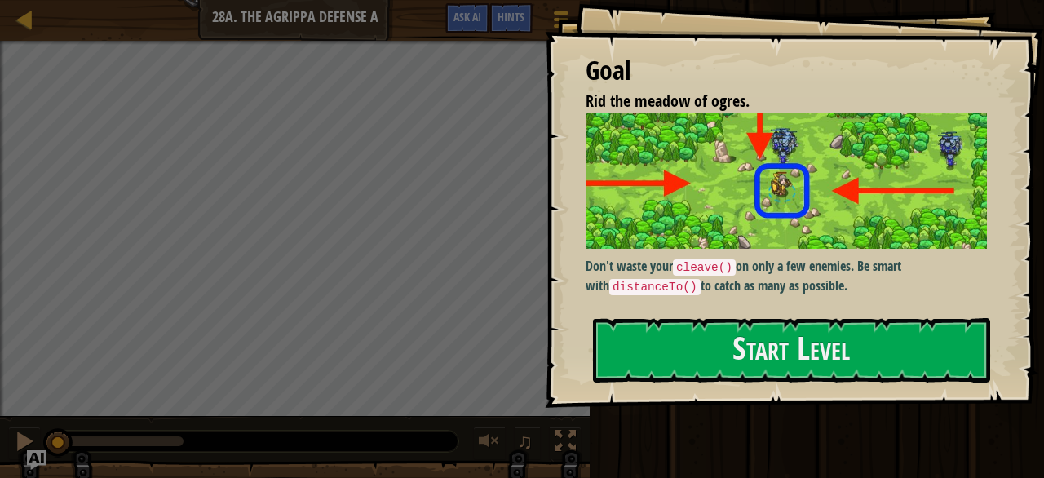
click at [718, 224] on img at bounding box center [786, 181] width 401 height 136
click at [699, 353] on button "Start Level" at bounding box center [791, 350] width 397 height 64
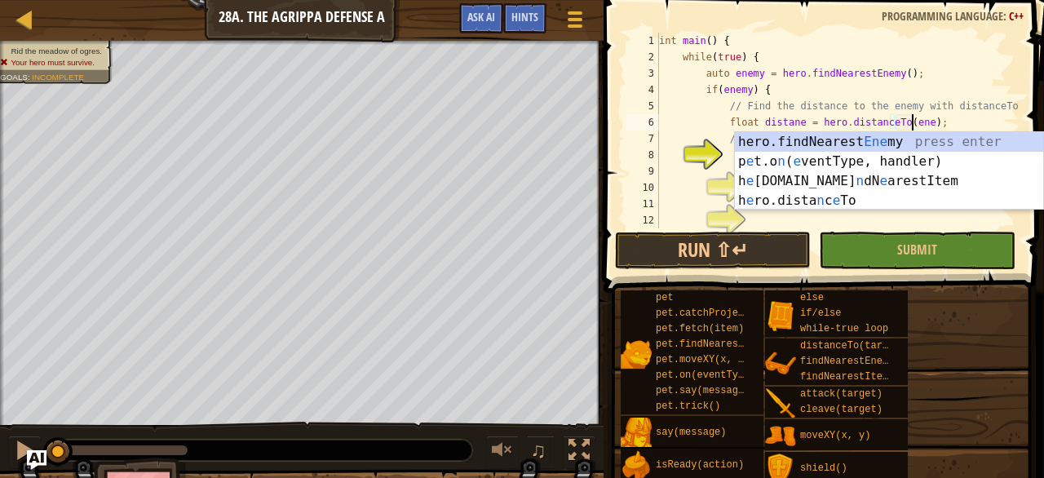
scroll to position [7, 21]
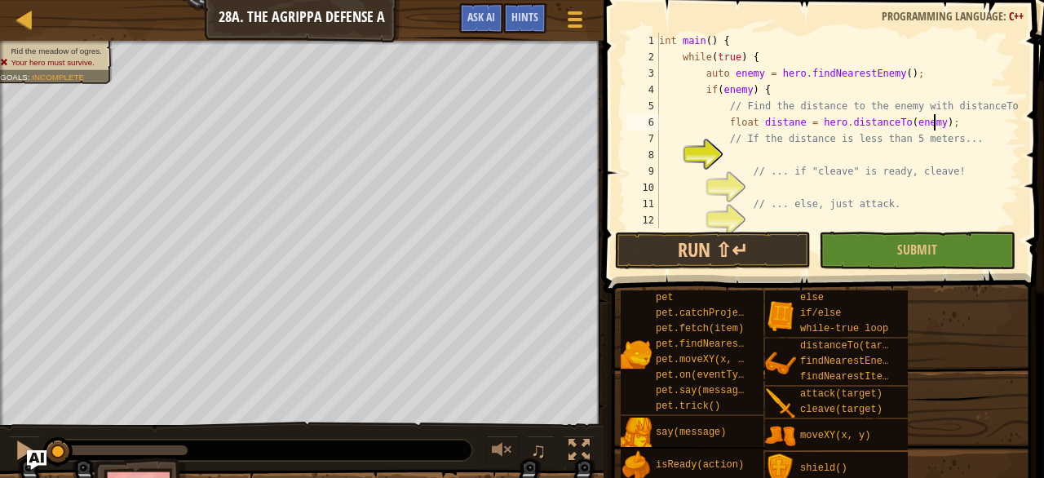
type textarea "// If the distance is less than 5 meters..."
type textarea "// ... if "cleave" is ready, cleave!"
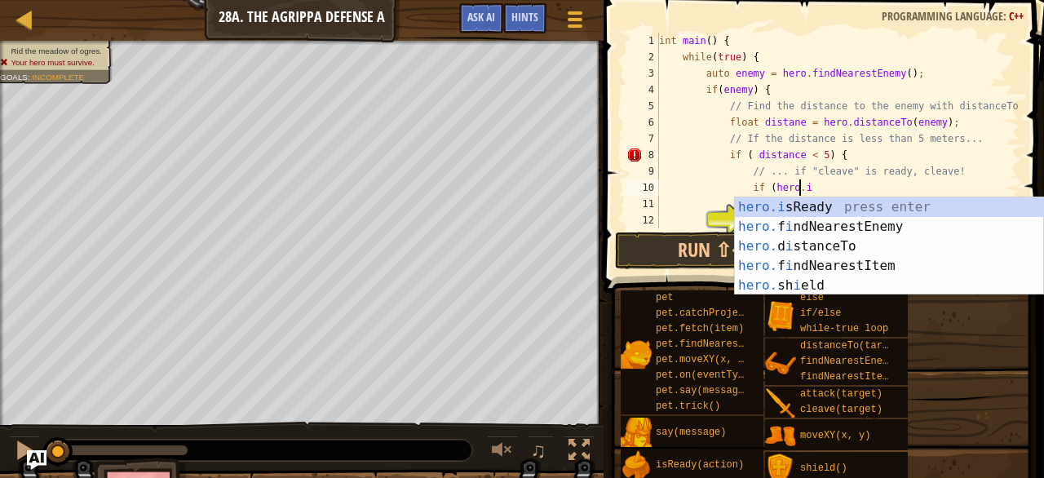
scroll to position [7, 11]
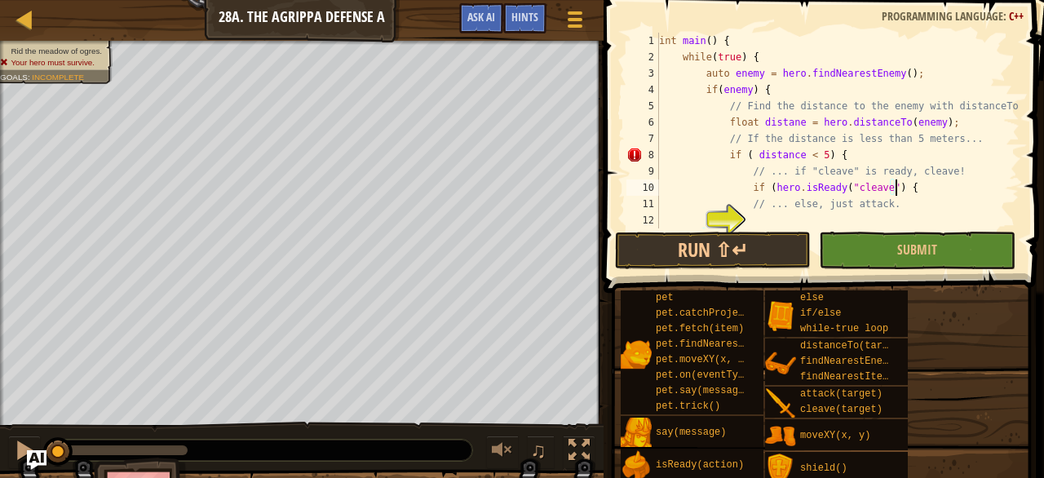
type textarea "// ... else, just attack."
type textarea "if (hero.isReady("cleave") {"
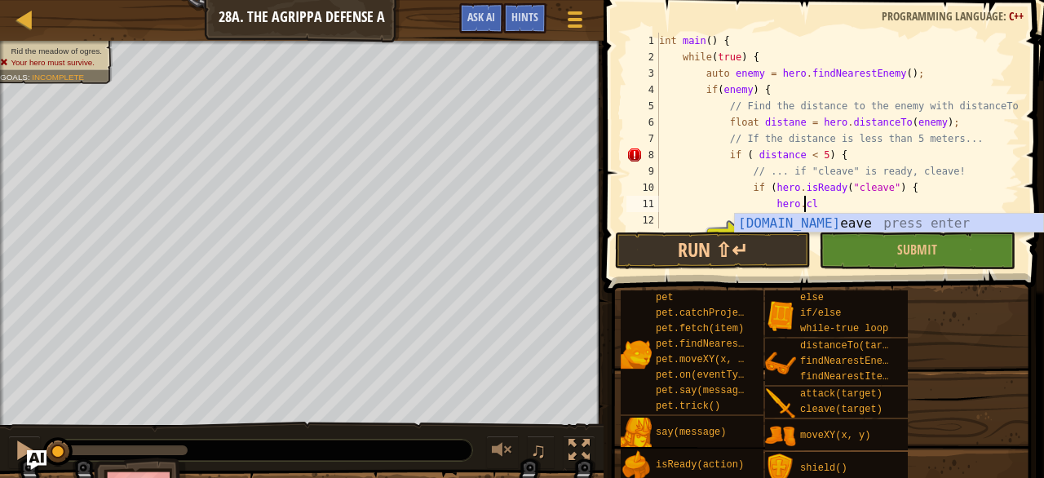
scroll to position [7, 11]
type textarea "hero.cleave(enemy);"
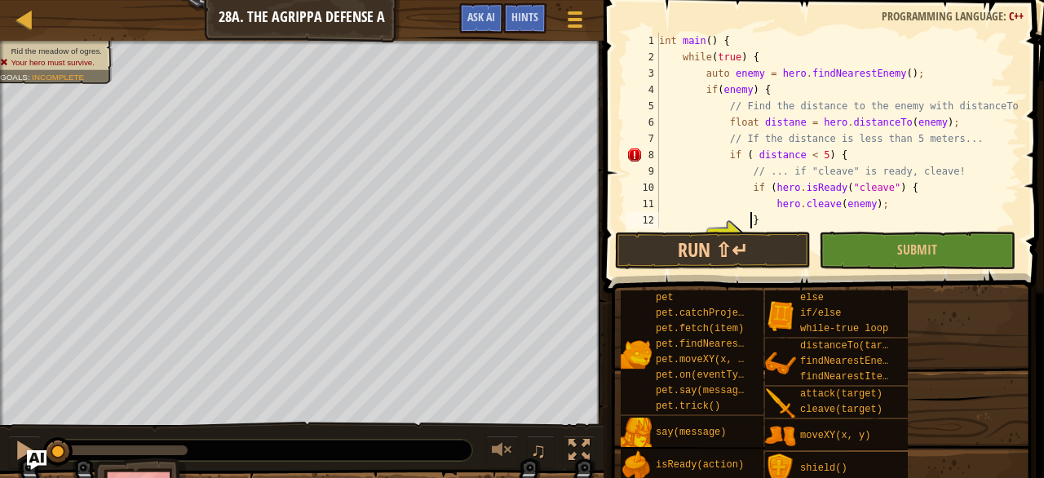
scroll to position [7, 7]
type textarea "// ... else, just attack."
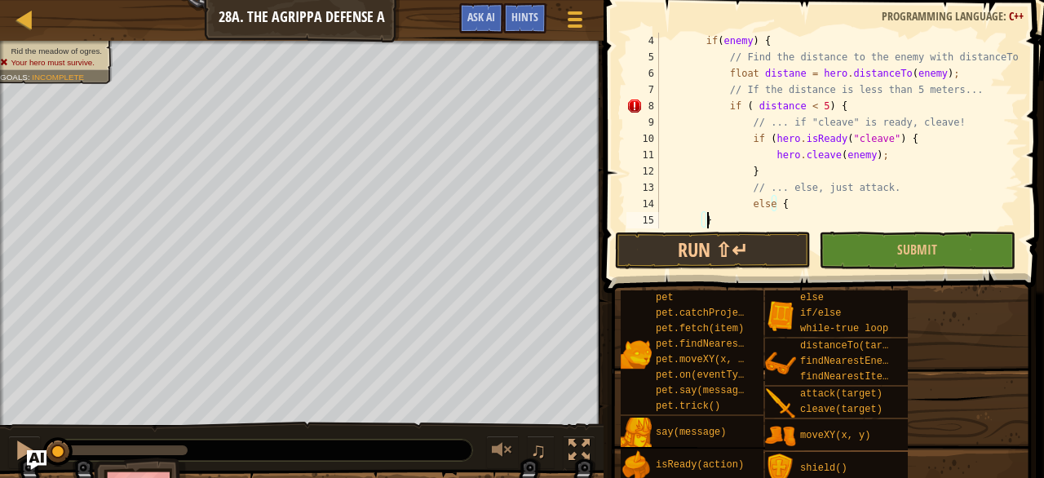
scroll to position [49, 0]
type textarea "else {"
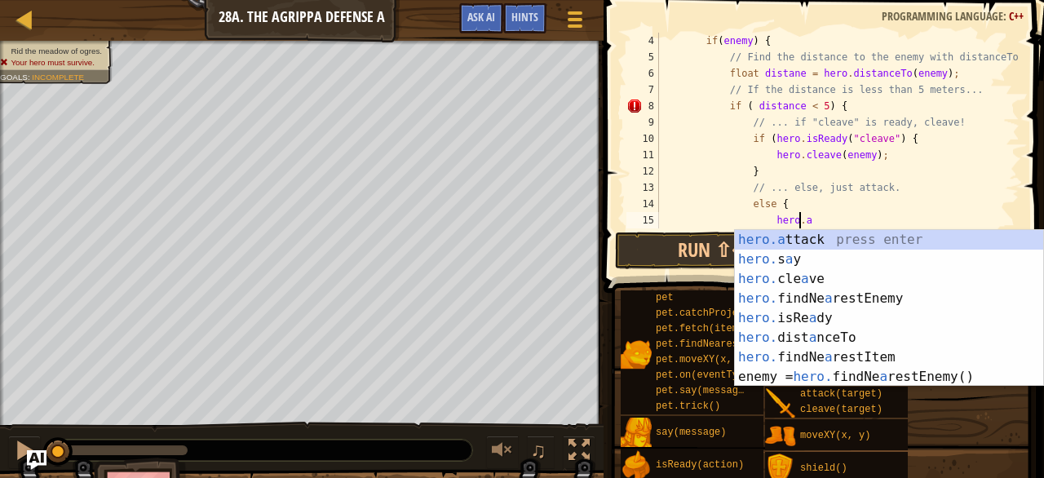
scroll to position [7, 11]
type textarea "hero.attack(enemy);"
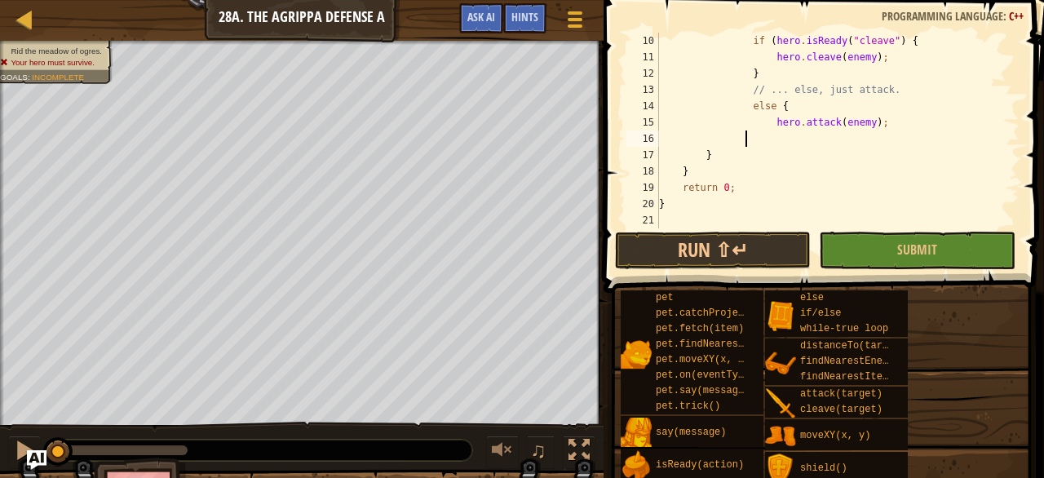
scroll to position [7, 7]
type textarea "}"
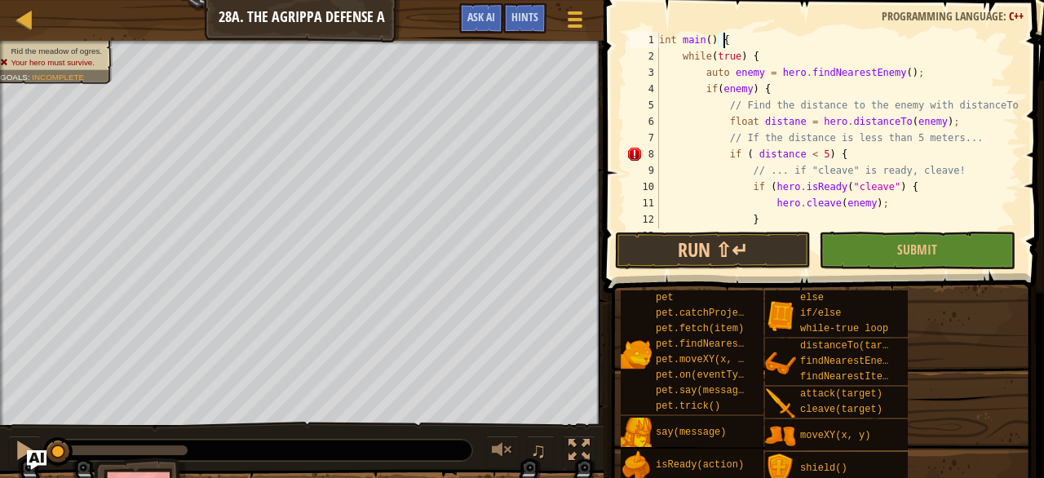
scroll to position [0, 0]
click at [768, 97] on div "int main ( ) { while ( true ) { auto enemy = hero . findNearestEnemy ( ) ; if (…" at bounding box center [838, 147] width 364 height 228
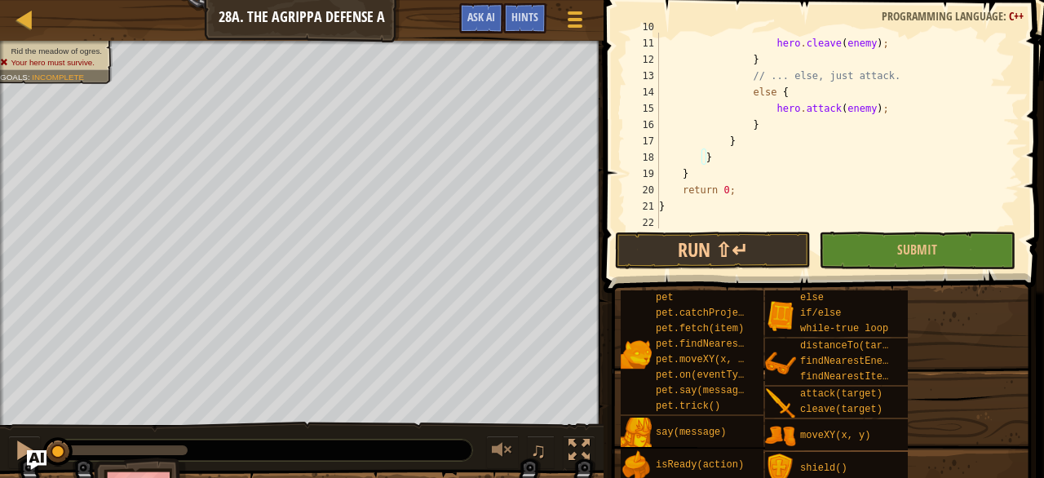
scroll to position [163, 0]
click at [732, 139] on div "hero . cleave ( enemy ) ; } // ... else, just attack. else { hero . attack ( en…" at bounding box center [838, 147] width 364 height 228
type textarea "}"
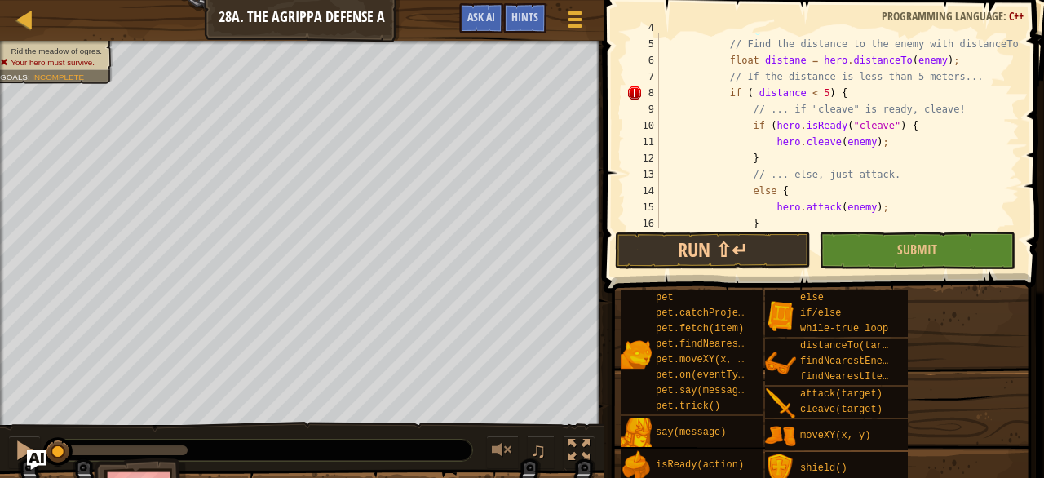
scroll to position [62, 0]
click at [723, 93] on div "if ( enemy ) { // Find the distance to the enemy with distanceTo. float distane…" at bounding box center [838, 134] width 364 height 228
type textarea "if ( distance < 5) {"
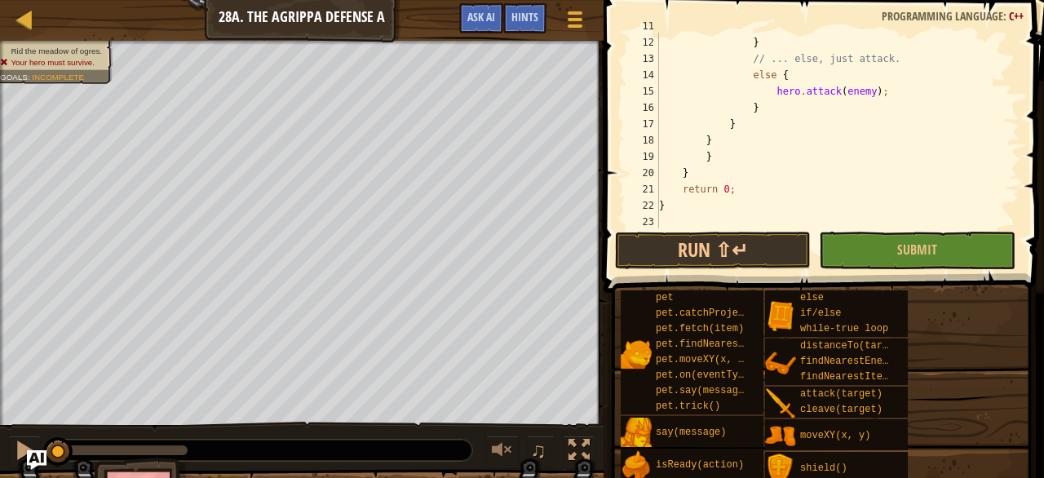
scroll to position [179, 0]
type textarea "}"
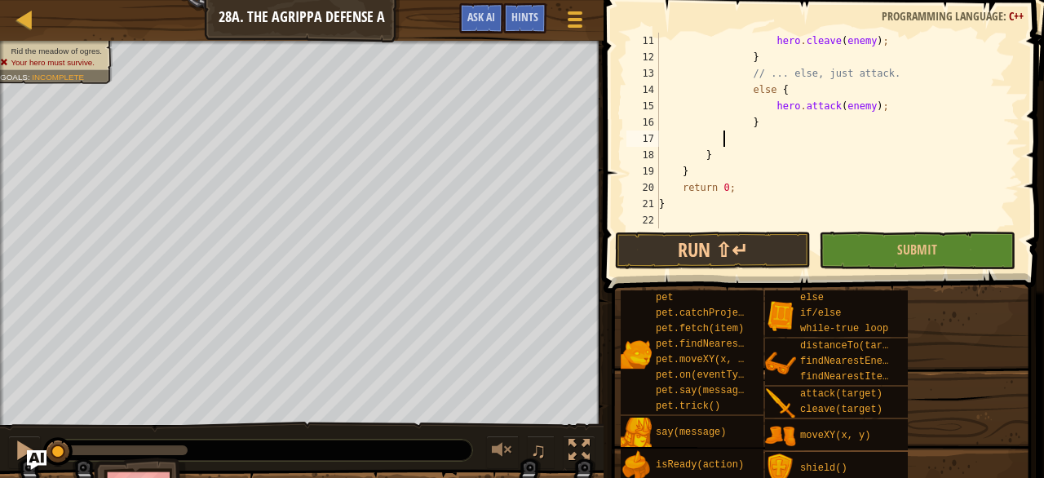
type textarea "}"
type textarea "[DOMAIN_NAME]"
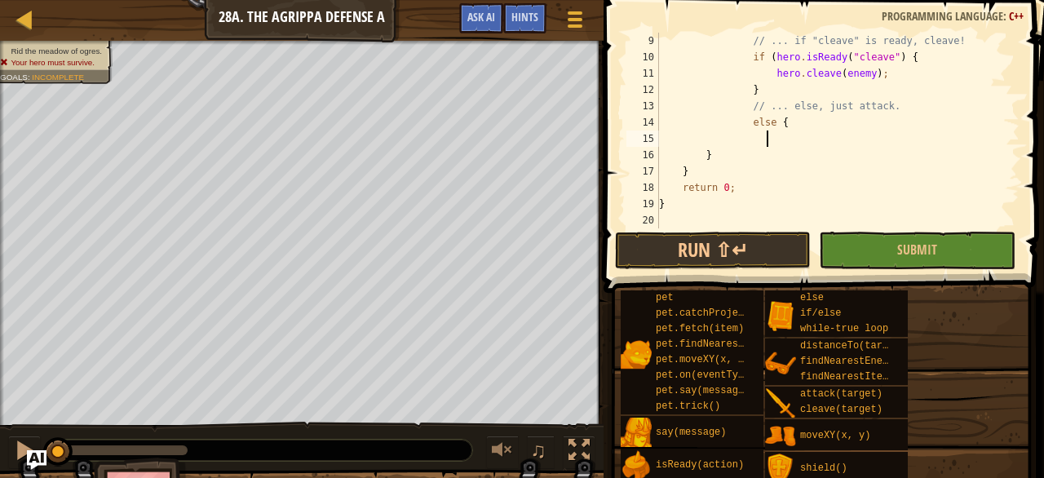
type textarea "else"
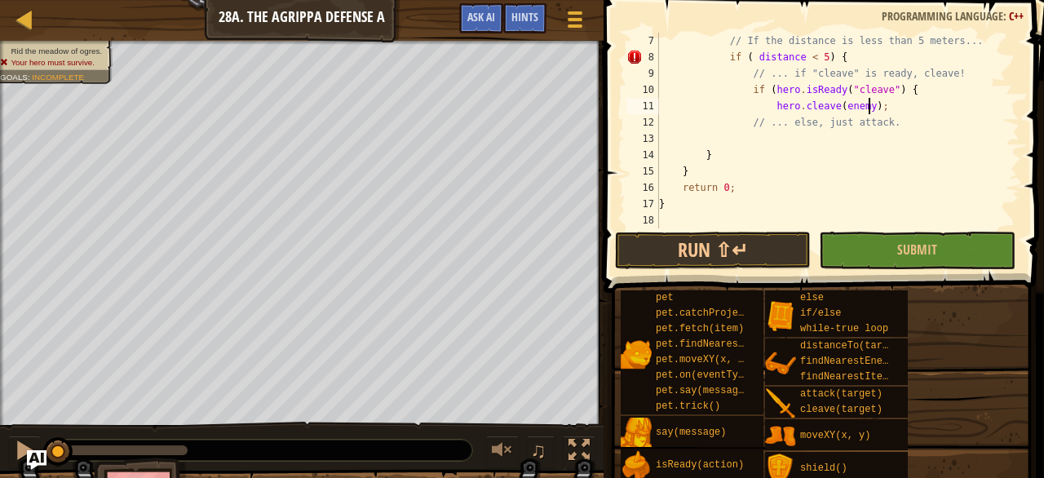
type textarea "hr"
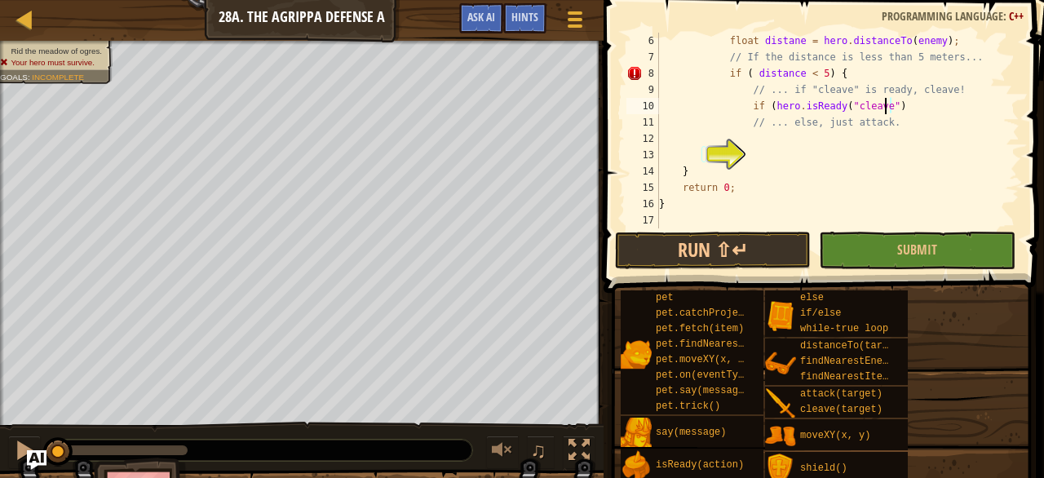
scroll to position [82, 0]
type textarea "if"
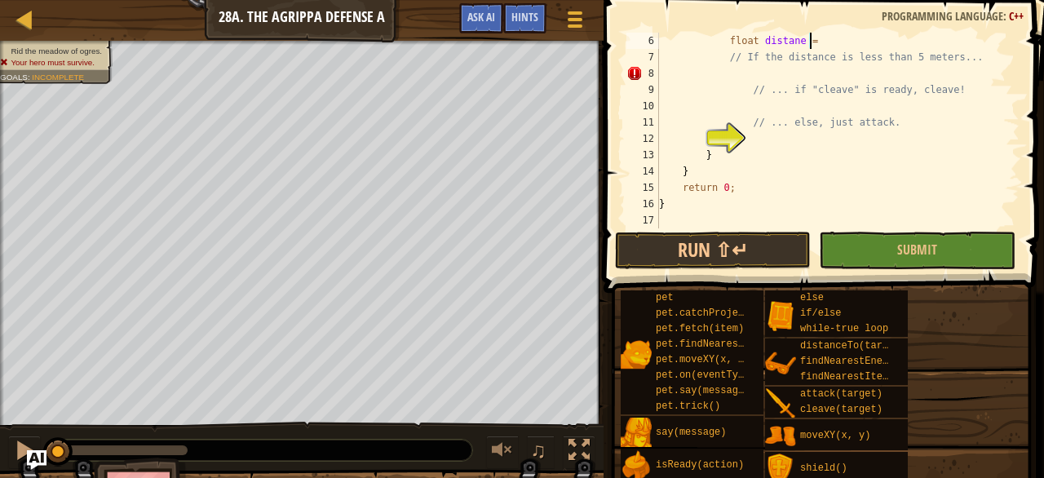
type textarea "float"
type textarea "}"
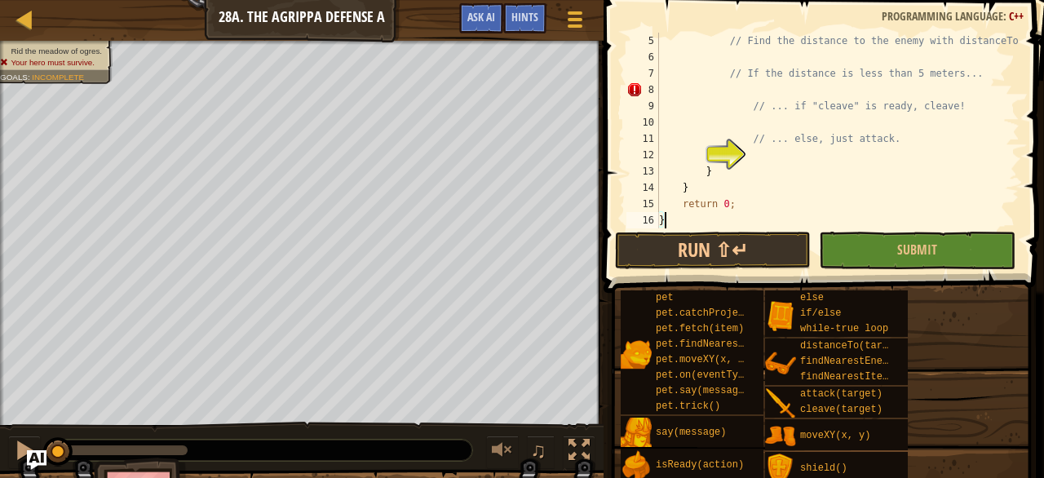
scroll to position [0, 0]
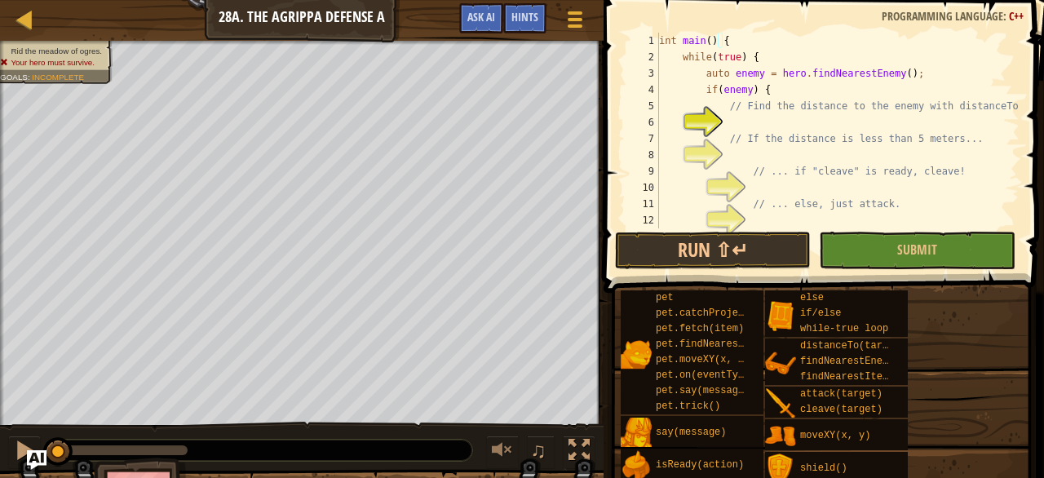
click at [777, 125] on div "int main ( ) { while ( true ) { auto enemy = hero . findNearestEnemy ( ) ; if (…" at bounding box center [838, 147] width 364 height 228
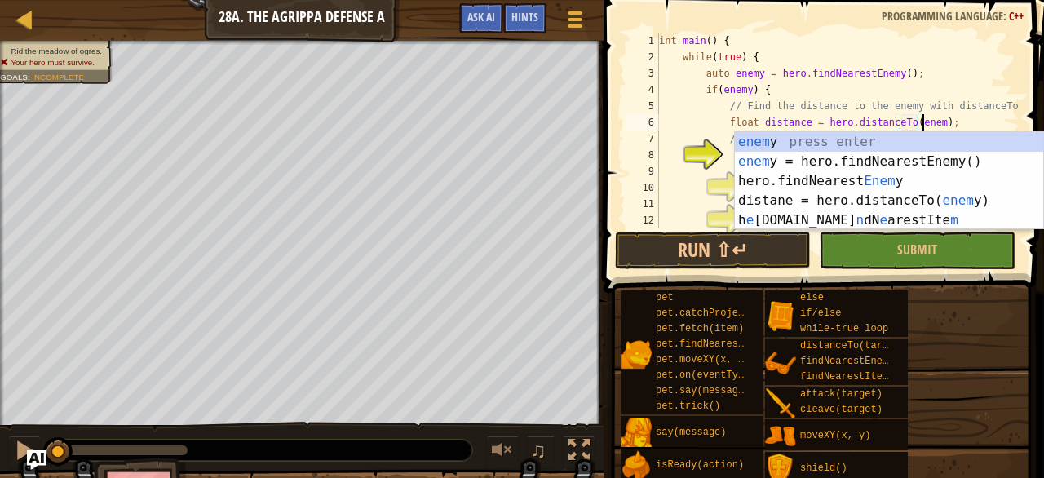
scroll to position [7, 21]
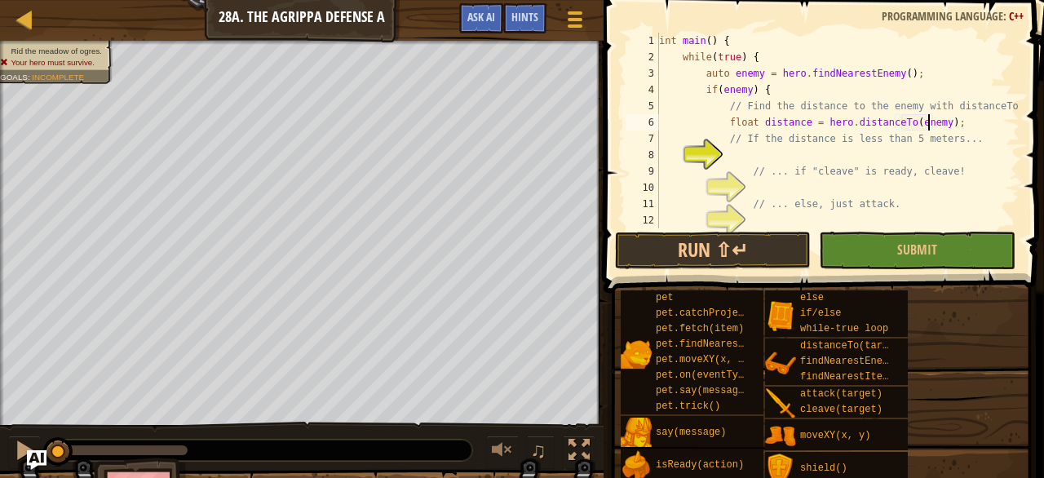
type textarea "// If the distance is less than 5 meters..."
type textarea "if (distance < 5) {"
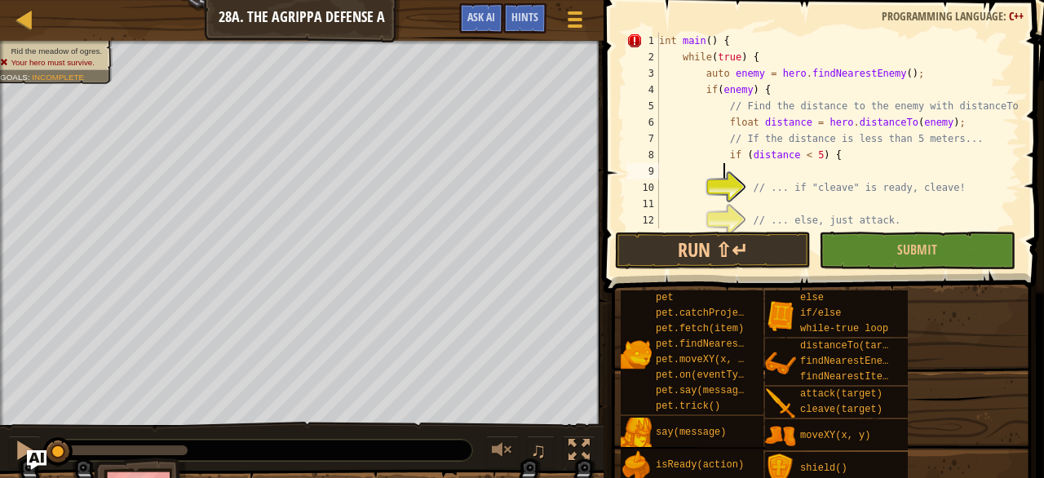
type textarea "|"
type textarea "if (distance < 5) {"
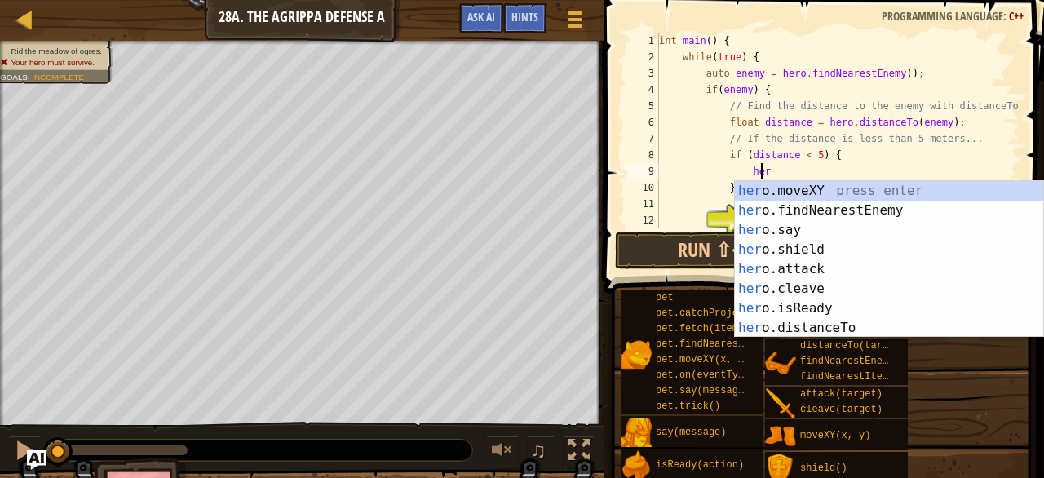
scroll to position [7, 7]
type textarea "h"
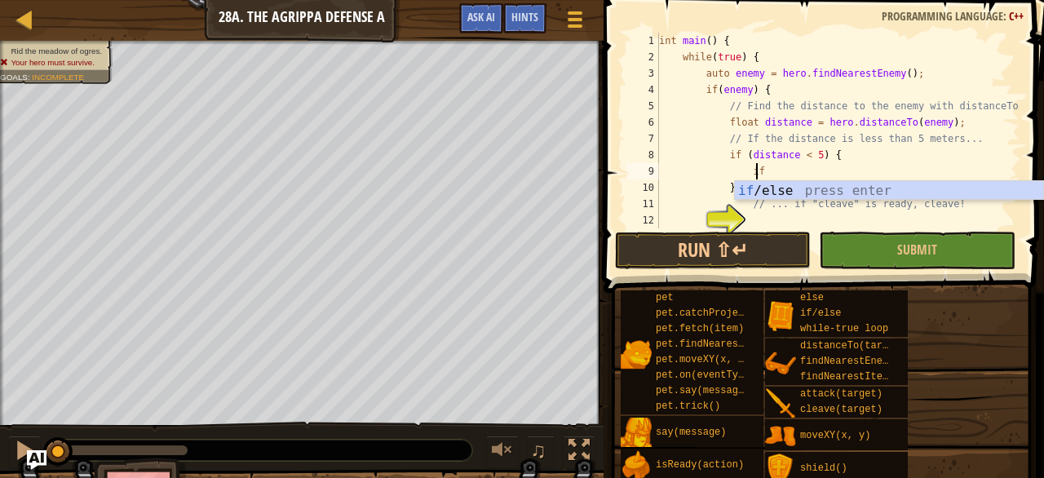
type textarea "i"
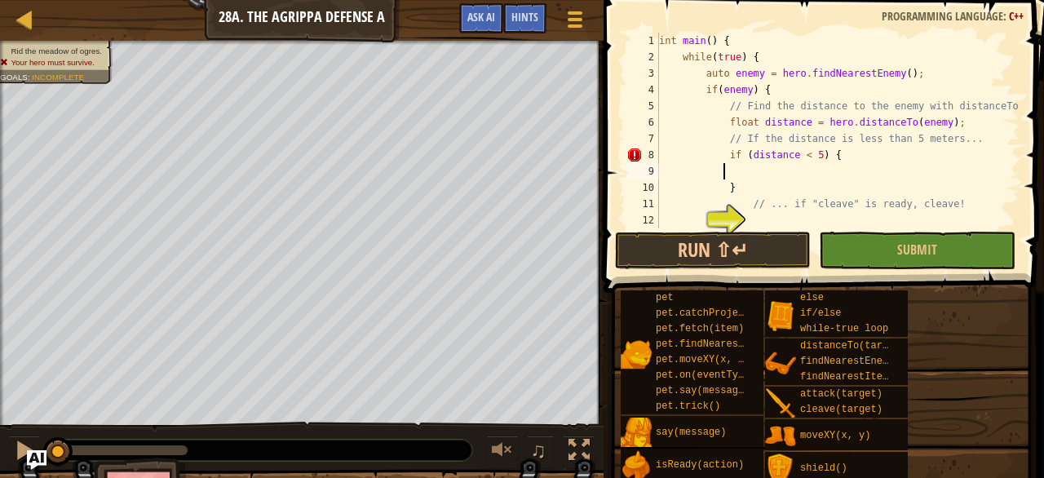
scroll to position [7, 4]
type textarea "}"
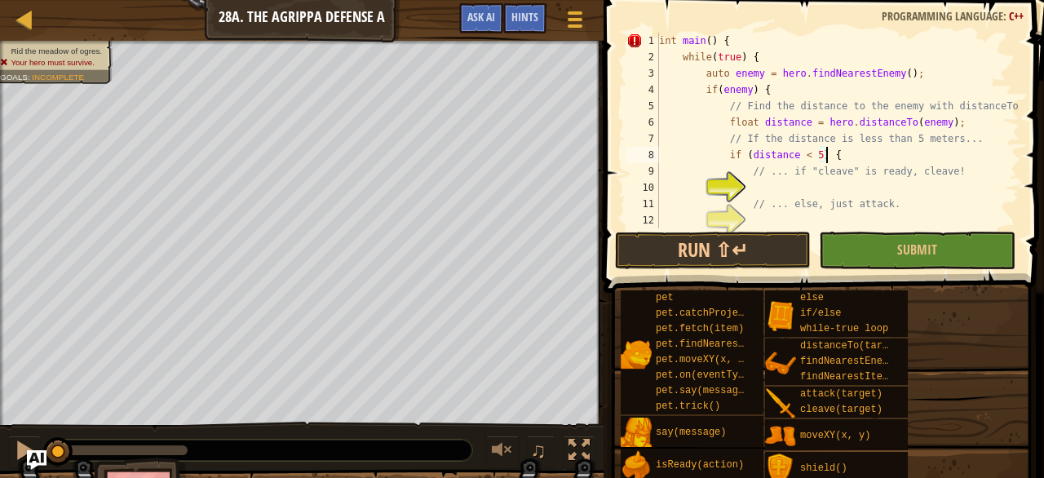
type textarea "// ... if "cleave" is ready, cleave!"
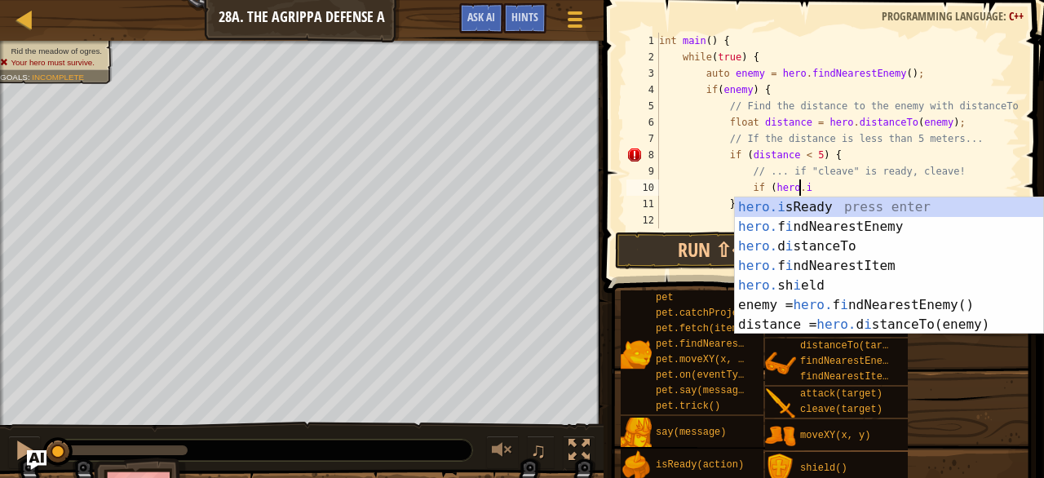
scroll to position [7, 11]
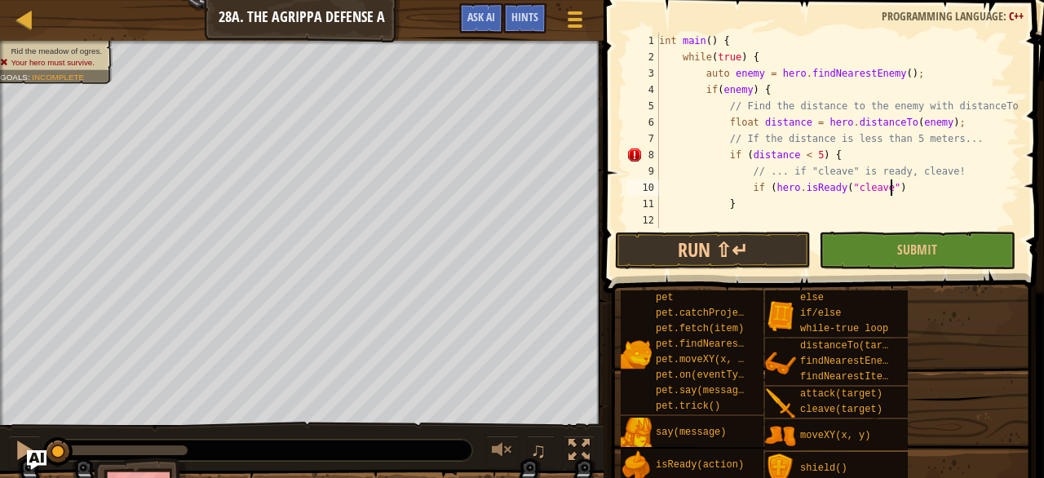
type textarea "if (hero.isReady("cleave") {"
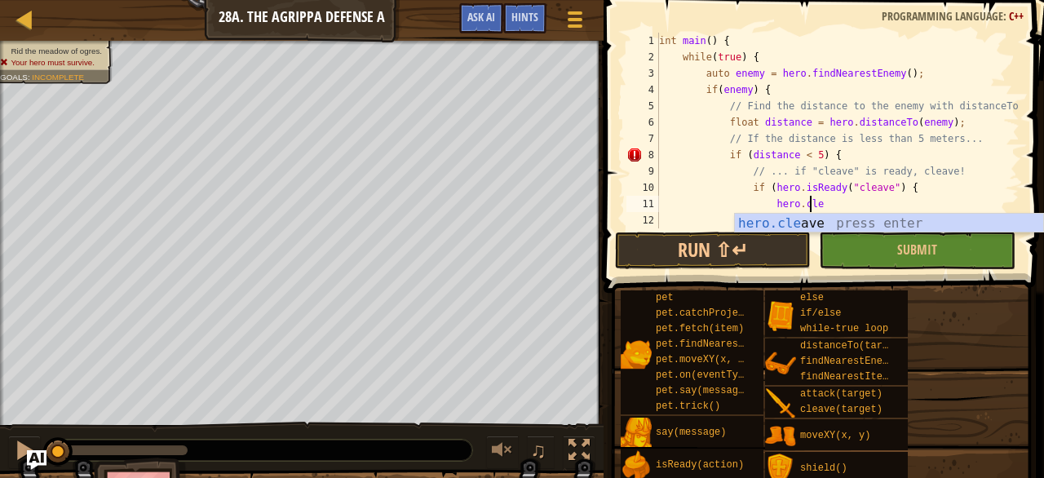
scroll to position [7, 11]
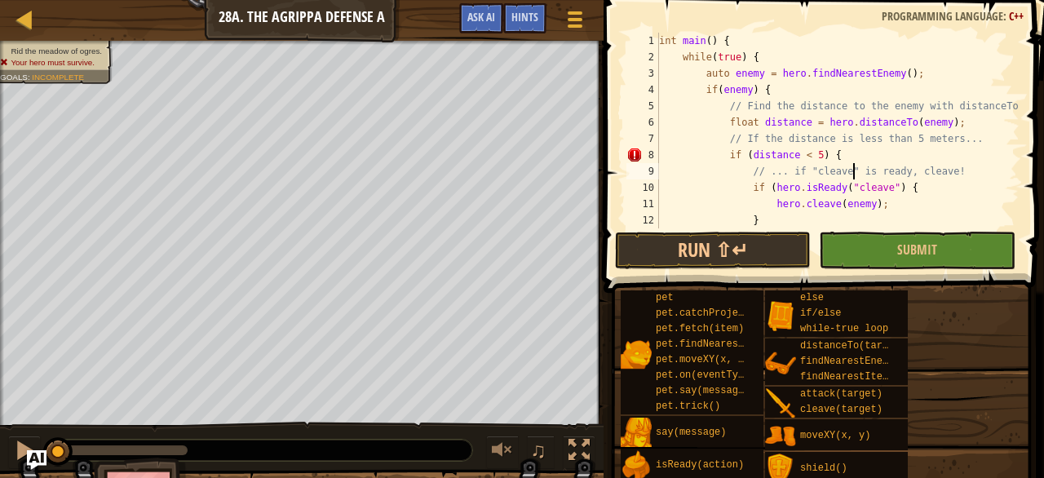
click at [852, 166] on div "int main ( ) { while ( true ) { auto enemy = hero . findNearestEnemy ( ) ; if (…" at bounding box center [838, 147] width 364 height 228
click at [883, 190] on div "int main ( ) { while ( true ) { auto enemy = hero . findNearestEnemy ( ) ; if (…" at bounding box center [838, 147] width 364 height 228
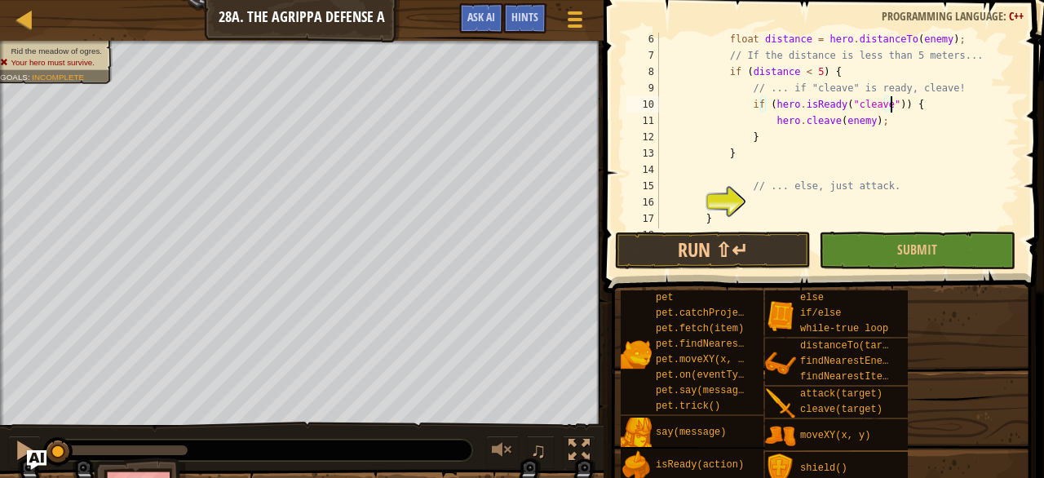
scroll to position [83, 0]
click at [737, 153] on div "float distance = hero . distanceTo ( enemy ) ; // If the distance is less than …" at bounding box center [838, 144] width 364 height 228
click at [766, 144] on div "float distance = hero . distanceTo ( enemy ) ; // If the distance is less than …" at bounding box center [838, 144] width 364 height 228
type textarea "}"
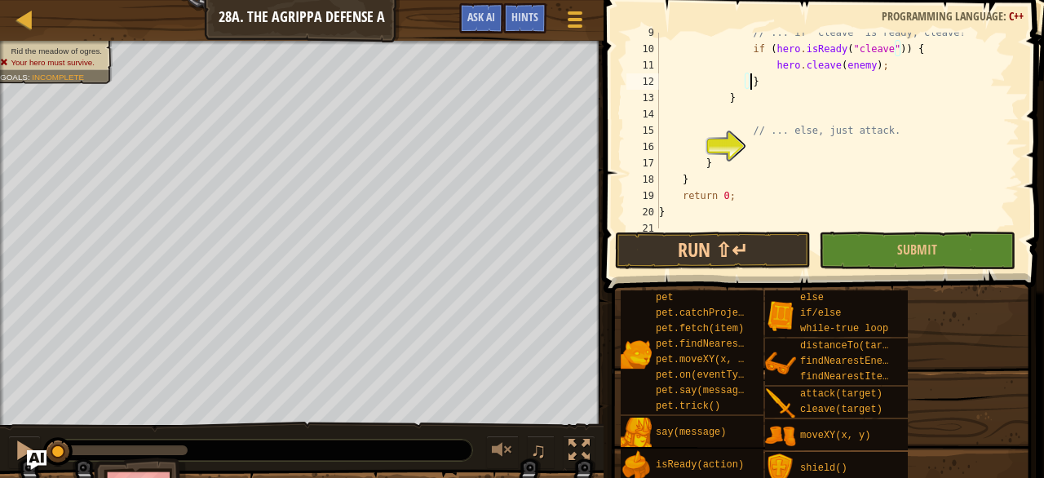
scroll to position [95, 0]
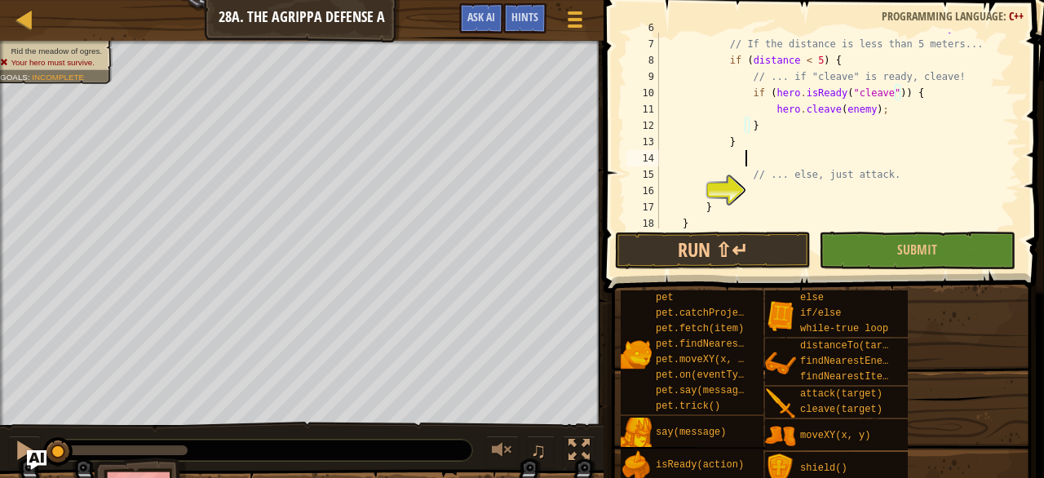
click at [834, 162] on div "float distance = hero . distanceTo ( enemy ) ; // If the distance is less than …" at bounding box center [838, 134] width 364 height 228
click at [769, 122] on div "float distance = hero . distanceTo ( enemy ) ; // If the distance is less than …" at bounding box center [838, 134] width 364 height 228
type textarea "}"
type textarea "else {"
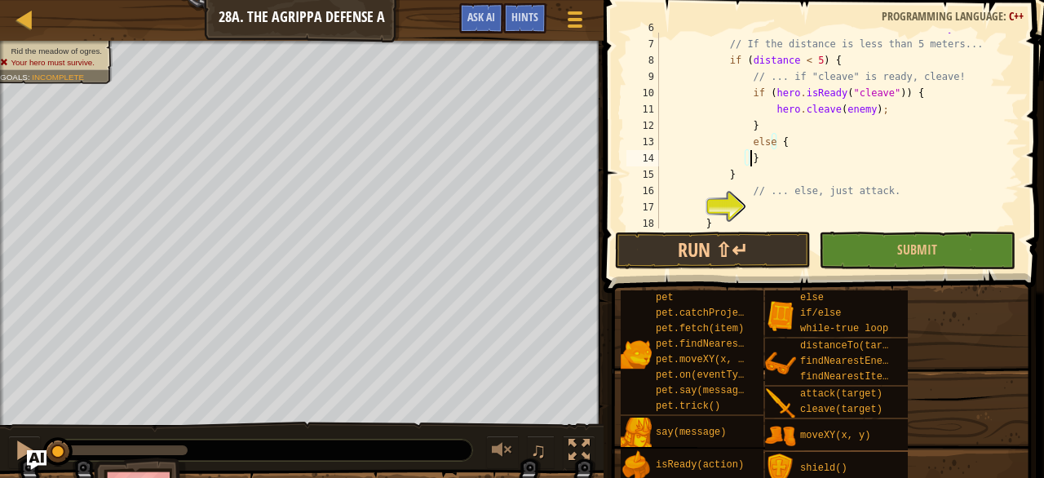
type textarea "else {"
type textarea "}"
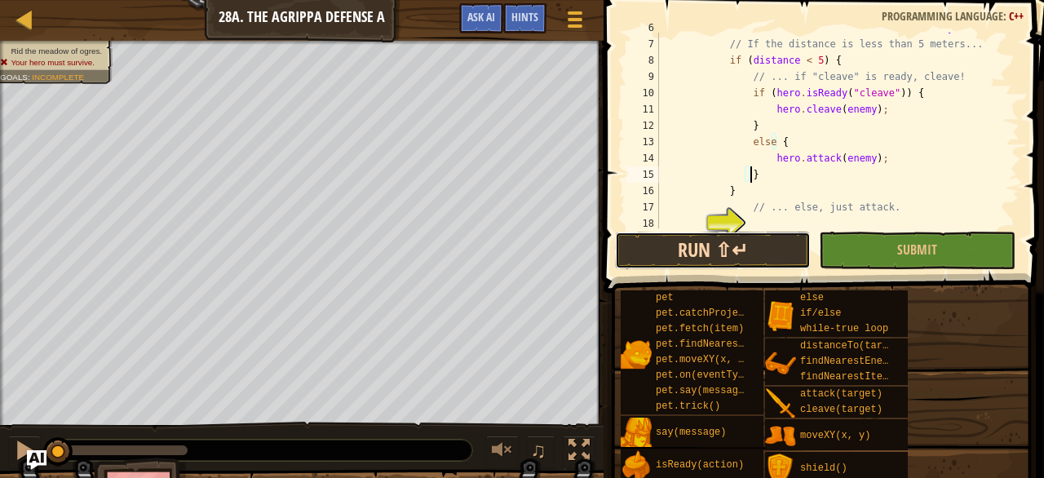
click at [757, 249] on button "Run ⇧↵" at bounding box center [713, 251] width 196 height 38
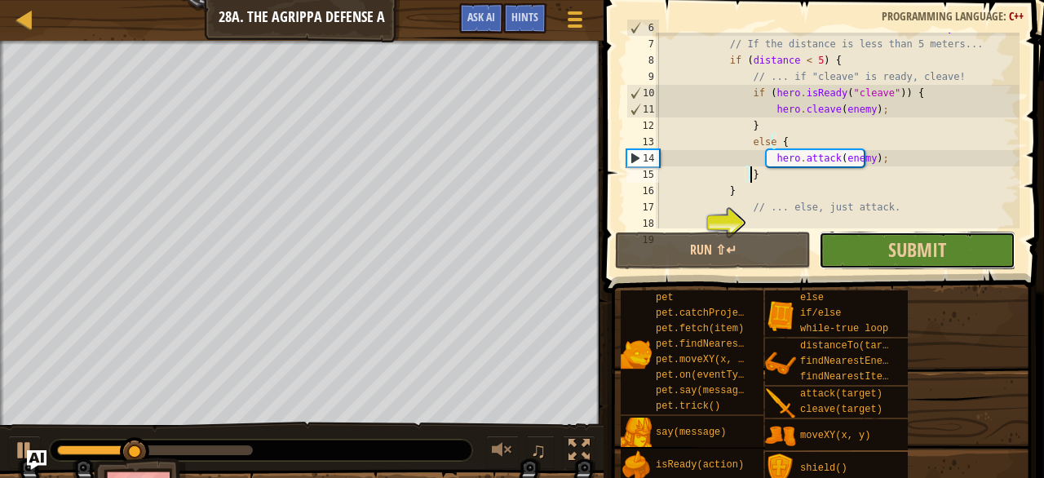
click at [890, 263] on button "Submit" at bounding box center [917, 251] width 196 height 38
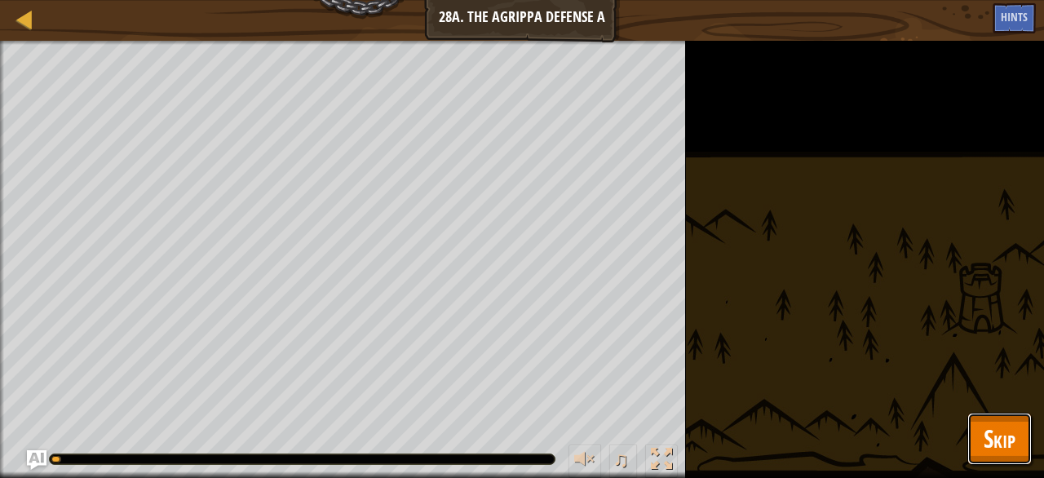
click at [988, 425] on span "Skip" at bounding box center [1000, 438] width 32 height 33
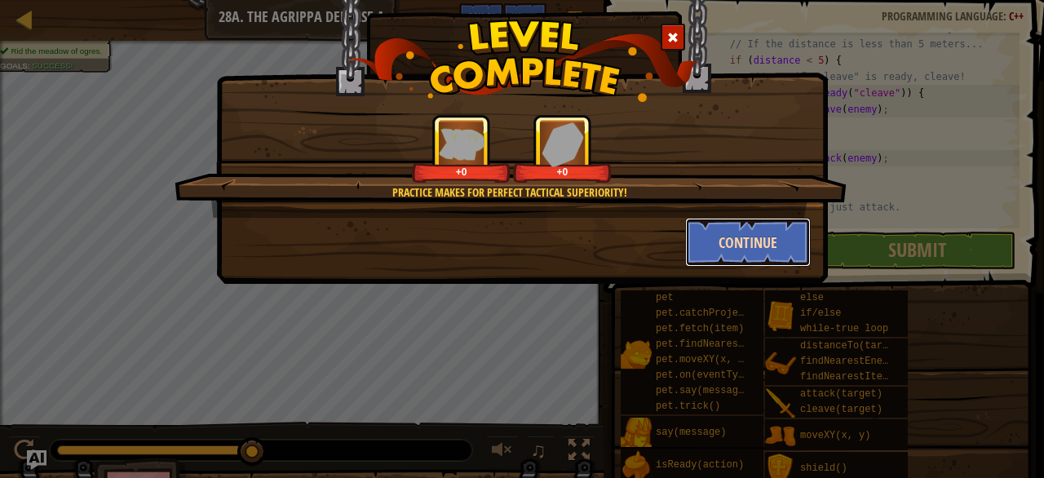
click at [737, 258] on button "Continue" at bounding box center [748, 242] width 126 height 49
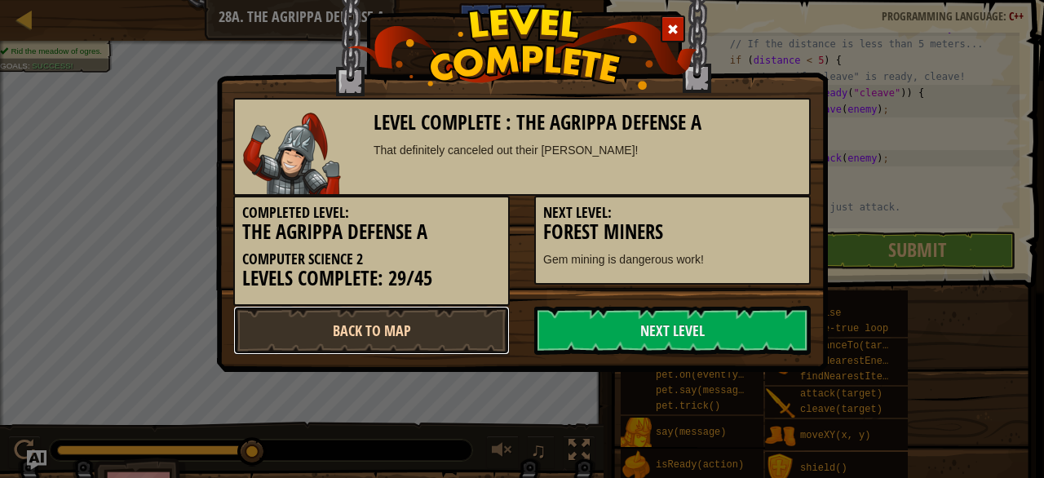
click at [458, 327] on link "Back to Map" at bounding box center [371, 330] width 277 height 49
